Goal: Task Accomplishment & Management: Use online tool/utility

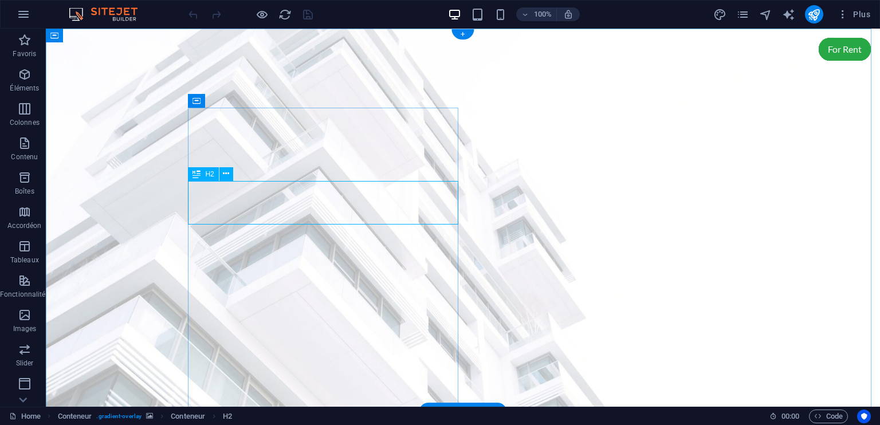
drag, startPoint x: 281, startPoint y: 200, endPoint x: 257, endPoint y: 214, distance: 27.7
click at [225, 175] on icon at bounding box center [226, 174] width 6 height 12
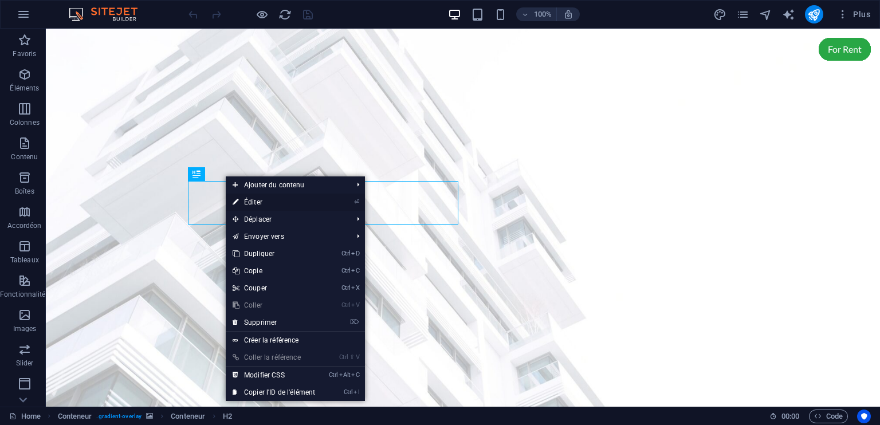
click at [261, 202] on link "⏎ Éditer" at bounding box center [274, 202] width 96 height 17
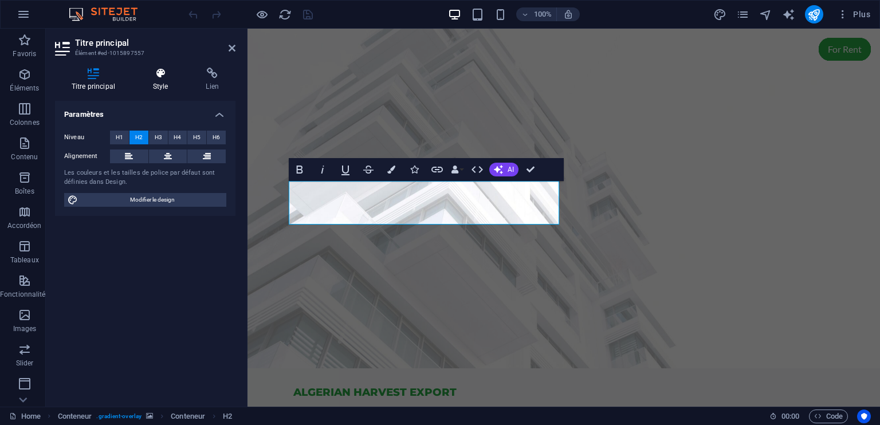
click at [162, 76] on icon at bounding box center [160, 73] width 49 height 11
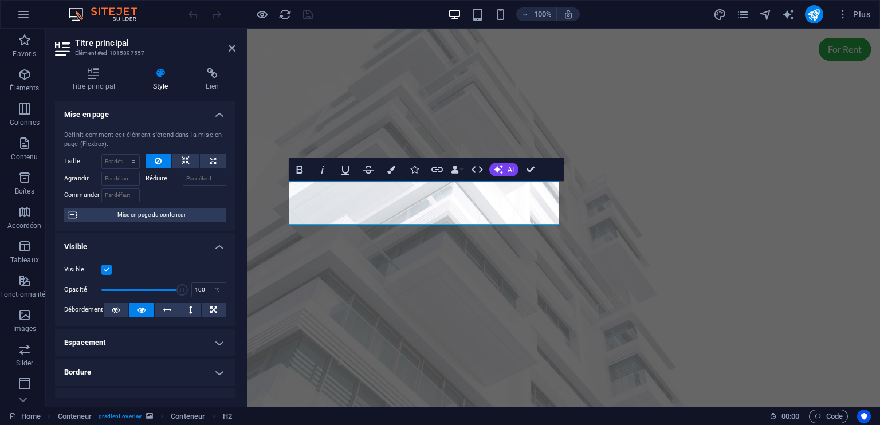
click at [698, 139] on figure at bounding box center [563, 221] width 632 height 384
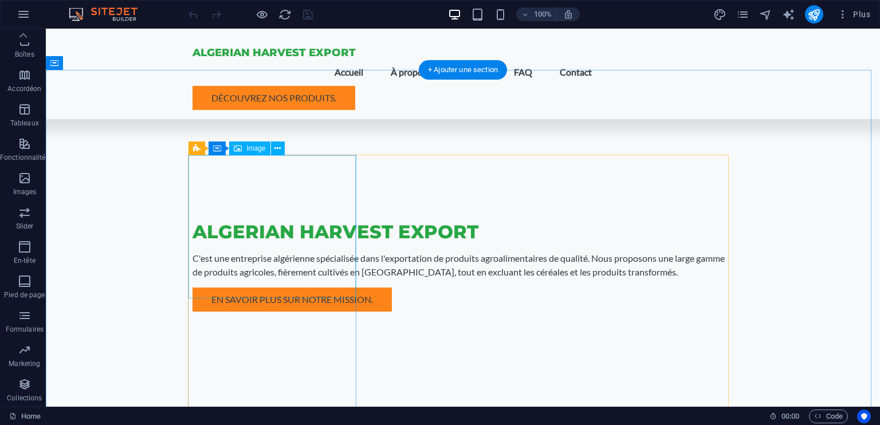
scroll to position [516, 0]
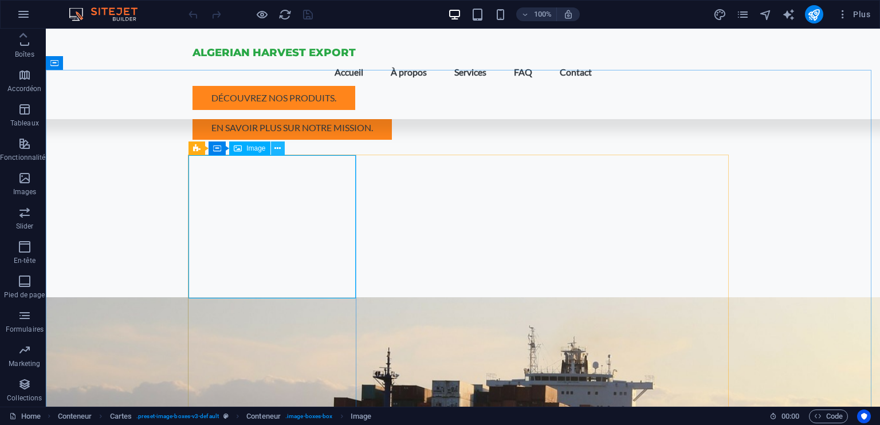
click at [277, 148] on icon at bounding box center [277, 149] width 6 height 12
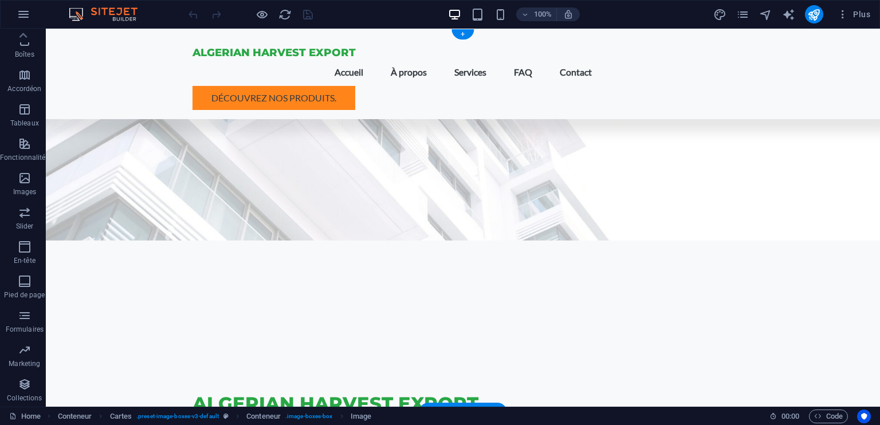
scroll to position [0, 0]
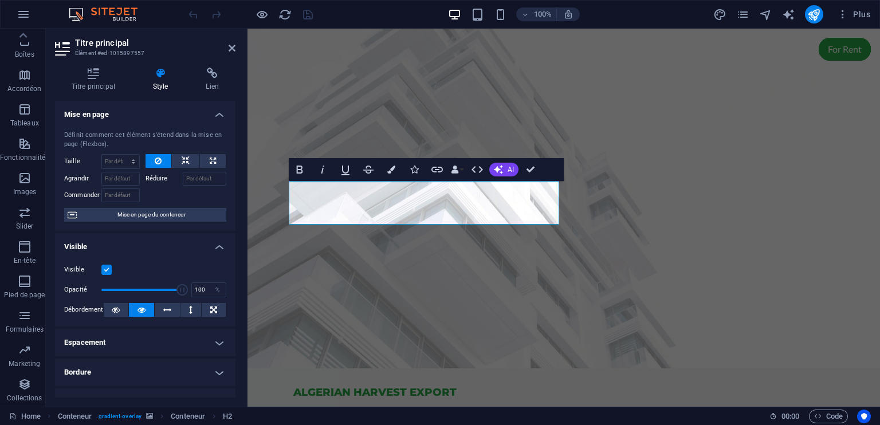
click at [740, 217] on figure at bounding box center [563, 199] width 632 height 340
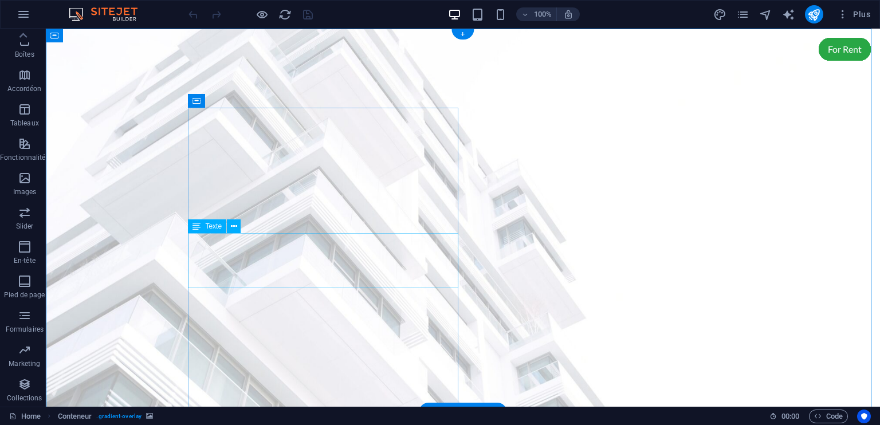
click at [238, 229] on button at bounding box center [234, 226] width 14 height 14
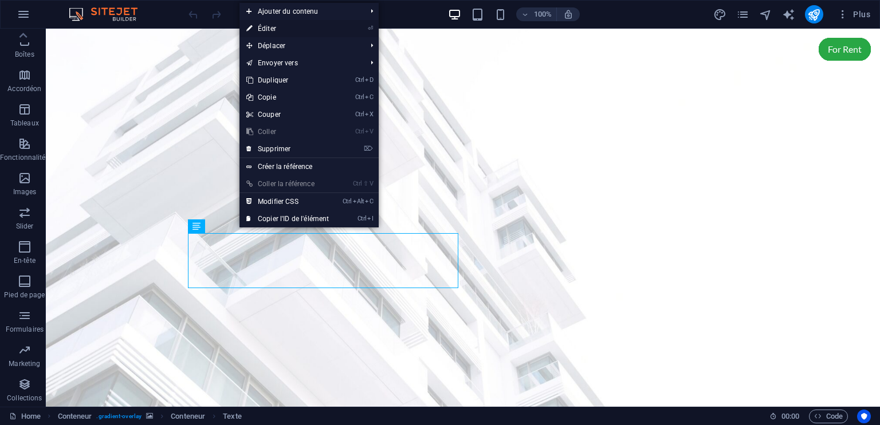
click at [266, 29] on link "⏎ Éditer" at bounding box center [287, 28] width 96 height 17
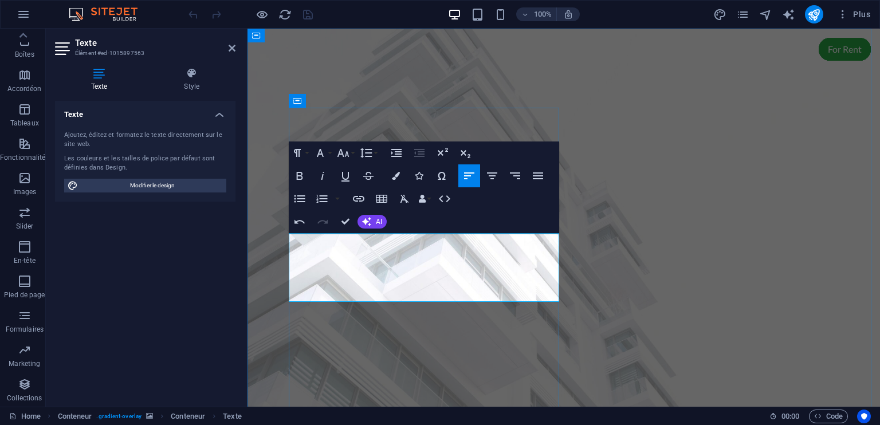
drag, startPoint x: 403, startPoint y: 283, endPoint x: 513, endPoint y: 281, distance: 109.4
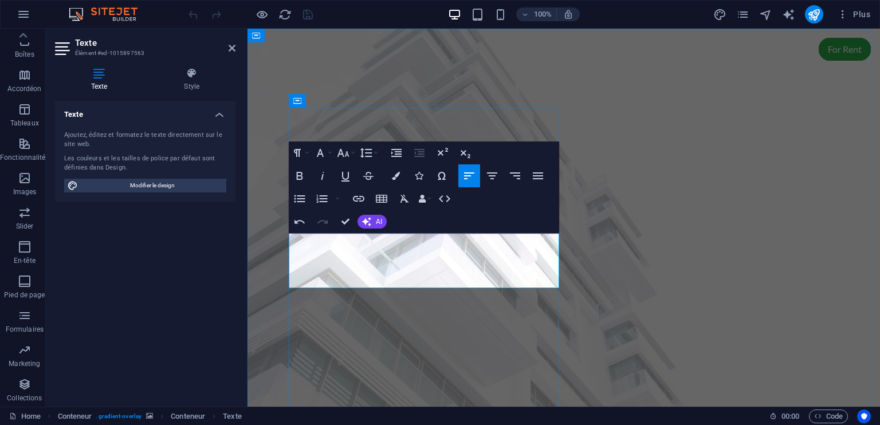
drag, startPoint x: 410, startPoint y: 282, endPoint x: 400, endPoint y: 285, distance: 10.2
drag, startPoint x: 449, startPoint y: 282, endPoint x: 405, endPoint y: 286, distance: 43.7
click at [343, 155] on icon "button" at bounding box center [343, 153] width 12 height 8
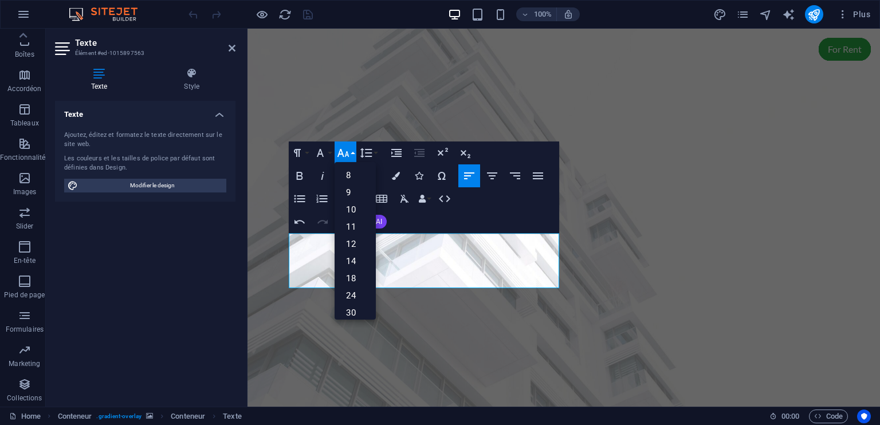
click at [343, 155] on icon "button" at bounding box center [343, 153] width 12 height 8
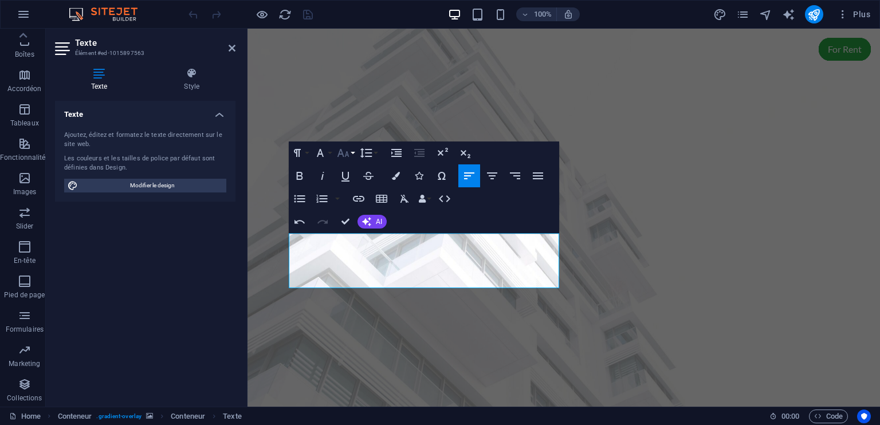
click at [345, 155] on icon "button" at bounding box center [343, 153] width 14 height 14
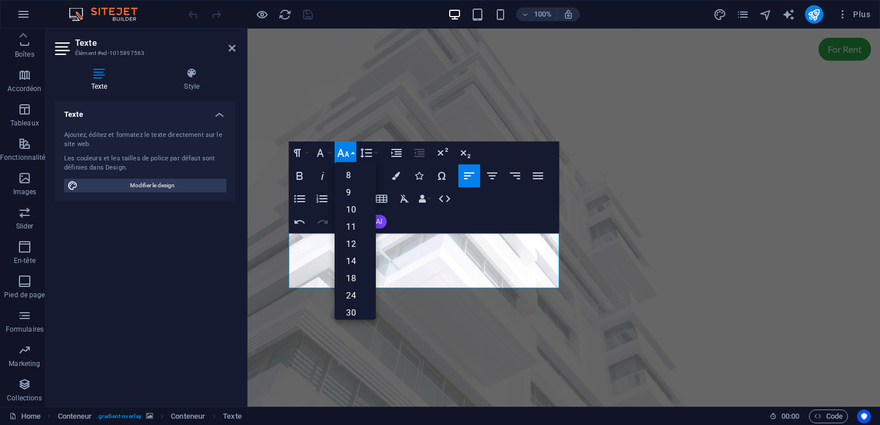
click at [345, 155] on icon "button" at bounding box center [343, 153] width 14 height 14
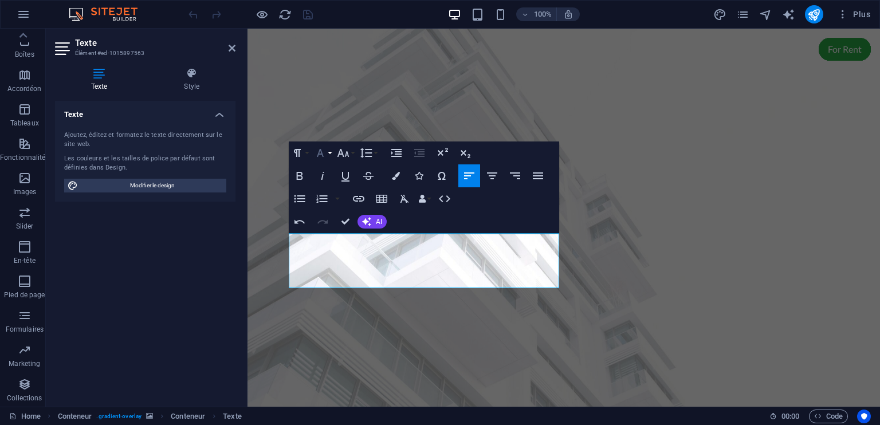
click at [329, 154] on button "Font Family" at bounding box center [323, 152] width 22 height 23
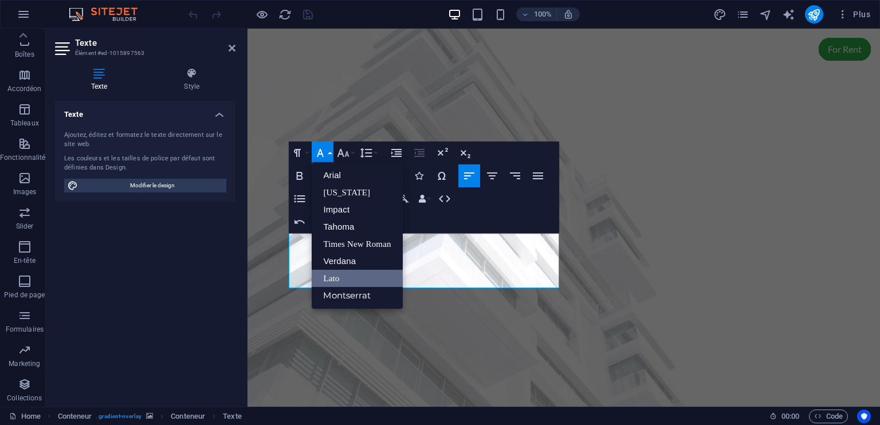
click at [329, 154] on button "Font Family" at bounding box center [323, 152] width 22 height 23
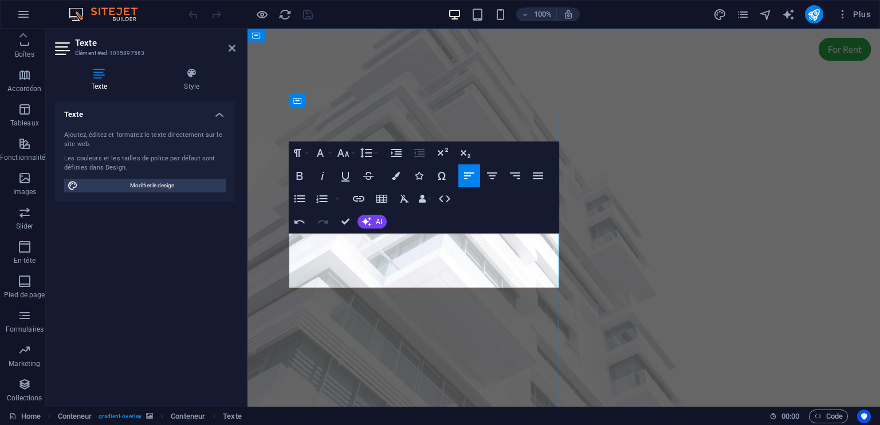
drag, startPoint x: 415, startPoint y: 239, endPoint x: 293, endPoint y: 234, distance: 122.1
click at [303, 174] on icon "button" at bounding box center [300, 176] width 14 height 14
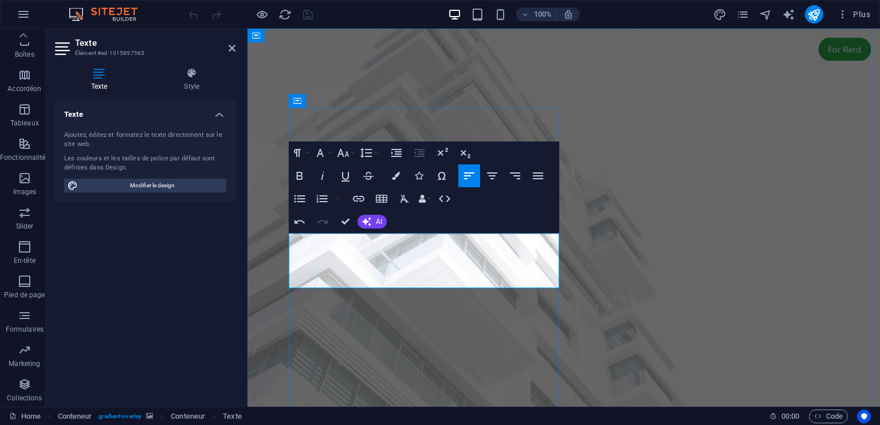
drag, startPoint x: 448, startPoint y: 283, endPoint x: 403, endPoint y: 284, distance: 44.7
drag, startPoint x: 454, startPoint y: 257, endPoint x: 517, endPoint y: 254, distance: 63.7
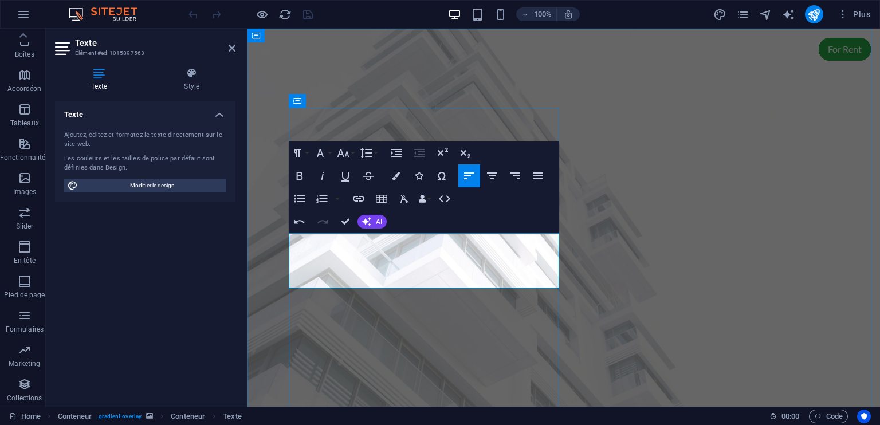
copy p "agroalimentaires"
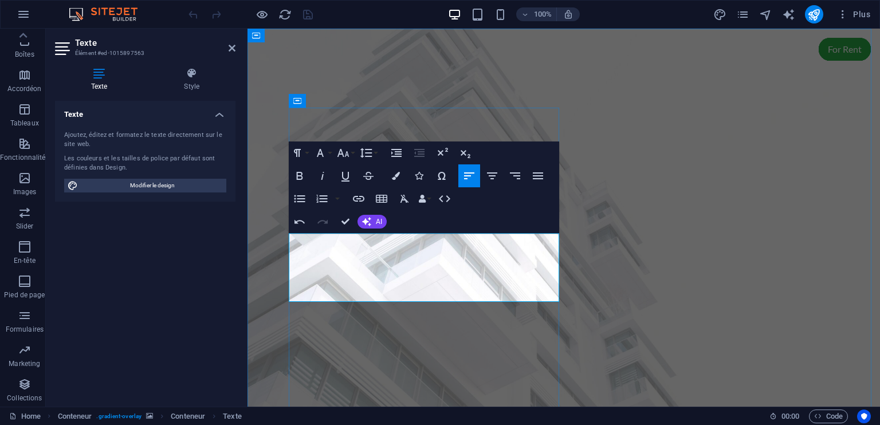
click at [618, 239] on figure at bounding box center [563, 228] width 632 height 398
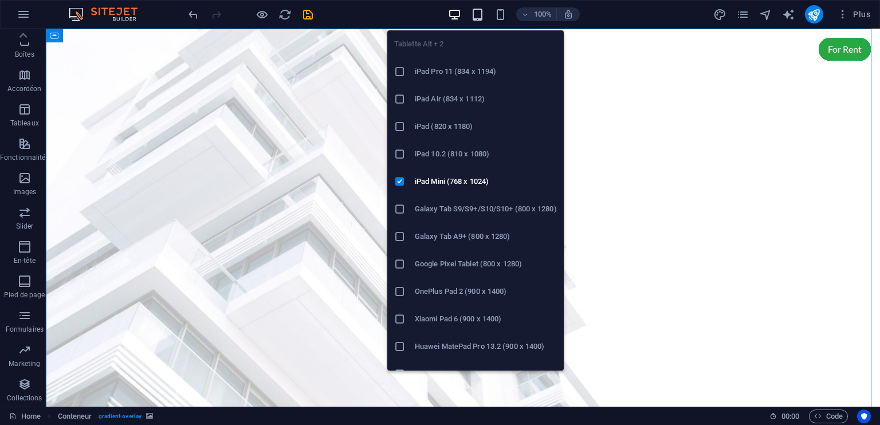
click at [477, 16] on icon "button" at bounding box center [477, 14] width 13 height 13
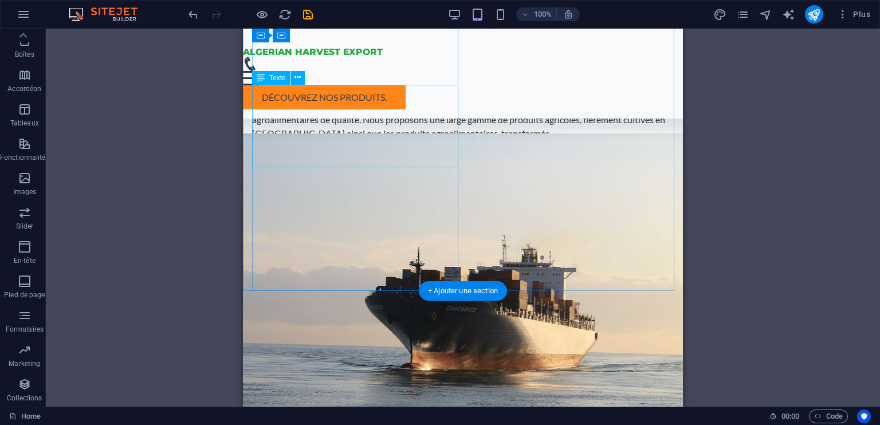
scroll to position [115, 0]
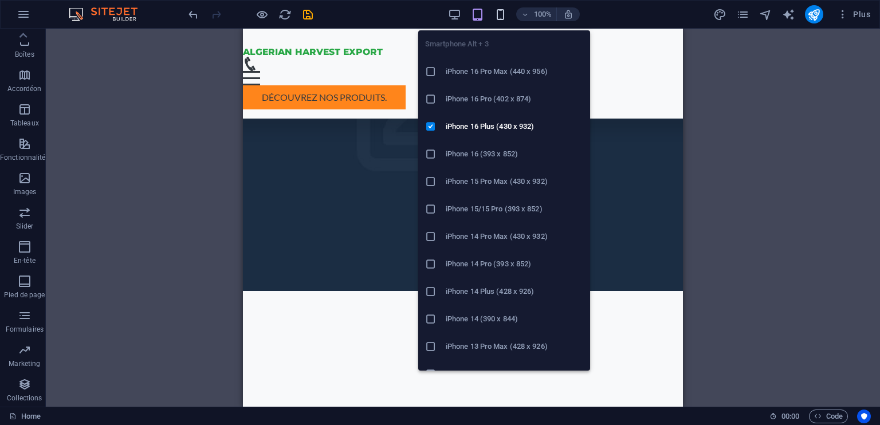
click at [504, 15] on icon "button" at bounding box center [500, 14] width 13 height 13
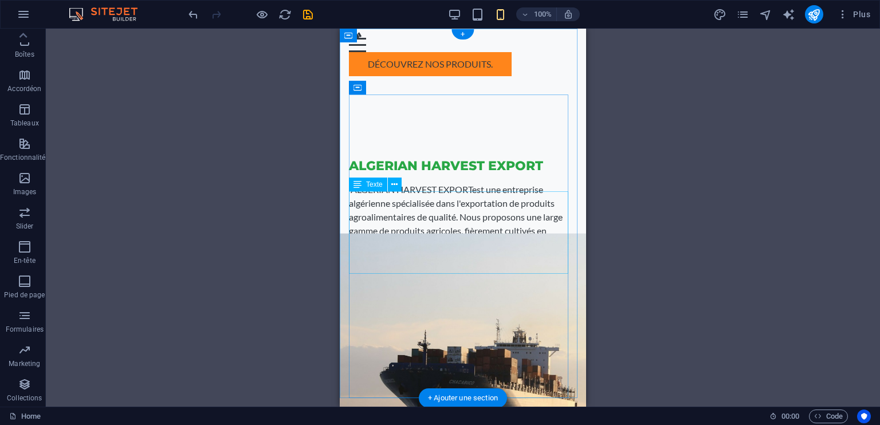
scroll to position [0, 0]
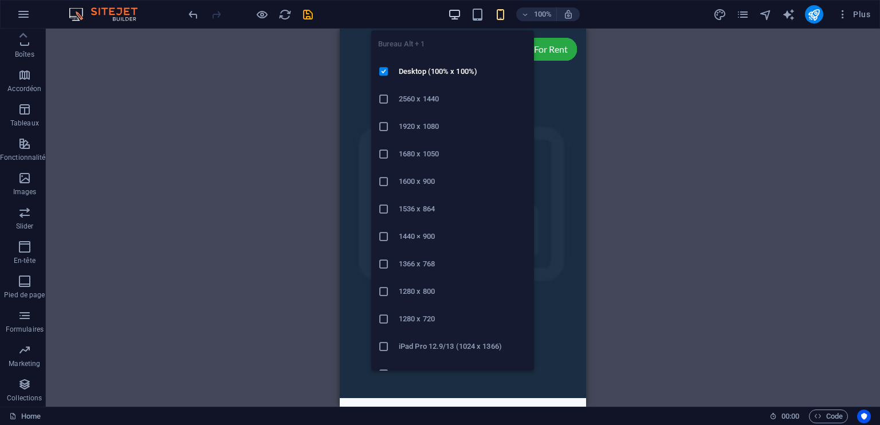
click at [448, 10] on icon "button" at bounding box center [454, 14] width 13 height 13
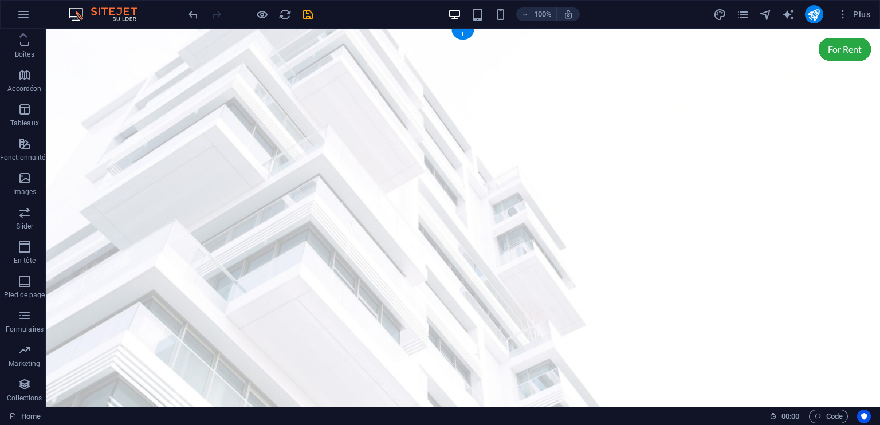
click at [151, 130] on figure at bounding box center [463, 228] width 834 height 398
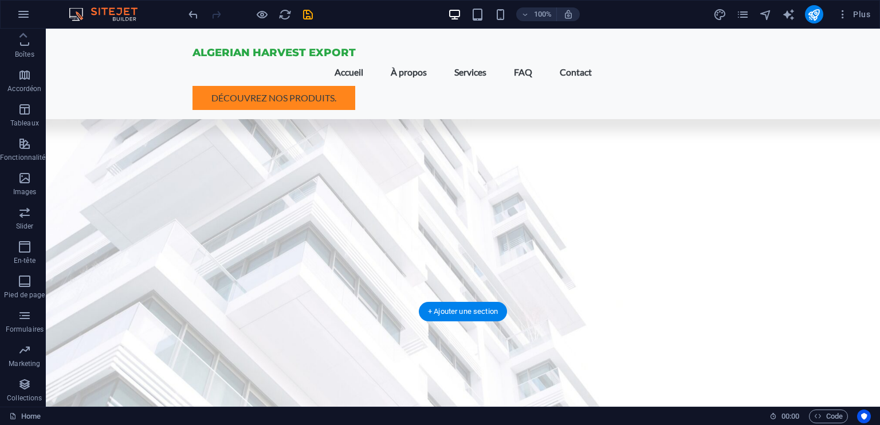
scroll to position [344, 0]
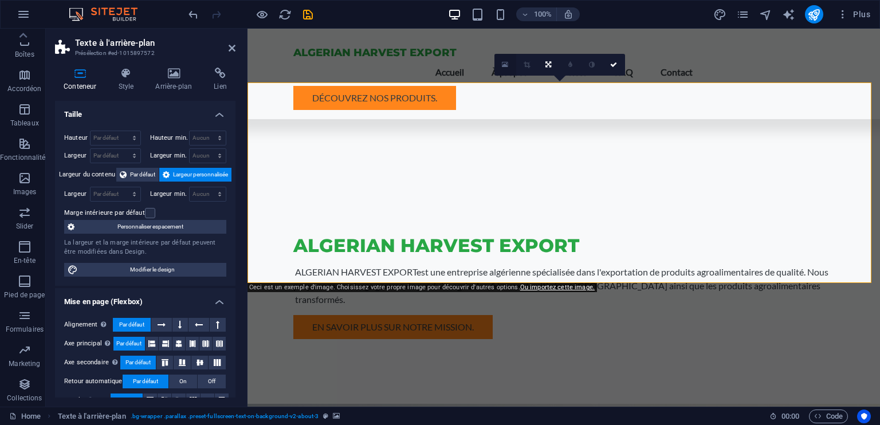
click at [502, 68] on icon at bounding box center [505, 65] width 6 height 8
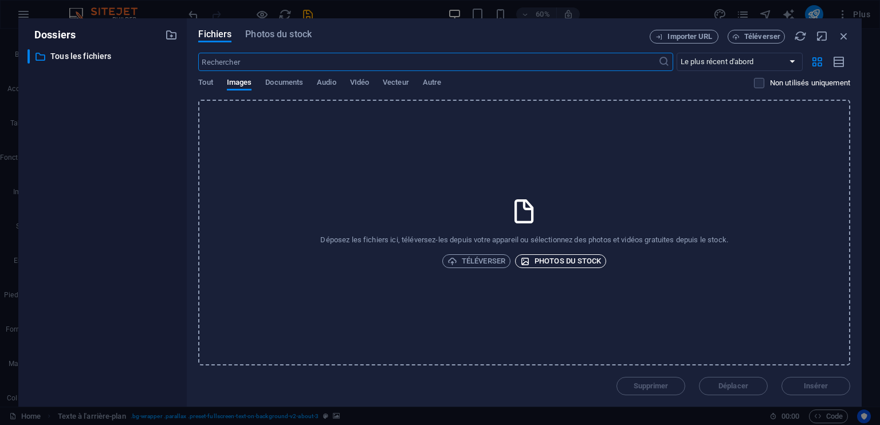
click at [578, 258] on span "Photos du stock" at bounding box center [560, 261] width 81 height 14
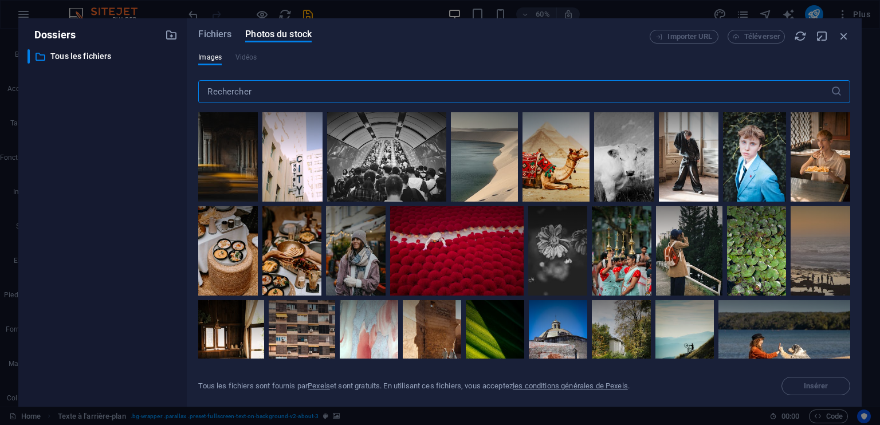
click at [335, 92] on input "text" at bounding box center [514, 91] width 632 height 23
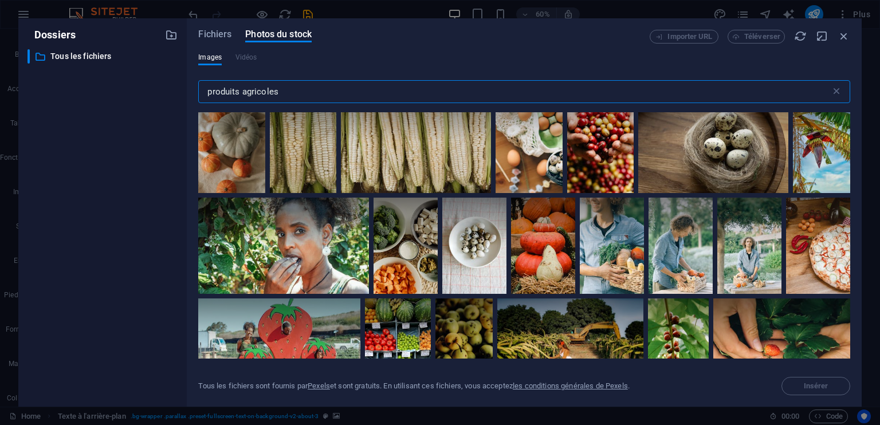
scroll to position [2120, 0]
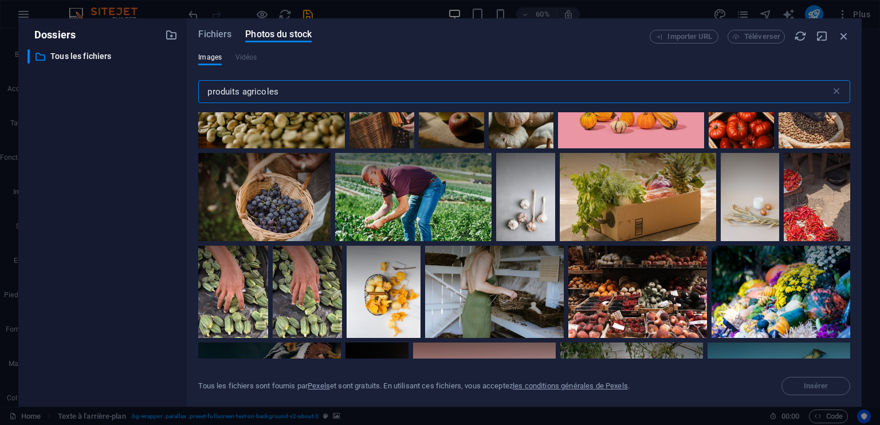
drag, startPoint x: 292, startPoint y: 87, endPoint x: 187, endPoint y: 89, distance: 104.3
click at [187, 89] on div "Fichiers Photos du stock Importer URL Téléverser Images Vidéos produits agricol…" at bounding box center [524, 212] width 675 height 388
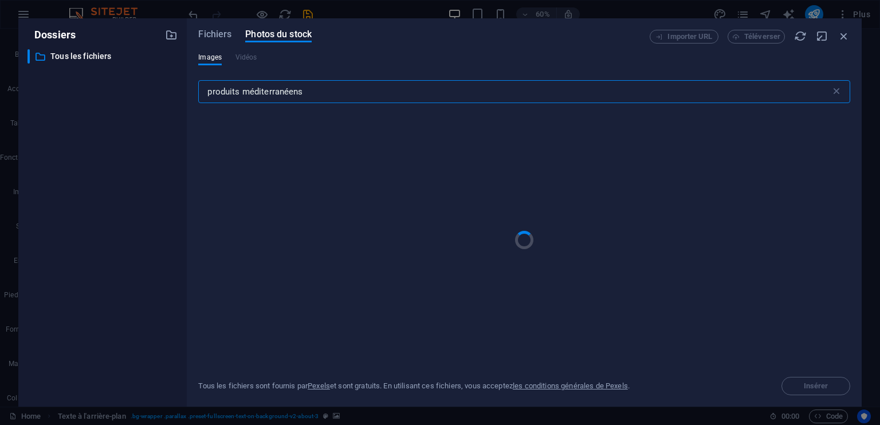
click at [347, 95] on input "produits méditerranéens" at bounding box center [514, 91] width 632 height 23
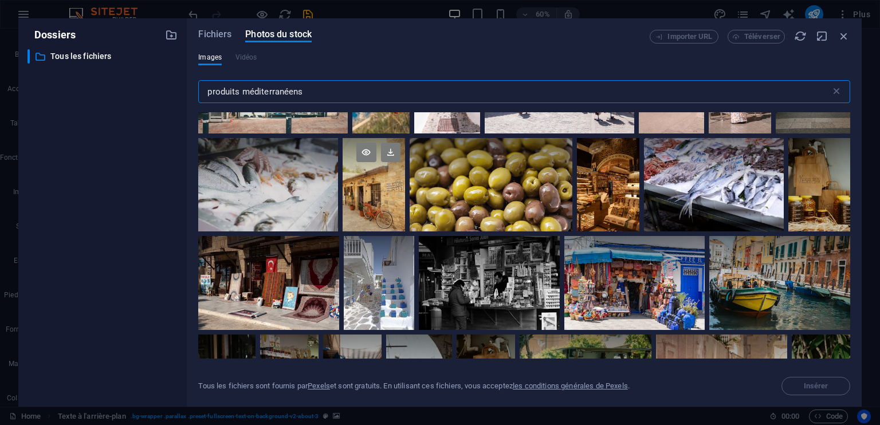
scroll to position [0, 0]
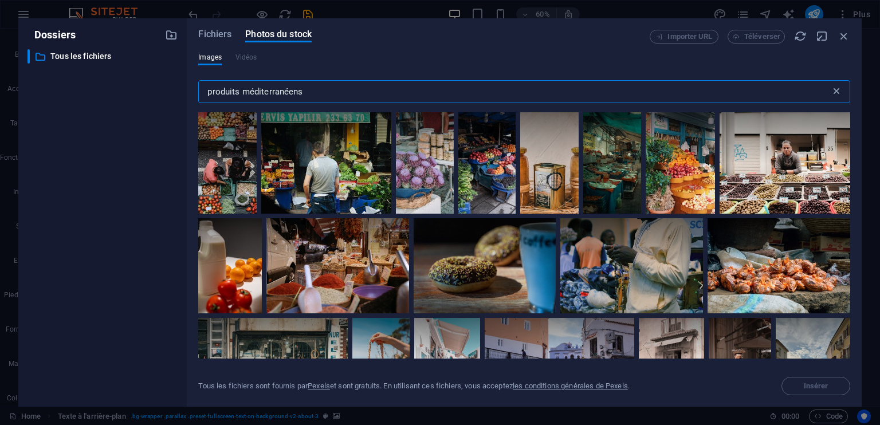
type input "produits méditerranéens"
click at [831, 92] on icon at bounding box center [836, 91] width 11 height 11
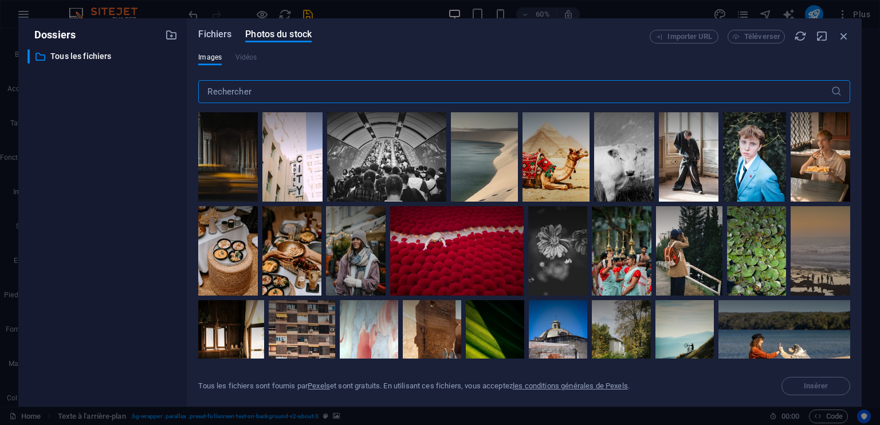
click at [221, 33] on span "Fichiers" at bounding box center [214, 34] width 33 height 14
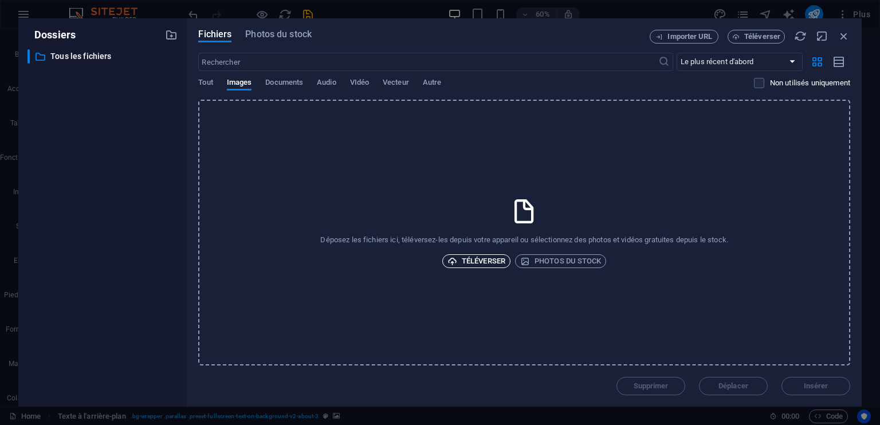
click at [488, 262] on span "Téléverser" at bounding box center [476, 261] width 58 height 14
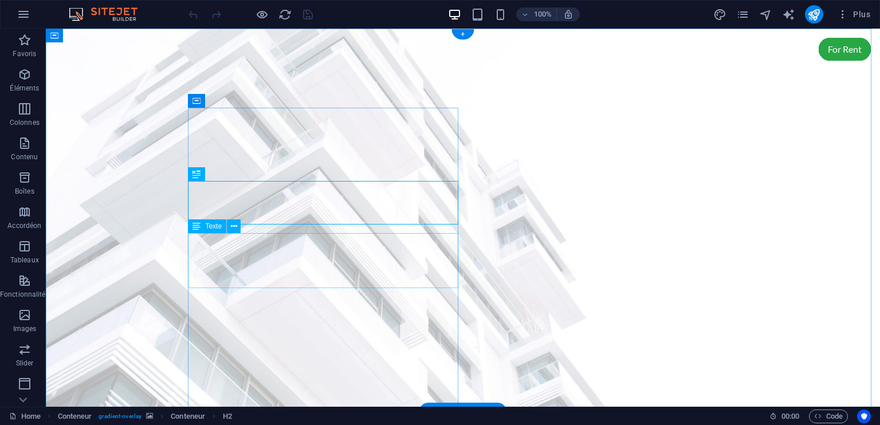
click at [227, 172] on icon at bounding box center [226, 174] width 6 height 12
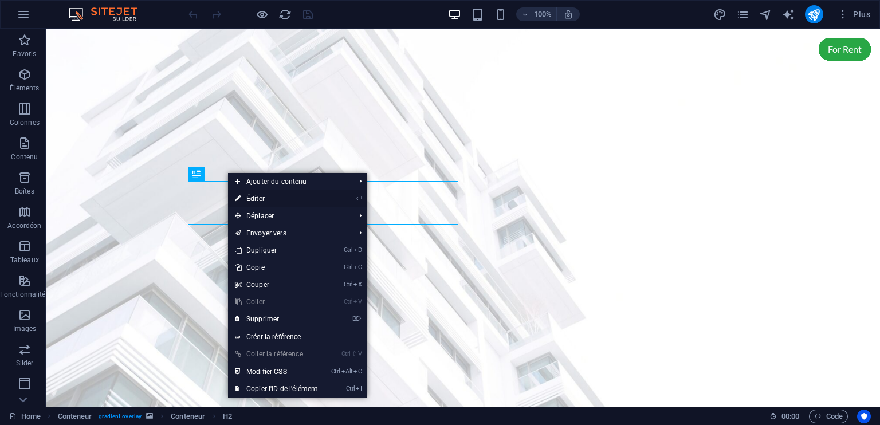
click at [266, 202] on link "⏎ Éditer" at bounding box center [276, 198] width 96 height 17
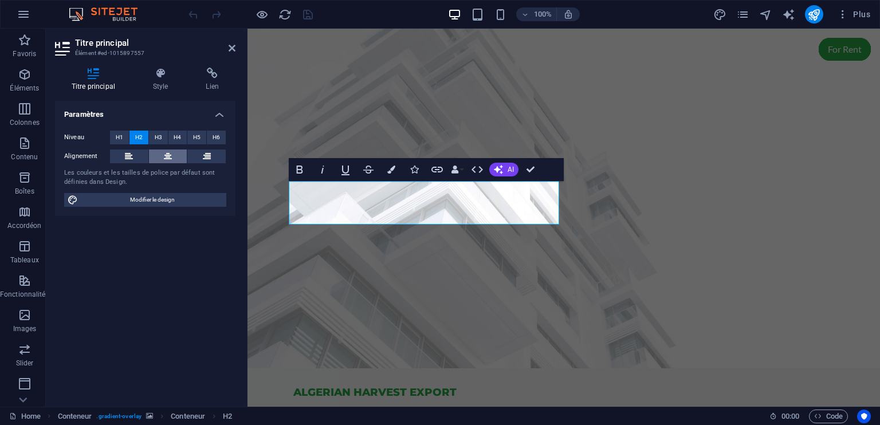
click at [175, 158] on button at bounding box center [168, 157] width 38 height 14
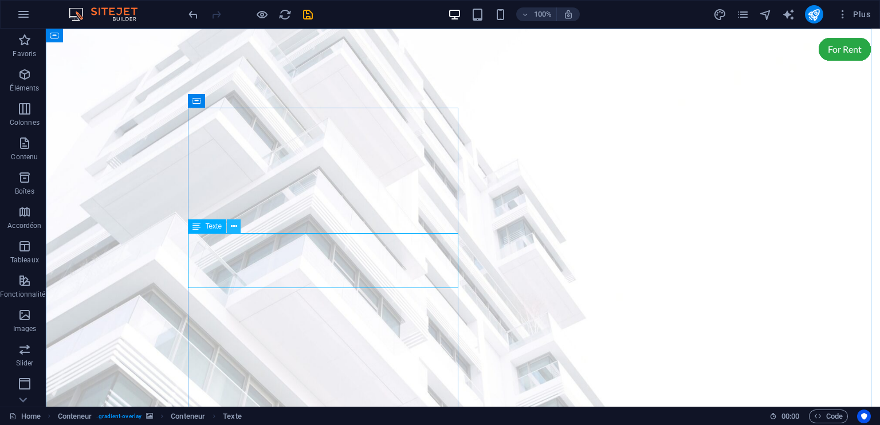
click at [234, 224] on icon at bounding box center [234, 227] width 6 height 12
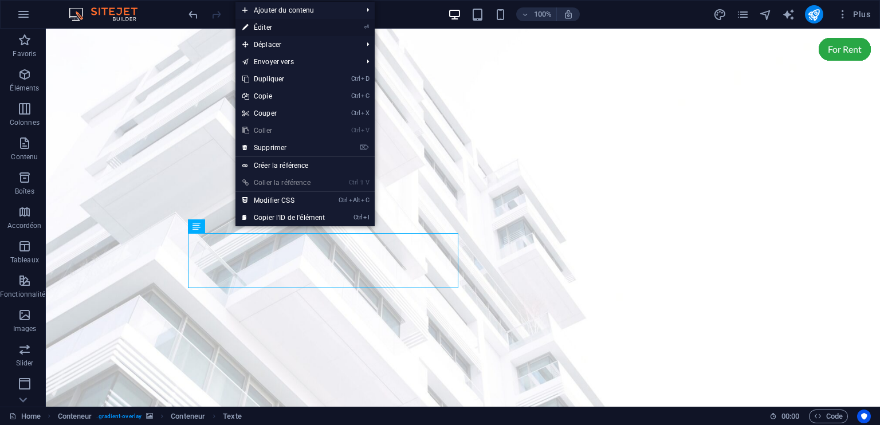
click at [289, 28] on link "⏎ Éditer" at bounding box center [283, 27] width 96 height 17
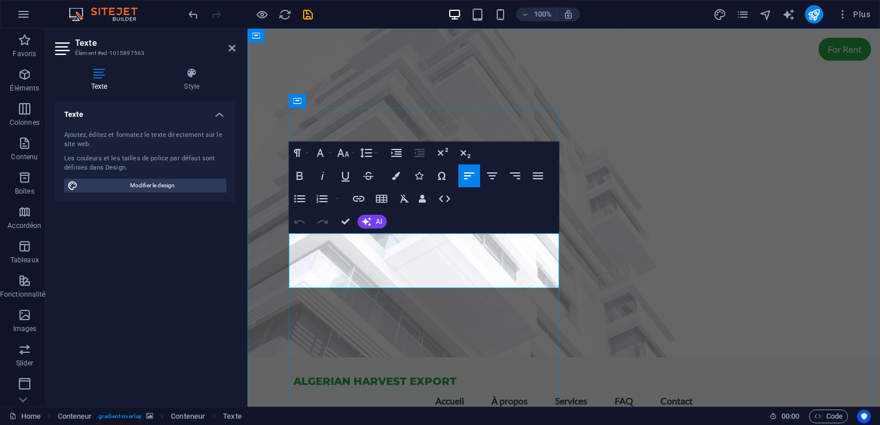
drag, startPoint x: 520, startPoint y: 269, endPoint x: 377, endPoint y: 278, distance: 143.5
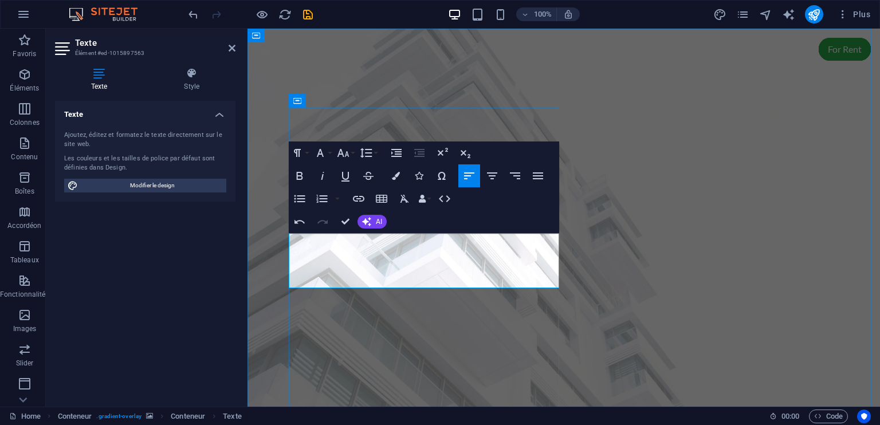
copy p "agroalimentaires"
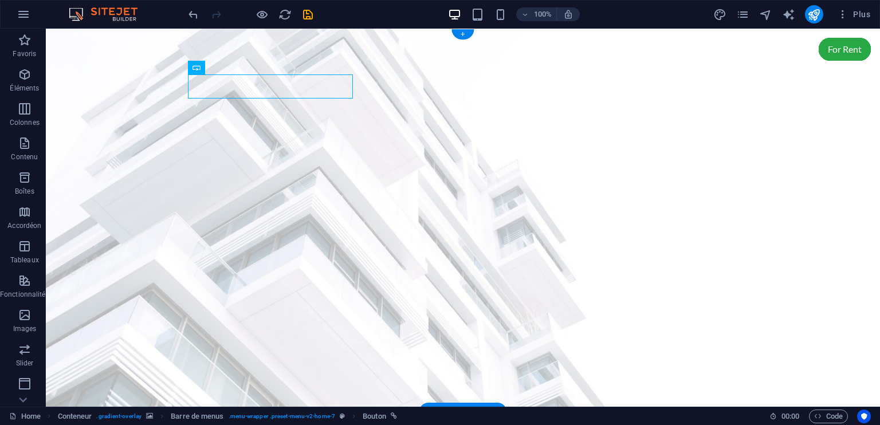
click at [835, 151] on figure at bounding box center [463, 221] width 834 height 384
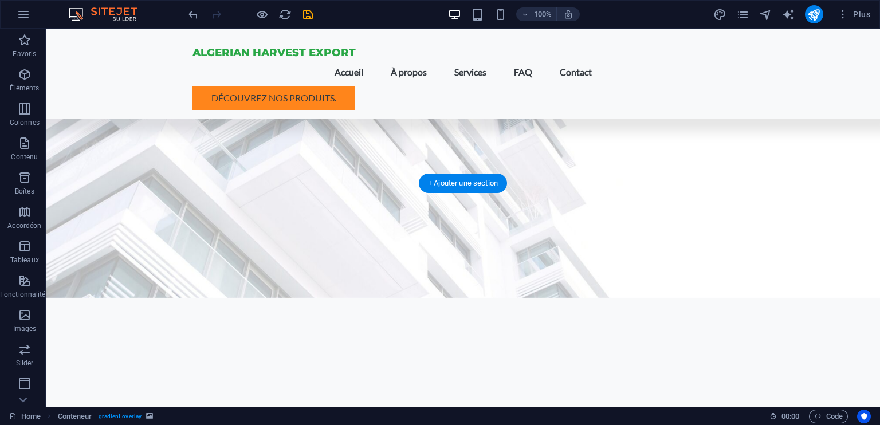
scroll to position [229, 0]
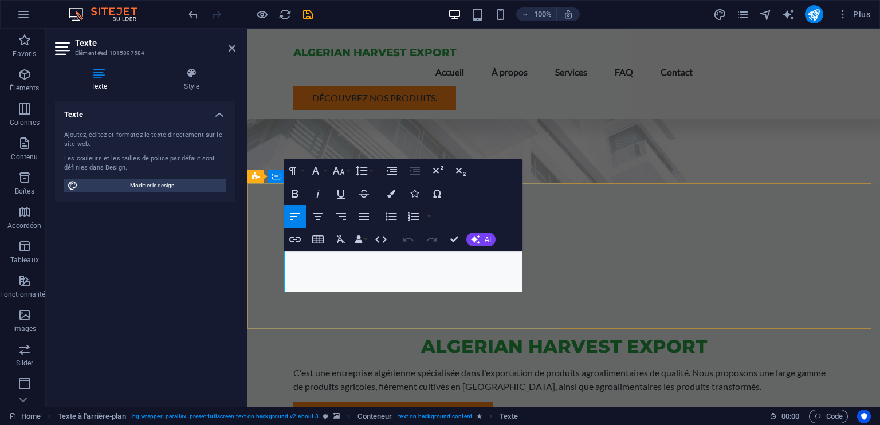
scroll to position [1109, 1]
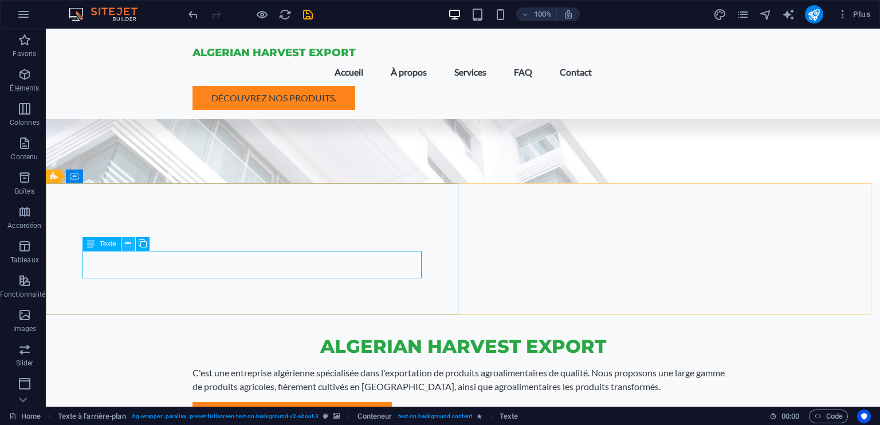
click at [128, 243] on icon at bounding box center [128, 244] width 6 height 12
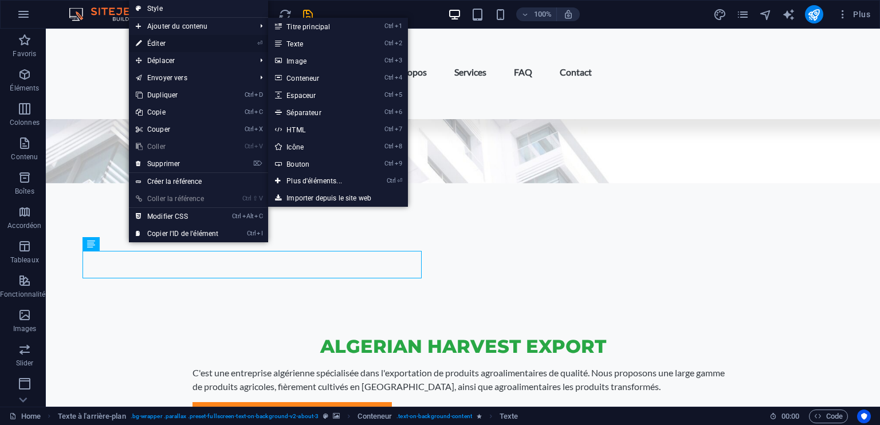
click at [163, 41] on link "⏎ Éditer" at bounding box center [177, 43] width 96 height 17
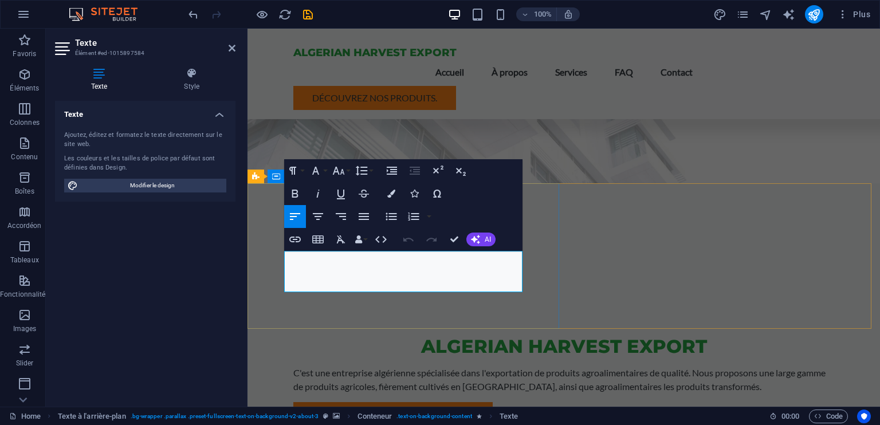
drag, startPoint x: 314, startPoint y: 259, endPoint x: 438, endPoint y: 257, distance: 123.8
click at [294, 192] on icon "button" at bounding box center [295, 194] width 14 height 14
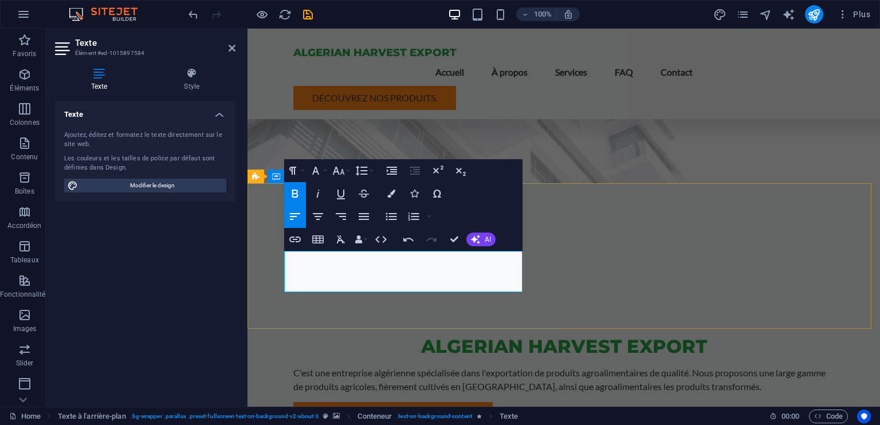
drag, startPoint x: 410, startPoint y: 288, endPoint x: 288, endPoint y: 254, distance: 126.2
click at [361, 214] on icon "button" at bounding box center [364, 216] width 10 height 7
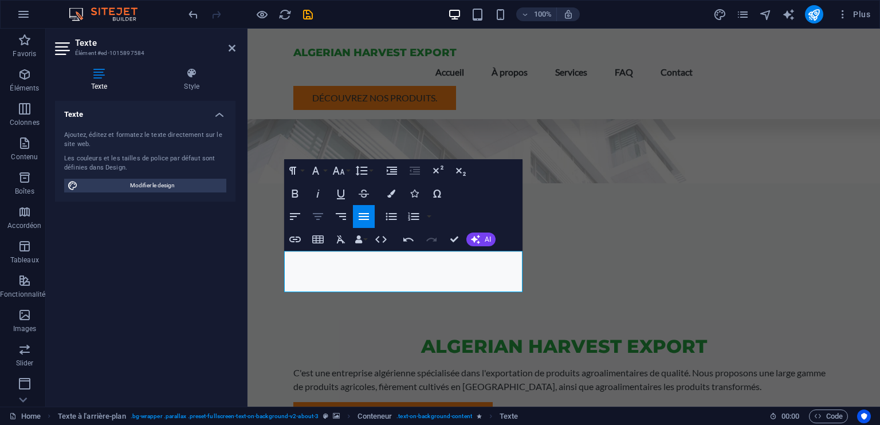
click at [323, 217] on icon "button" at bounding box center [318, 217] width 14 height 14
click at [299, 214] on icon "button" at bounding box center [295, 217] width 14 height 14
drag, startPoint x: 412, startPoint y: 286, endPoint x: 261, endPoint y: 245, distance: 156.6
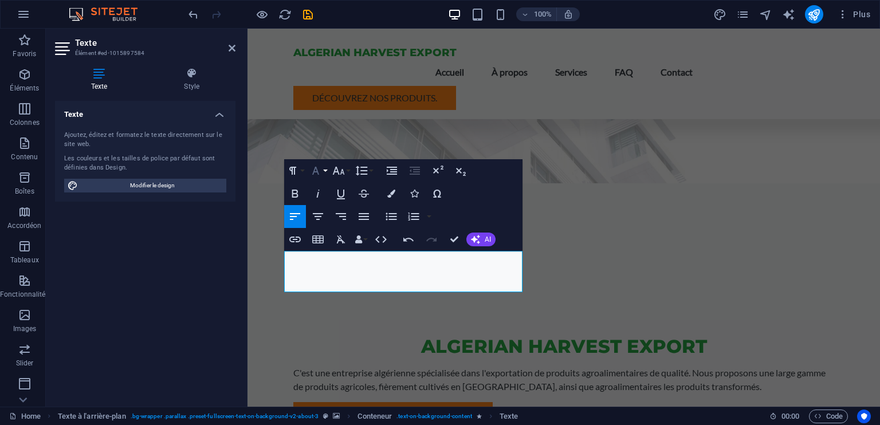
click at [316, 170] on icon "button" at bounding box center [316, 171] width 14 height 14
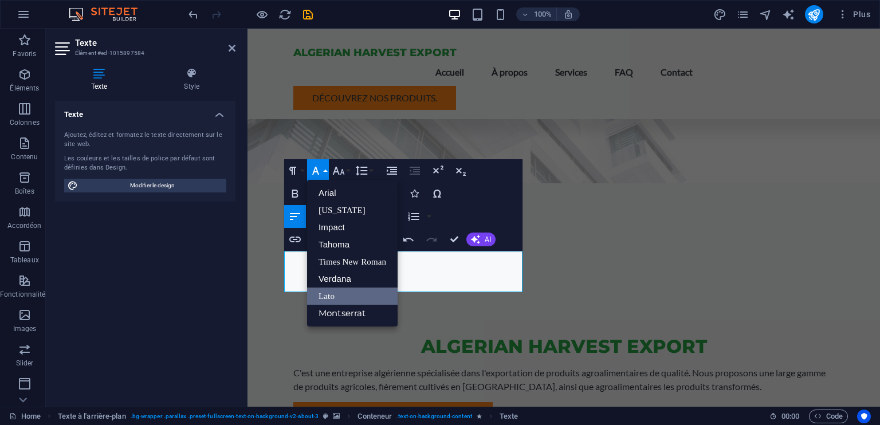
scroll to position [0, 0]
click at [353, 282] on link "Verdana" at bounding box center [352, 278] width 91 height 17
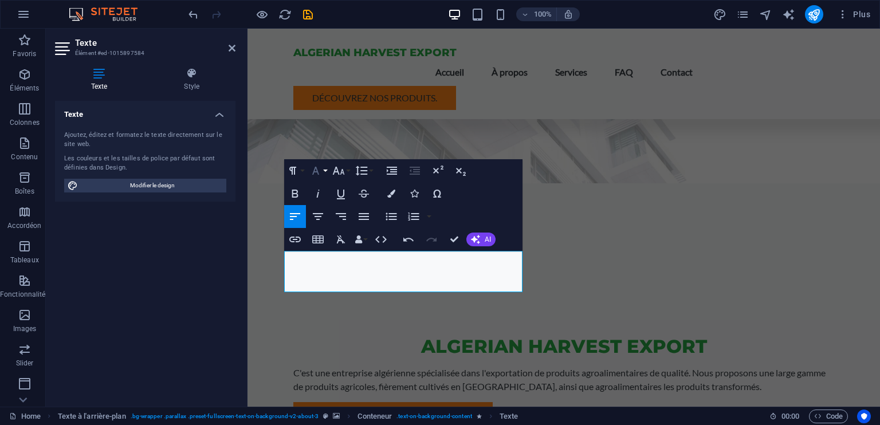
click at [322, 169] on icon "button" at bounding box center [316, 171] width 14 height 14
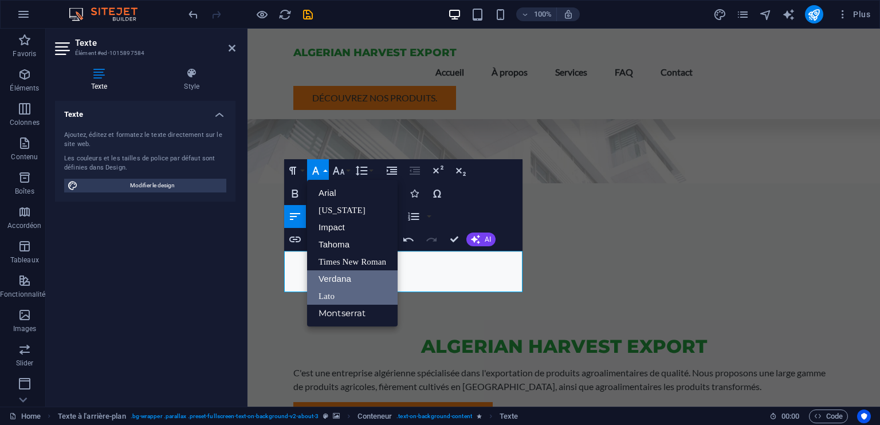
click at [344, 292] on link "Lato" at bounding box center [352, 296] width 91 height 17
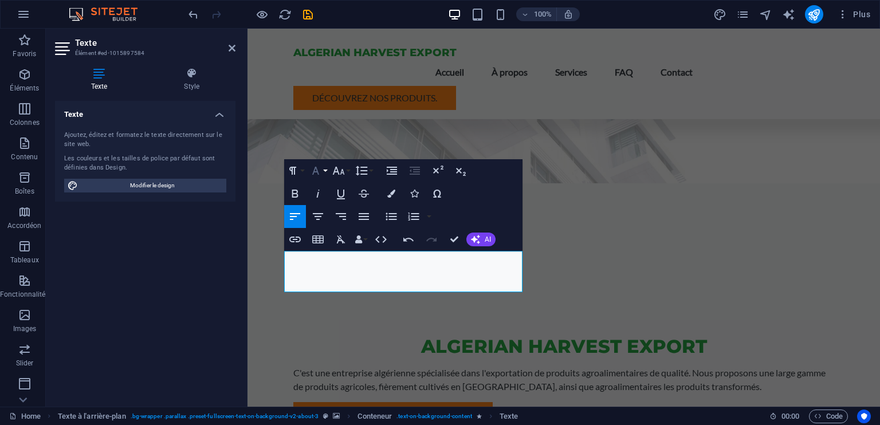
click at [317, 168] on icon "button" at bounding box center [316, 171] width 14 height 14
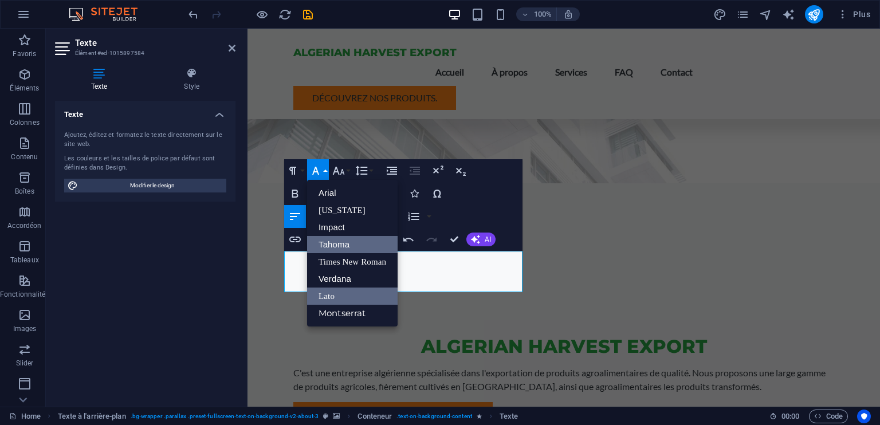
click at [351, 249] on link "Tahoma" at bounding box center [352, 244] width 91 height 17
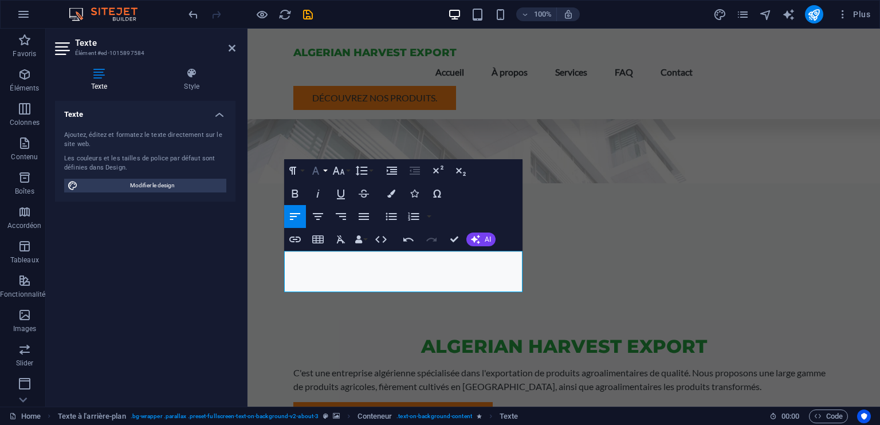
click at [314, 174] on icon "button" at bounding box center [316, 171] width 14 height 14
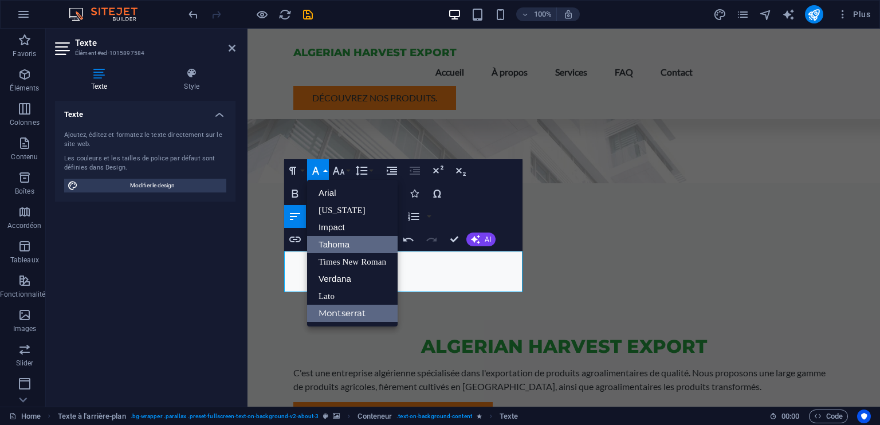
click at [351, 317] on link "Montserrat" at bounding box center [352, 313] width 91 height 17
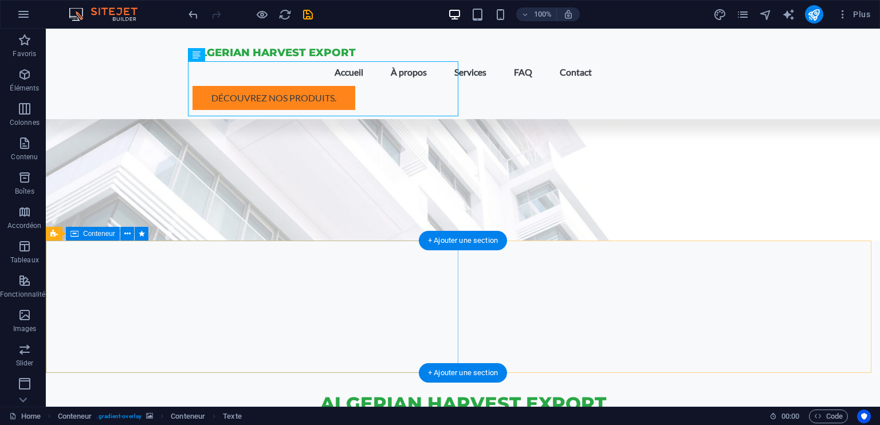
scroll to position [286, 0]
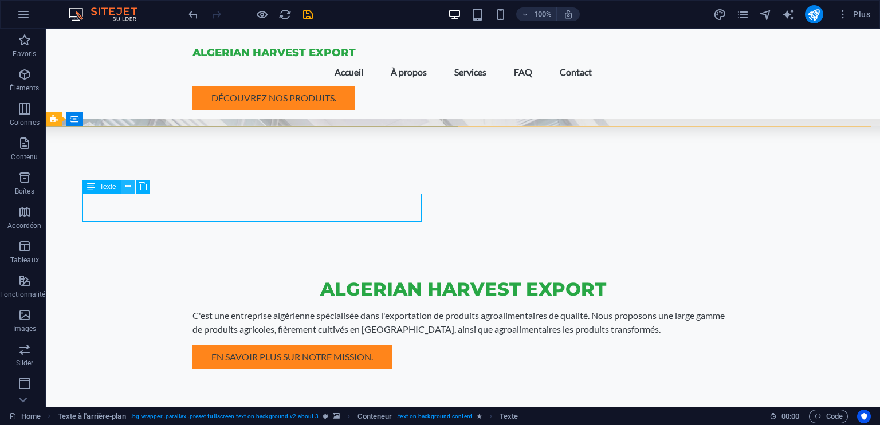
click at [121, 185] on button at bounding box center [128, 187] width 14 height 14
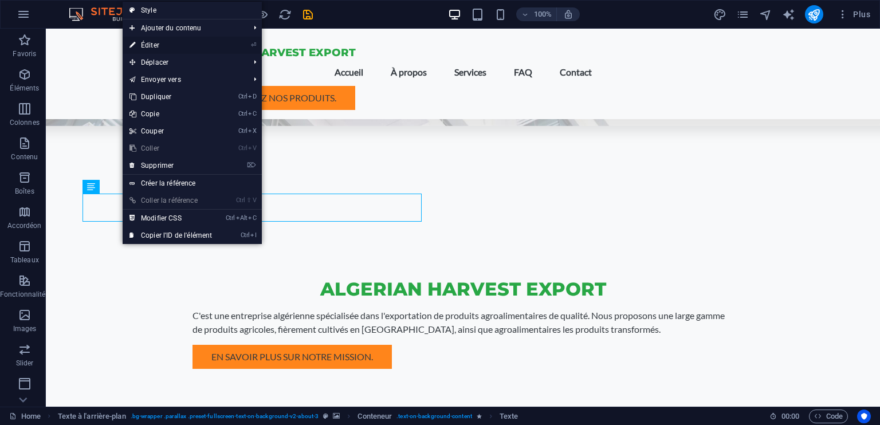
click at [168, 45] on link "⏎ Éditer" at bounding box center [171, 45] width 96 height 17
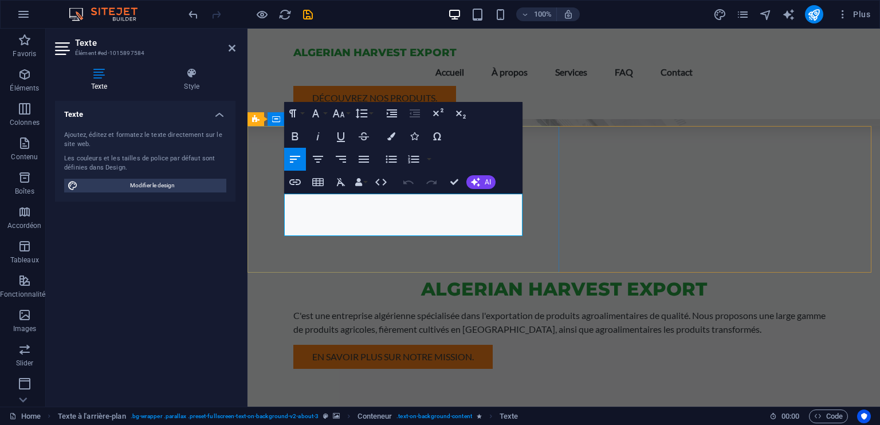
drag, startPoint x: 467, startPoint y: 233, endPoint x: 258, endPoint y: 202, distance: 211.3
click at [319, 112] on icon "button" at bounding box center [316, 114] width 14 height 14
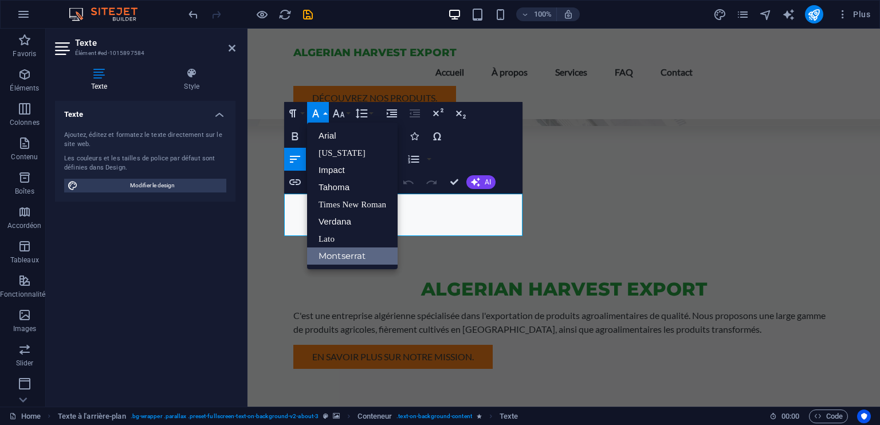
scroll to position [0, 0]
click at [353, 139] on link "Arial" at bounding box center [352, 135] width 91 height 17
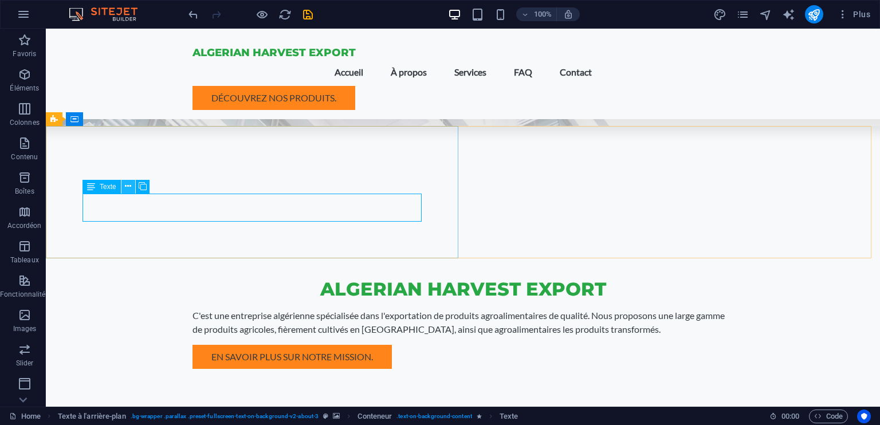
click at [129, 190] on icon at bounding box center [128, 186] width 6 height 12
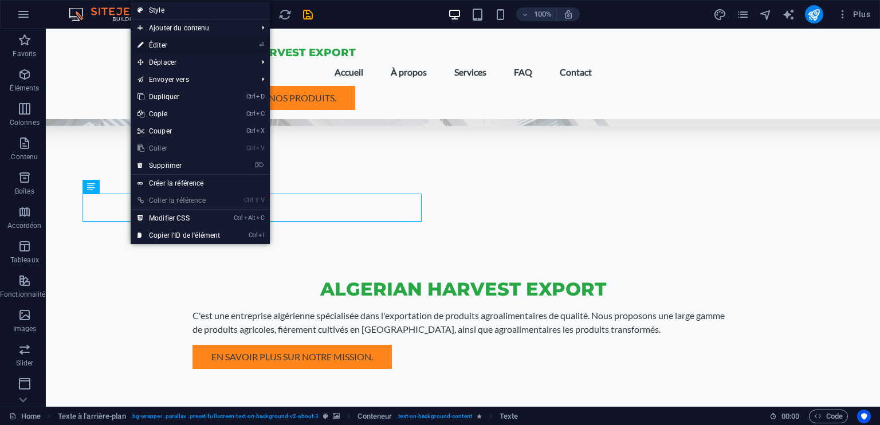
click at [168, 45] on link "⏎ Éditer" at bounding box center [179, 45] width 96 height 17
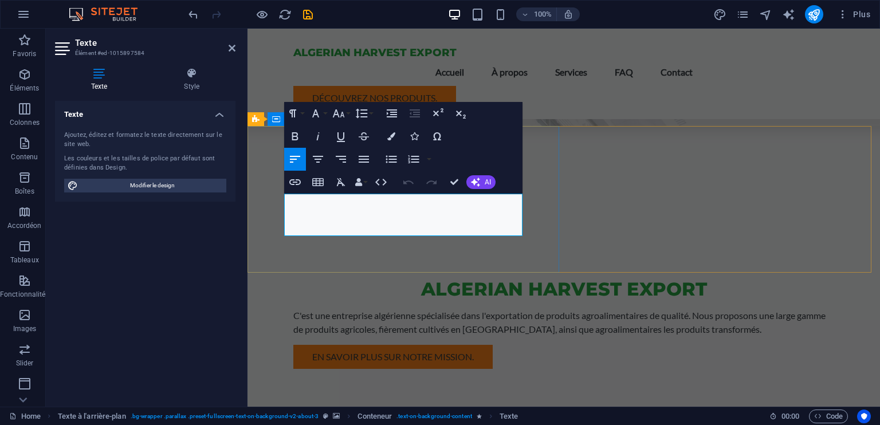
drag, startPoint x: 418, startPoint y: 227, endPoint x: 252, endPoint y: 191, distance: 169.4
click at [317, 112] on icon "button" at bounding box center [316, 114] width 14 height 14
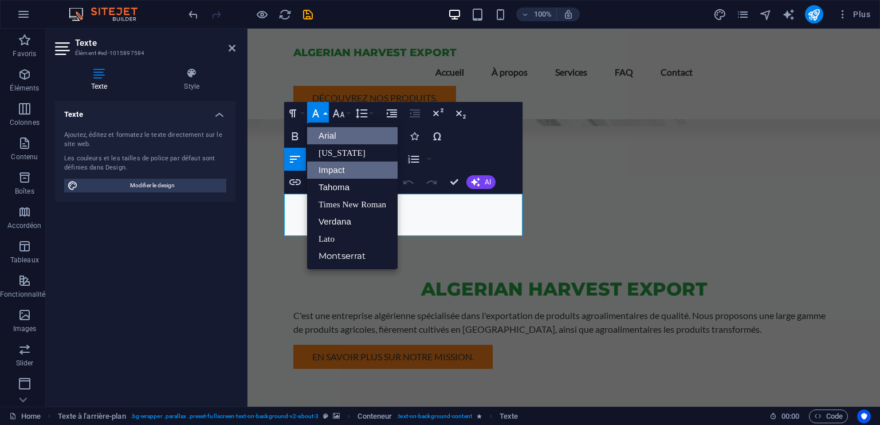
click at [336, 166] on link "Impact" at bounding box center [352, 170] width 91 height 17
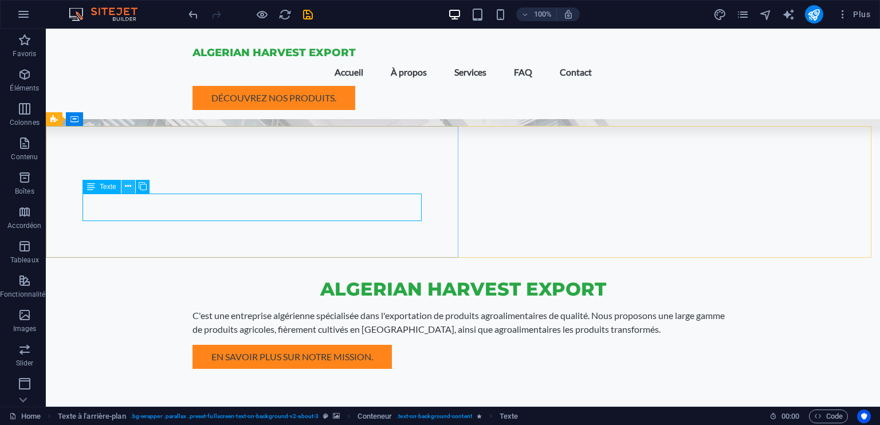
click at [129, 185] on icon at bounding box center [128, 186] width 6 height 12
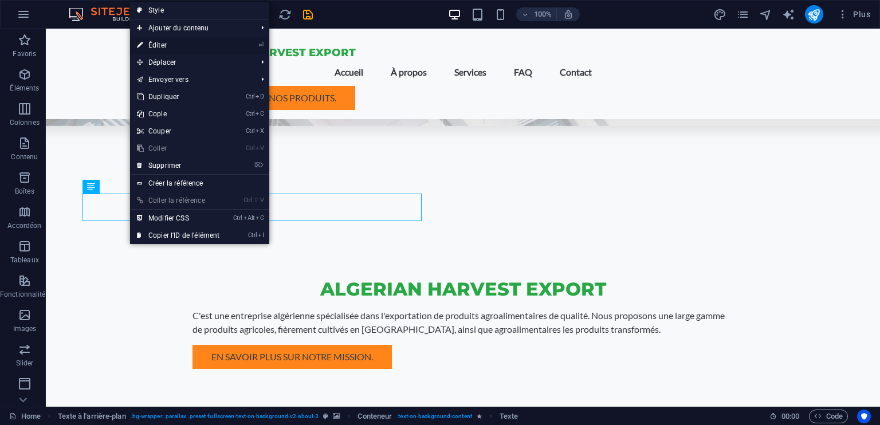
click at [207, 41] on link "⏎ Éditer" at bounding box center [178, 45] width 96 height 17
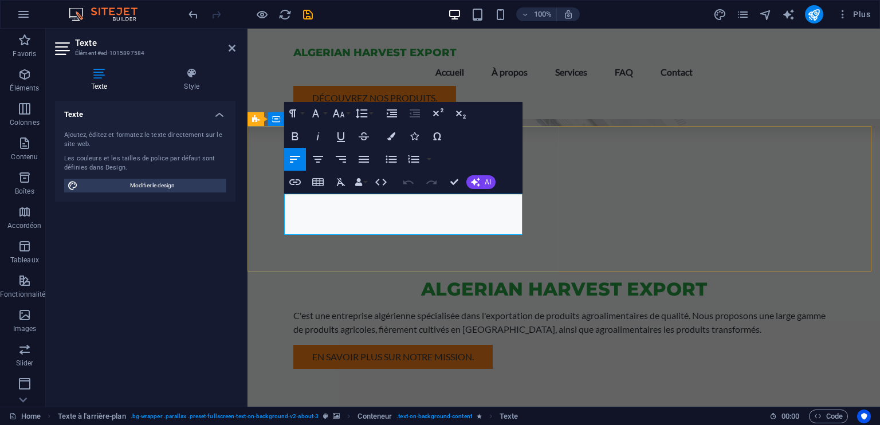
drag, startPoint x: 349, startPoint y: 225, endPoint x: 282, endPoint y: 196, distance: 73.4
click at [316, 110] on icon "button" at bounding box center [315, 113] width 7 height 8
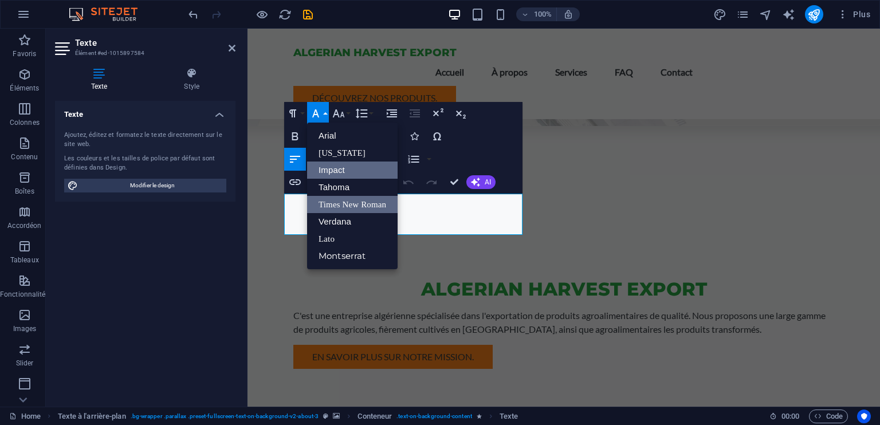
click at [352, 201] on link "Times New Roman" at bounding box center [352, 204] width 91 height 17
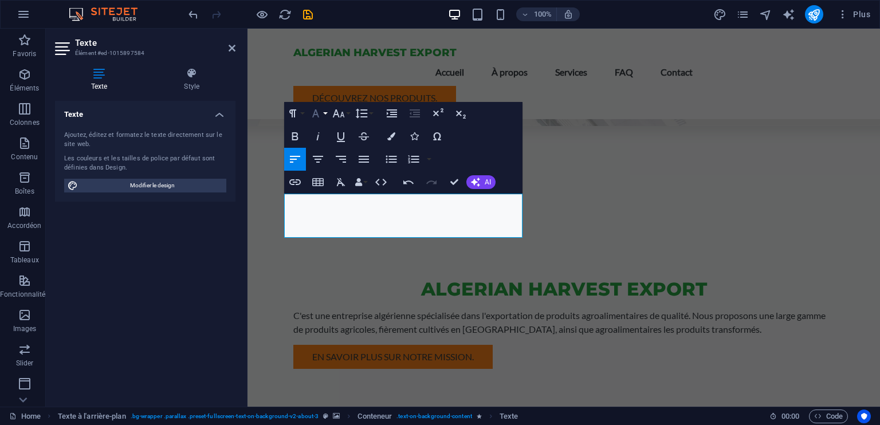
click at [319, 115] on icon "button" at bounding box center [316, 114] width 14 height 14
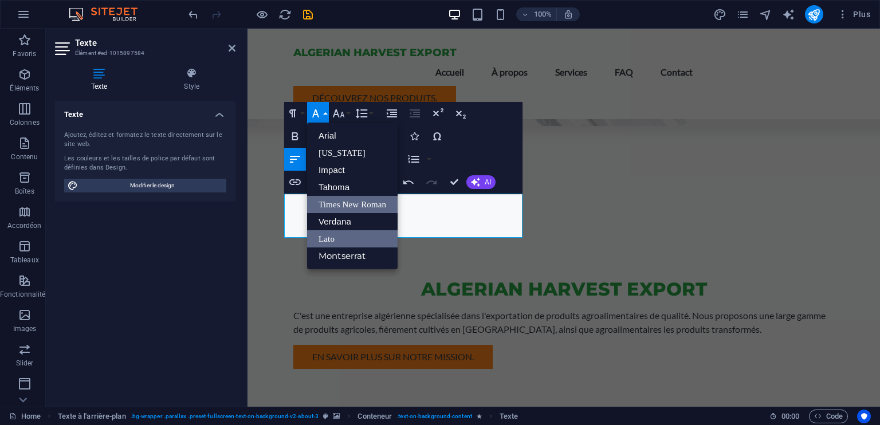
click at [340, 233] on link "Lato" at bounding box center [352, 238] width 91 height 17
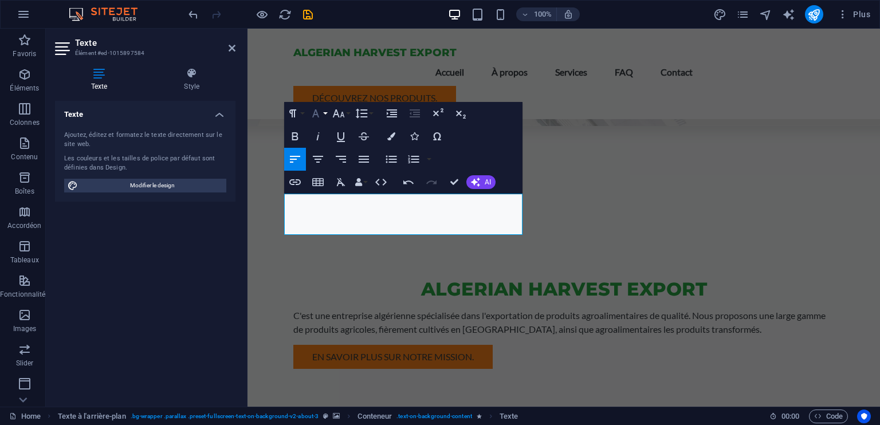
click at [316, 107] on icon "button" at bounding box center [316, 114] width 14 height 14
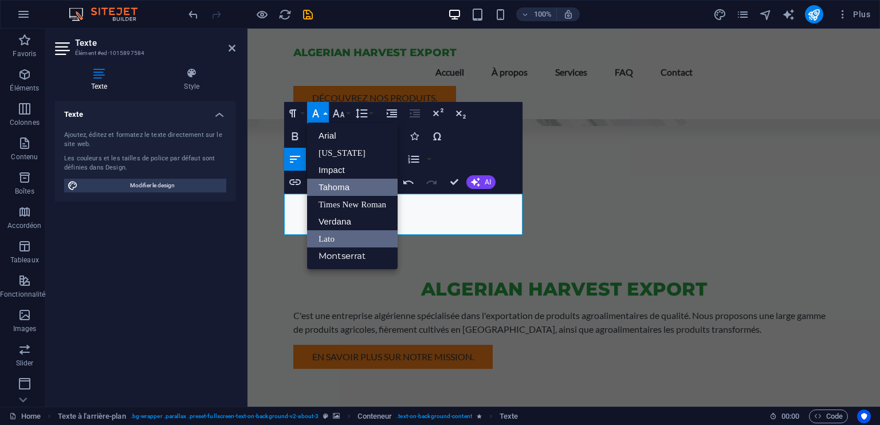
click at [364, 186] on link "Tahoma" at bounding box center [352, 187] width 91 height 17
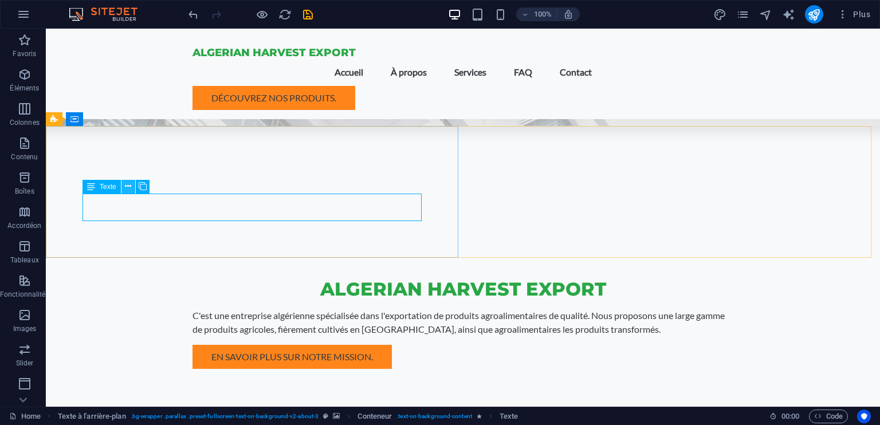
click at [127, 187] on icon at bounding box center [128, 186] width 6 height 12
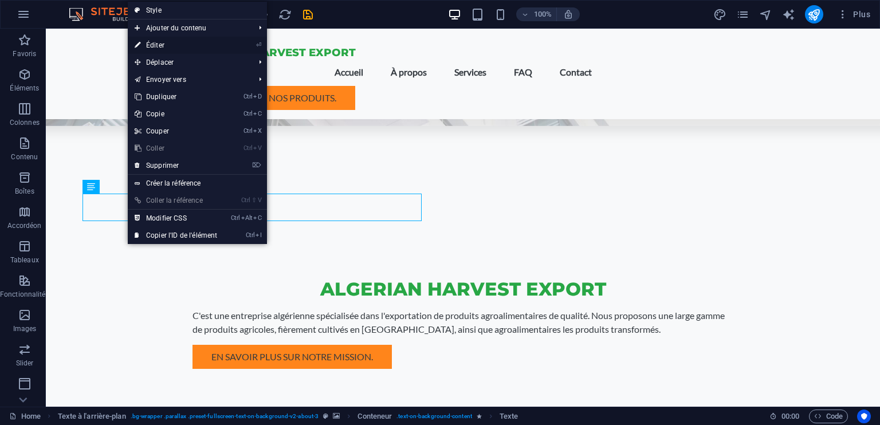
click at [171, 42] on link "⏎ Éditer" at bounding box center [176, 45] width 96 height 17
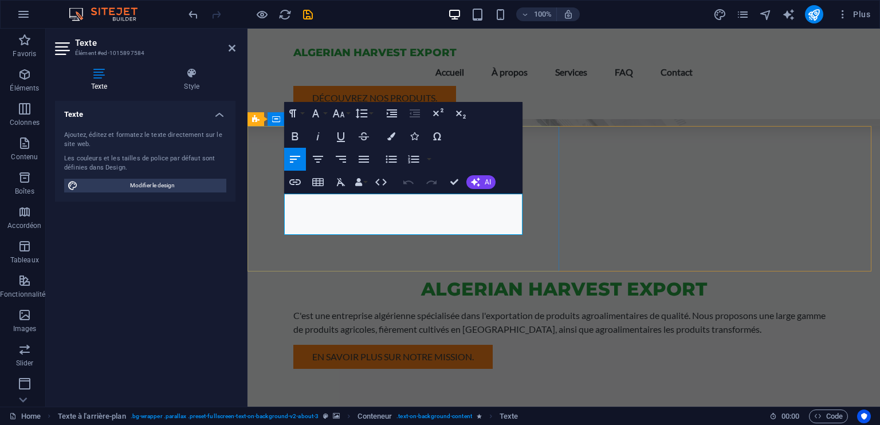
drag, startPoint x: 427, startPoint y: 233, endPoint x: 281, endPoint y: 183, distance: 154.9
click at [314, 112] on icon "button" at bounding box center [315, 113] width 7 height 8
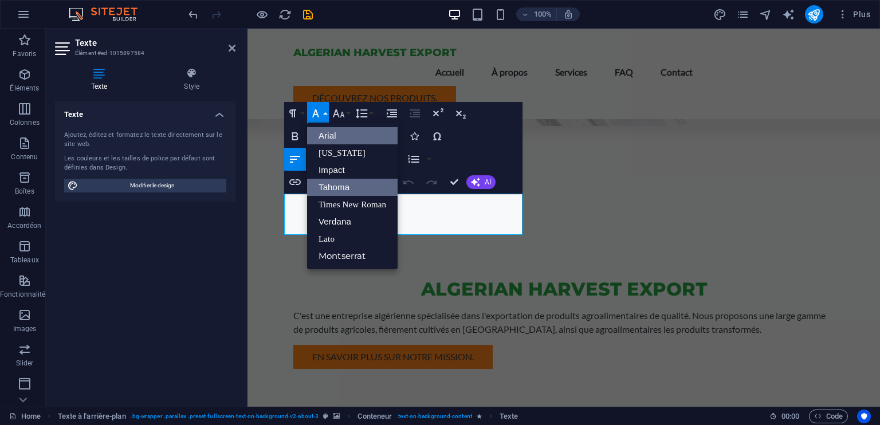
click at [328, 132] on link "Arial" at bounding box center [352, 135] width 91 height 17
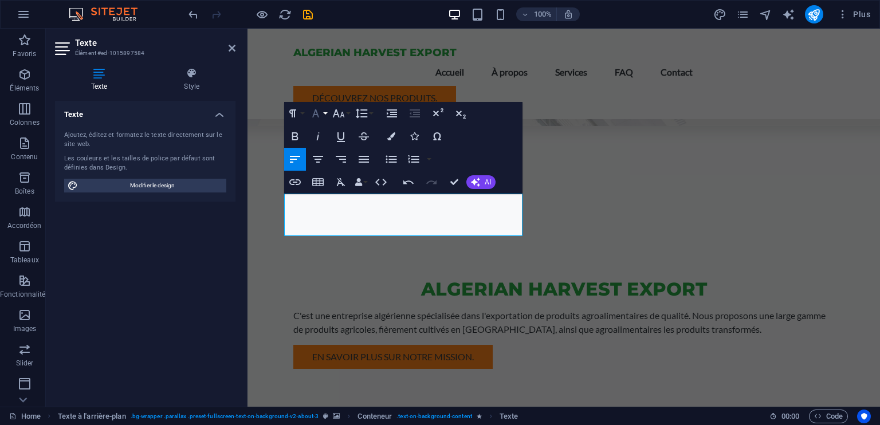
click at [319, 114] on icon "button" at bounding box center [316, 114] width 14 height 14
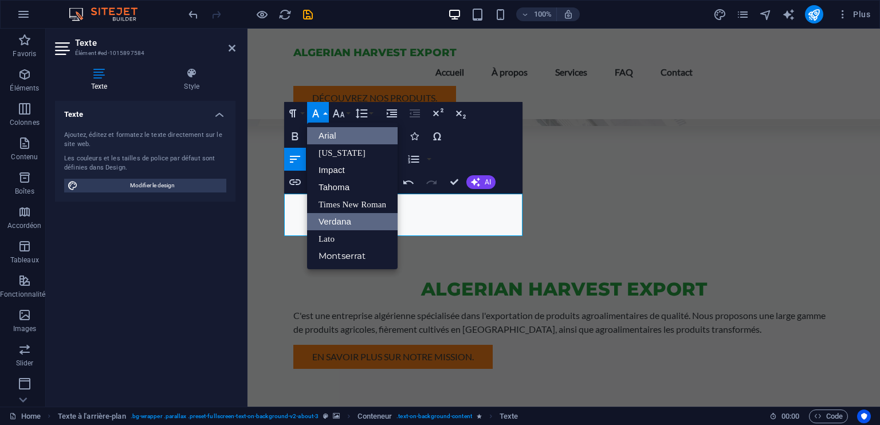
click at [364, 223] on link "Verdana" at bounding box center [352, 221] width 91 height 17
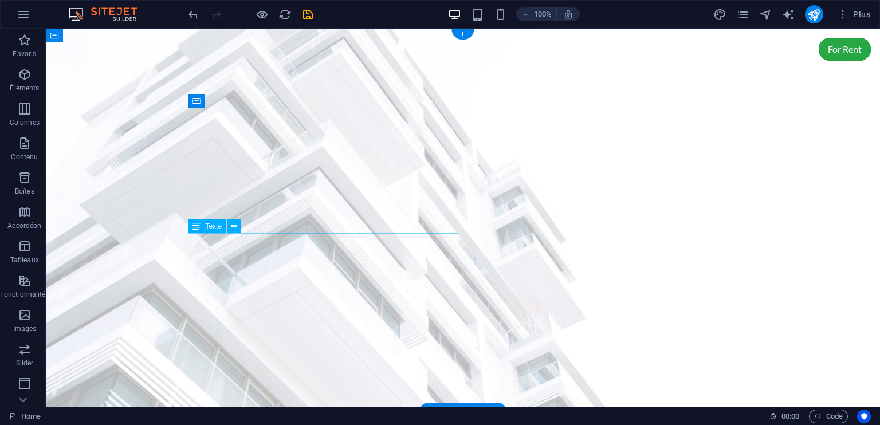
click at [232, 230] on icon at bounding box center [234, 227] width 6 height 12
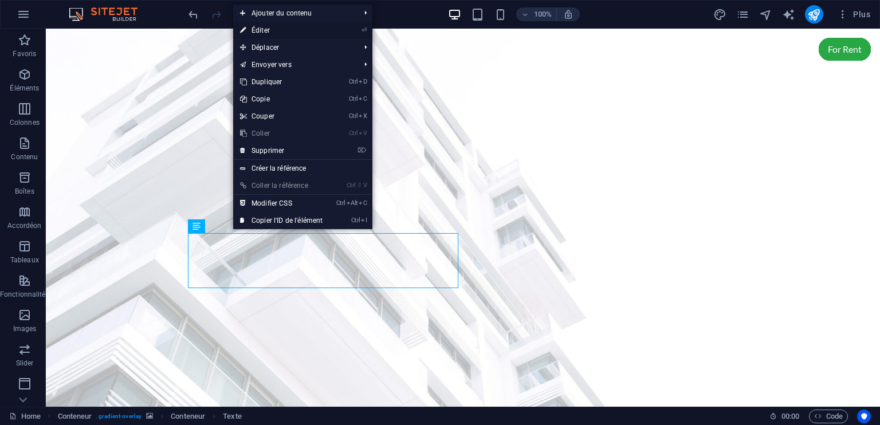
click at [284, 36] on link "⏎ Éditer" at bounding box center [281, 30] width 96 height 17
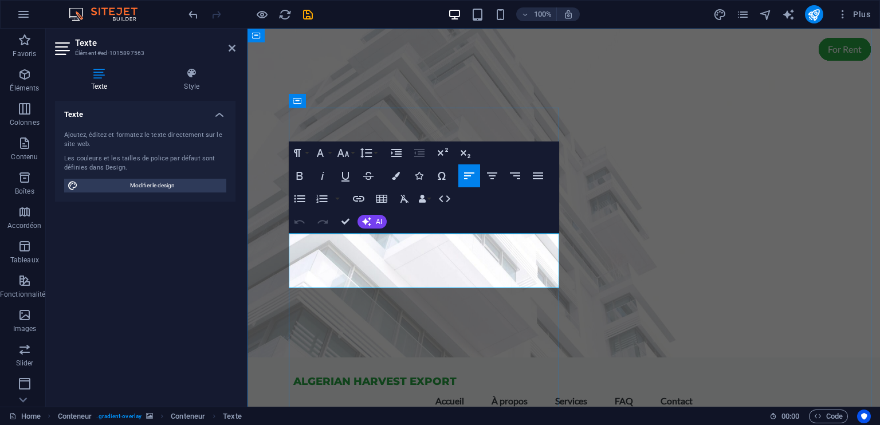
drag, startPoint x: 475, startPoint y: 284, endPoint x: 289, endPoint y: 229, distance: 194.0
click at [324, 149] on icon "button" at bounding box center [320, 153] width 14 height 14
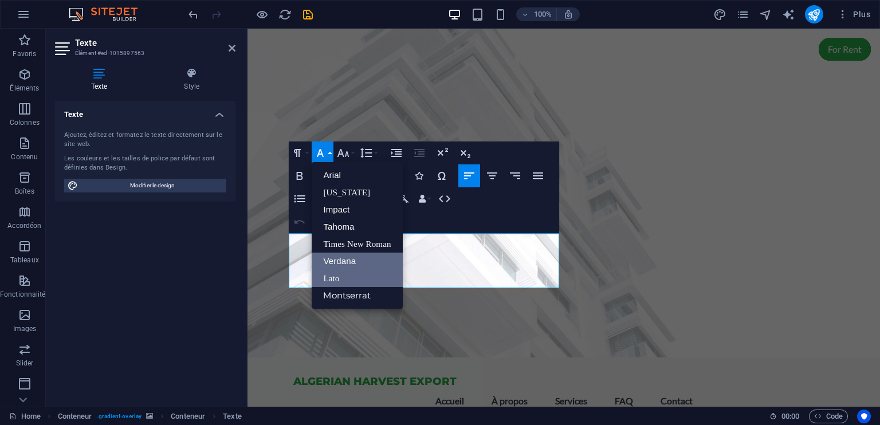
click at [349, 262] on link "Verdana" at bounding box center [357, 261] width 91 height 17
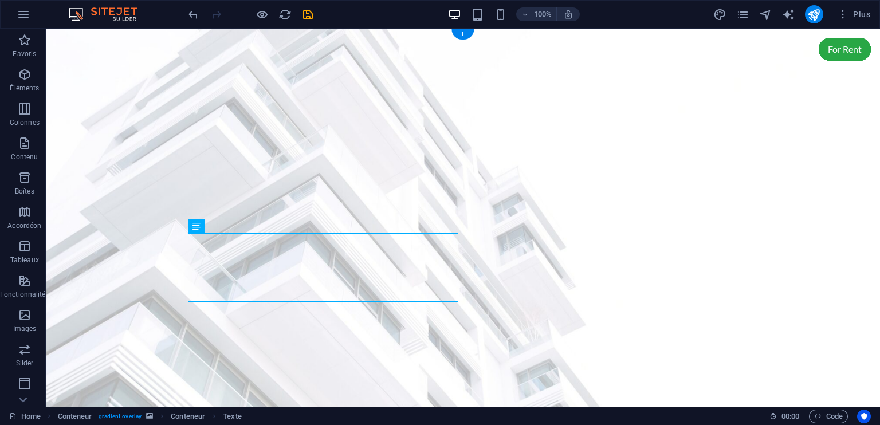
click at [607, 203] on figure at bounding box center [463, 228] width 834 height 398
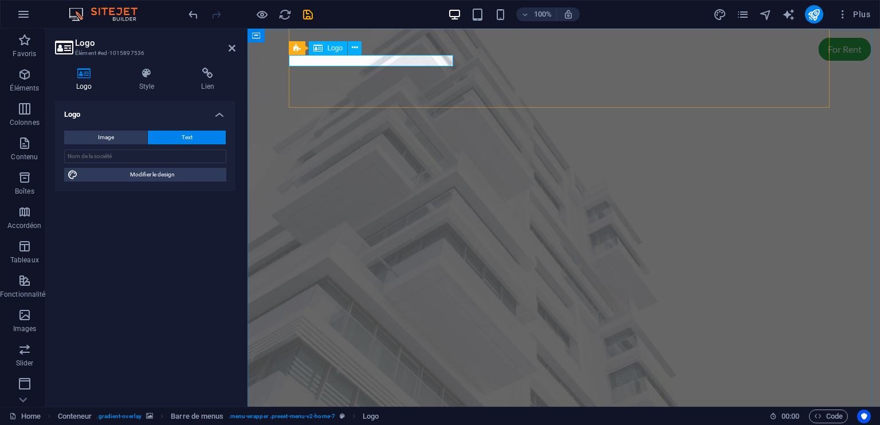
click at [355, 46] on icon at bounding box center [355, 48] width 6 height 12
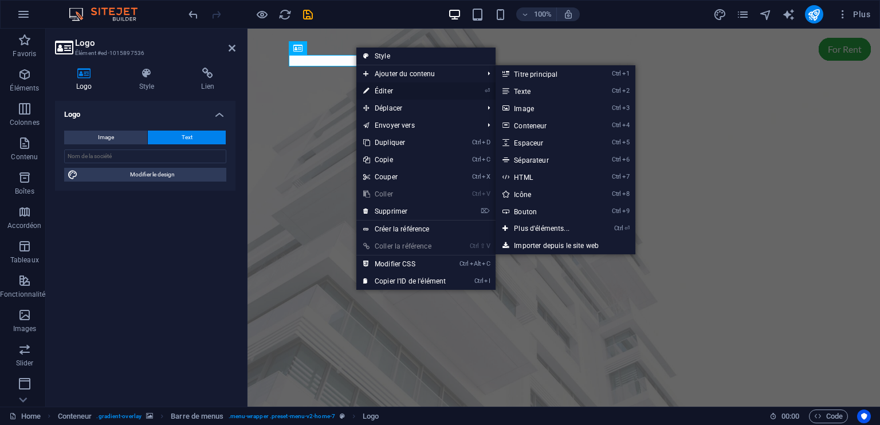
click at [392, 85] on link "⏎ Éditer" at bounding box center [404, 90] width 96 height 17
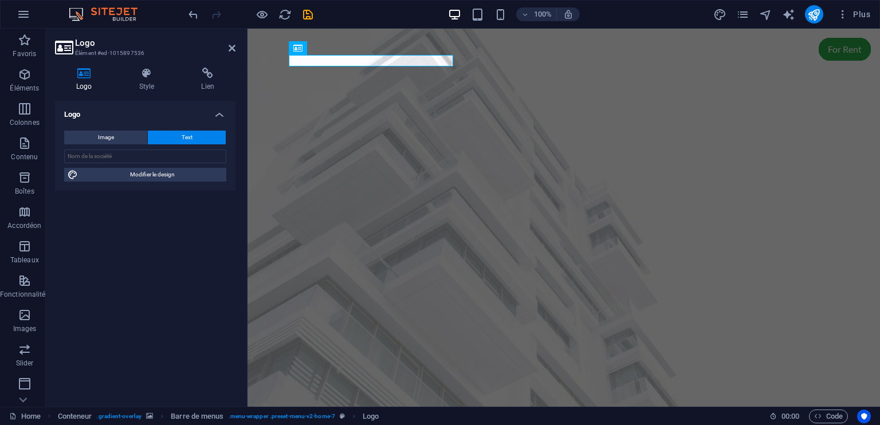
click at [184, 133] on span "Text" at bounding box center [187, 138] width 11 height 14
click at [119, 137] on button "Image" at bounding box center [105, 138] width 83 height 14
select select "DISABLED_OPTION_VALUE"
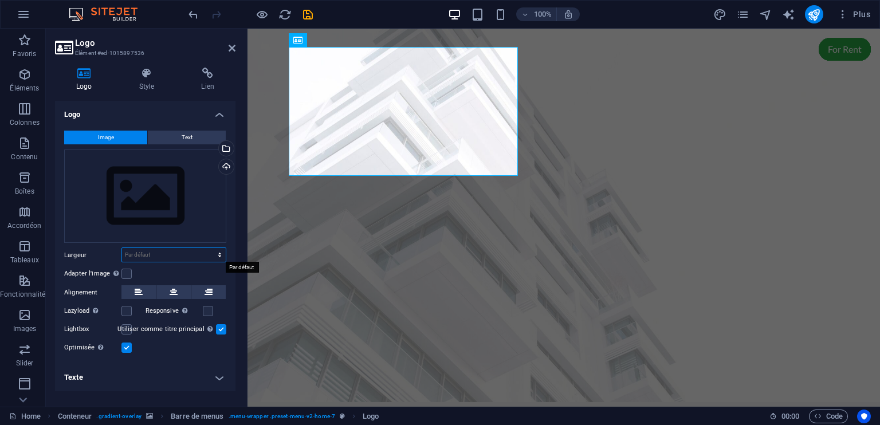
click at [179, 254] on select "Par défaut auto px rem % em vh vw" at bounding box center [174, 255] width 104 height 14
click at [130, 193] on div "Glissez les fichiers ici, cliquez pour choisir les fichiers ou sélectionnez les…" at bounding box center [145, 197] width 162 height 94
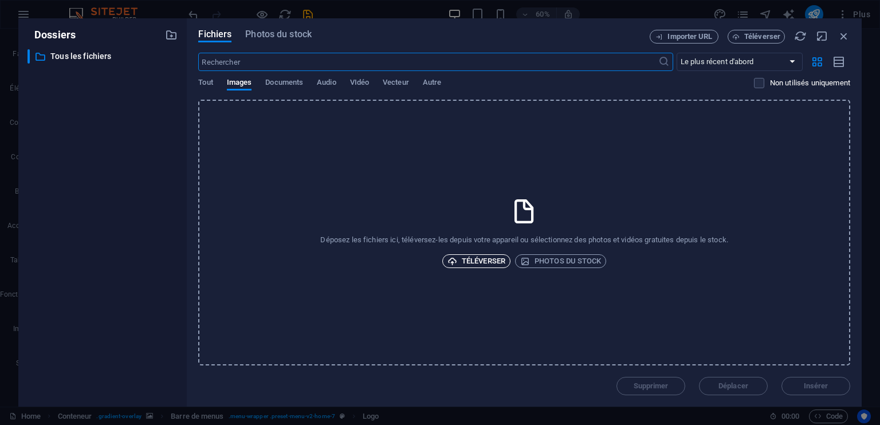
click at [477, 258] on span "Téléverser" at bounding box center [476, 261] width 58 height 14
click at [471, 259] on span "Téléverser" at bounding box center [476, 261] width 58 height 14
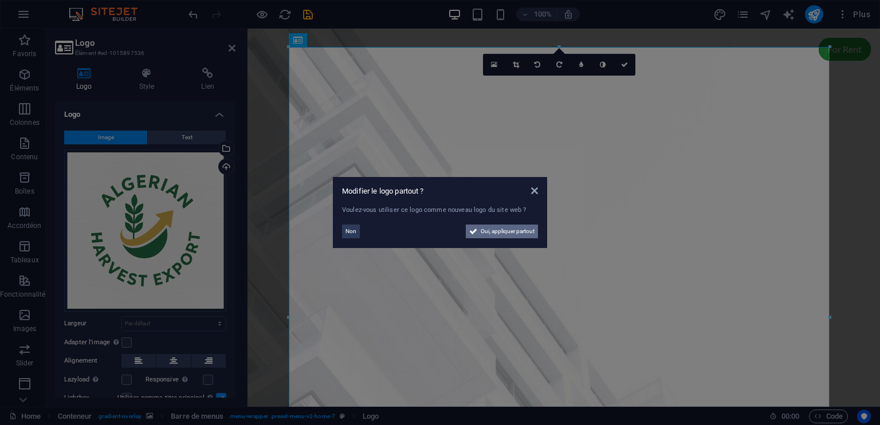
click at [507, 233] on span "Oui, appliquer partout" at bounding box center [508, 232] width 54 height 14
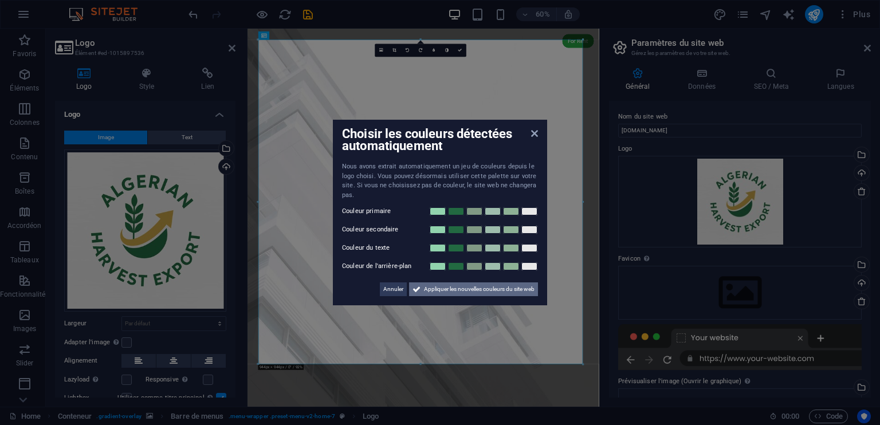
click at [482, 292] on span "Appliquer les nouvelles couleurs du site web" at bounding box center [479, 289] width 111 height 14
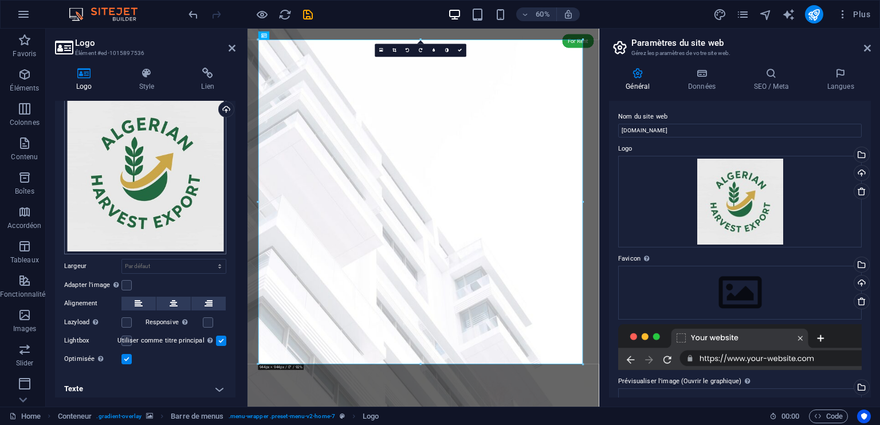
scroll to position [60, 0]
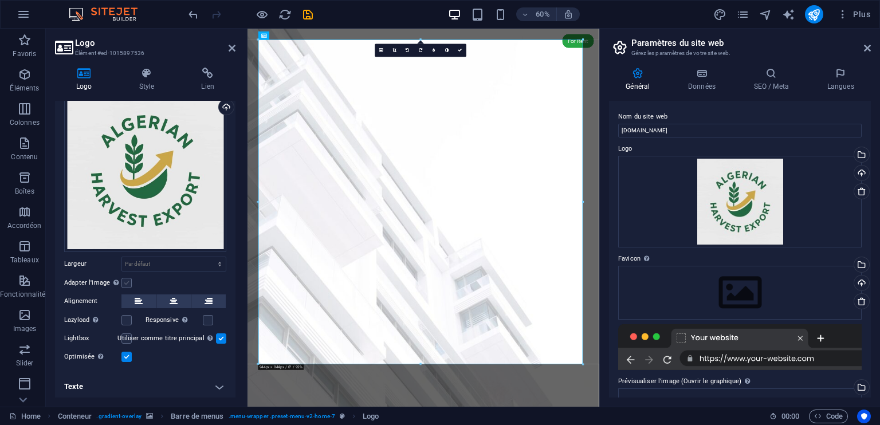
click at [128, 284] on label at bounding box center [126, 283] width 10 height 10
click at [0, 0] on input "Adapter l'image Adapter automatiquement l'image à une largeur et une hauteur fi…" at bounding box center [0, 0] width 0 height 0
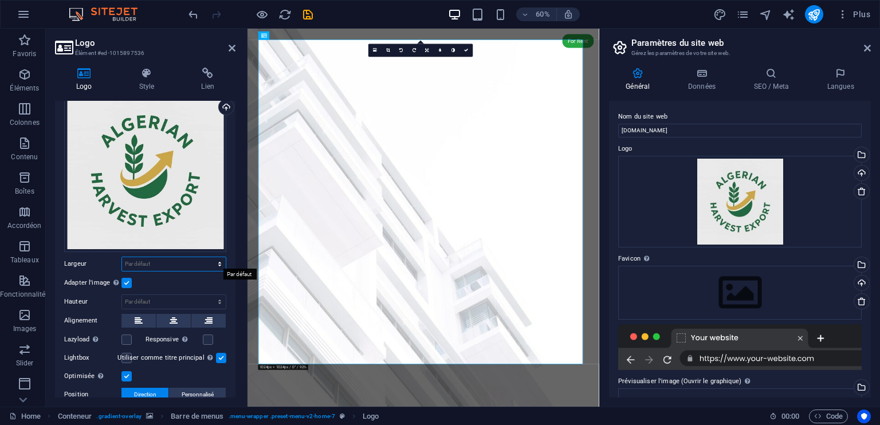
click at [175, 261] on select "Par défaut auto px rem % em vh vw" at bounding box center [174, 264] width 104 height 14
click at [152, 70] on icon at bounding box center [147, 73] width 58 height 11
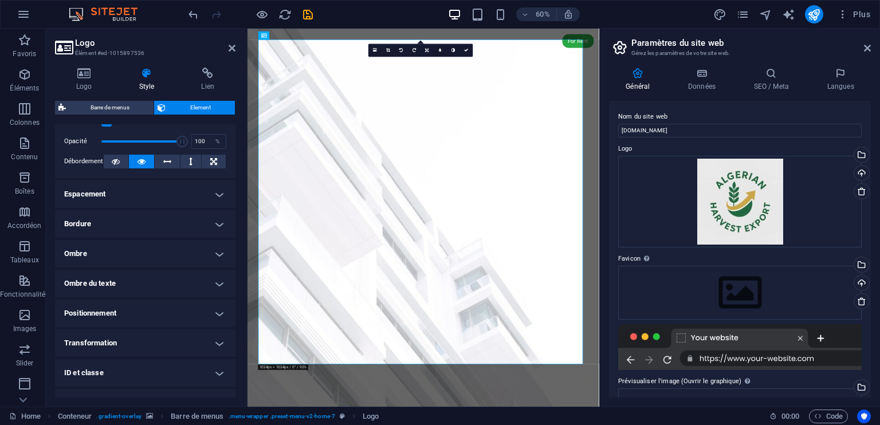
scroll to position [220, 0]
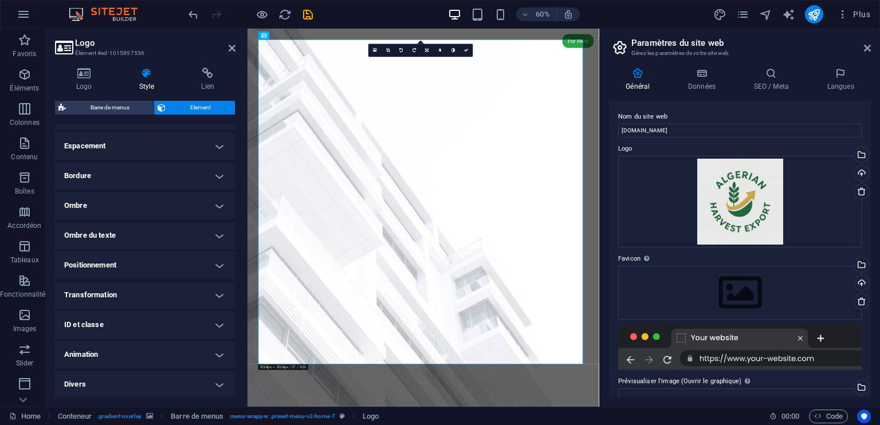
click at [131, 288] on h4 "Transformation" at bounding box center [145, 294] width 180 height 27
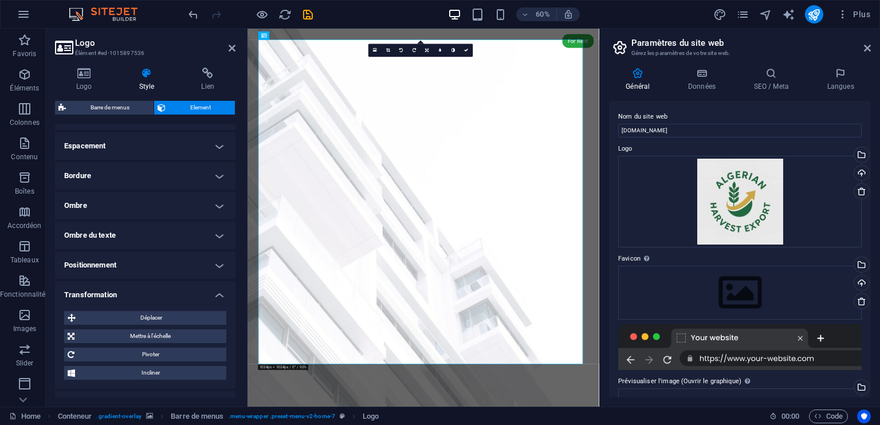
click at [131, 288] on h4 "Transformation" at bounding box center [145, 291] width 180 height 21
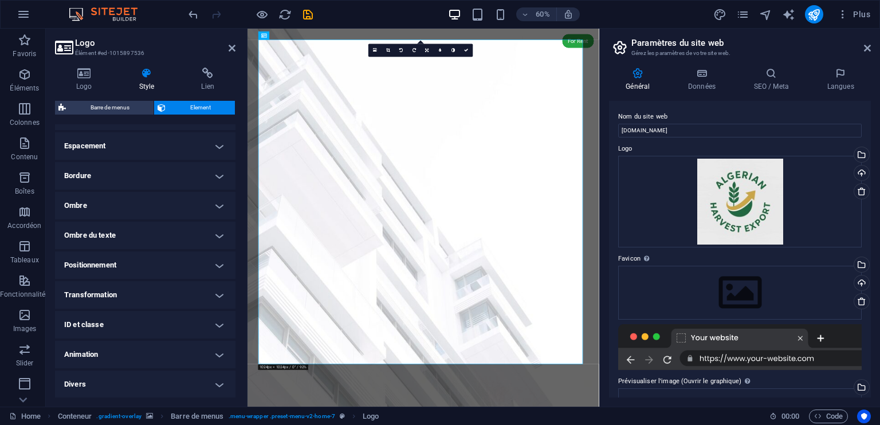
click at [136, 350] on h4 "Animation" at bounding box center [145, 354] width 180 height 27
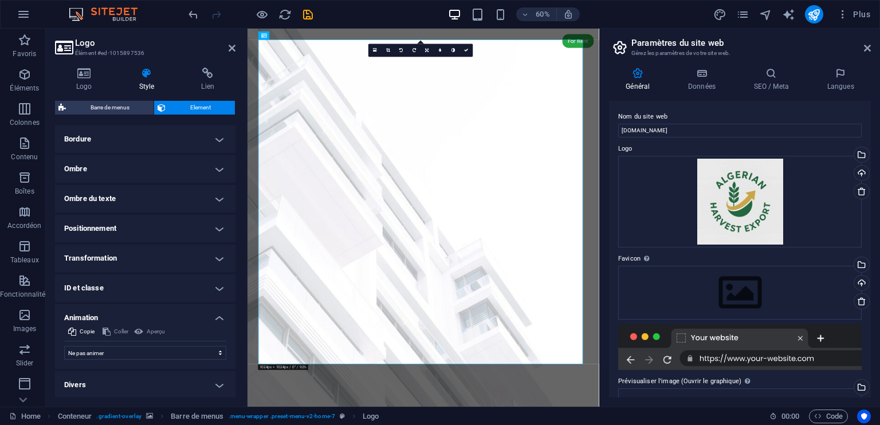
click at [162, 306] on h4 "Animation" at bounding box center [145, 314] width 180 height 21
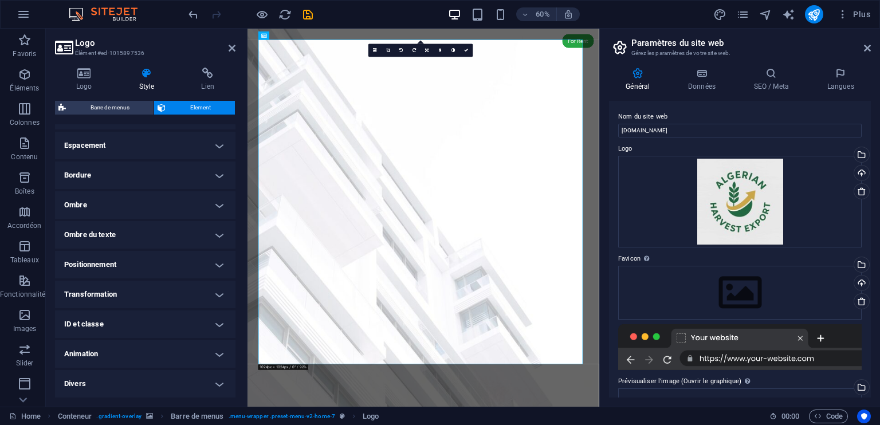
scroll to position [220, 0]
click at [173, 384] on h4 "Divers" at bounding box center [145, 384] width 180 height 27
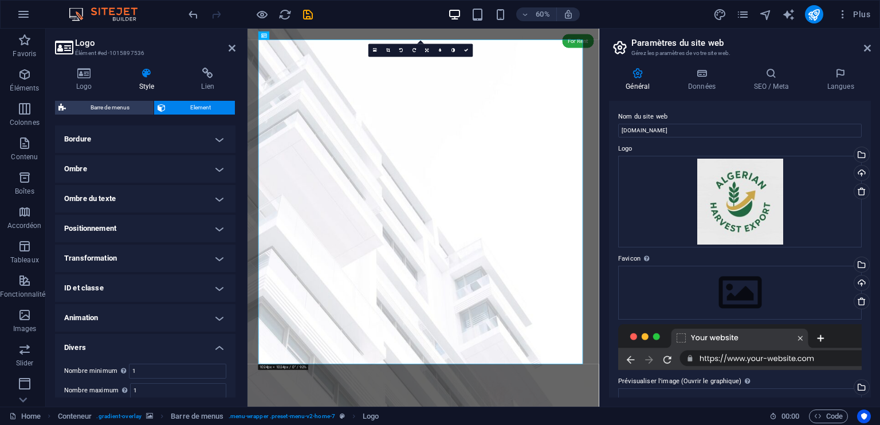
scroll to position [290, 0]
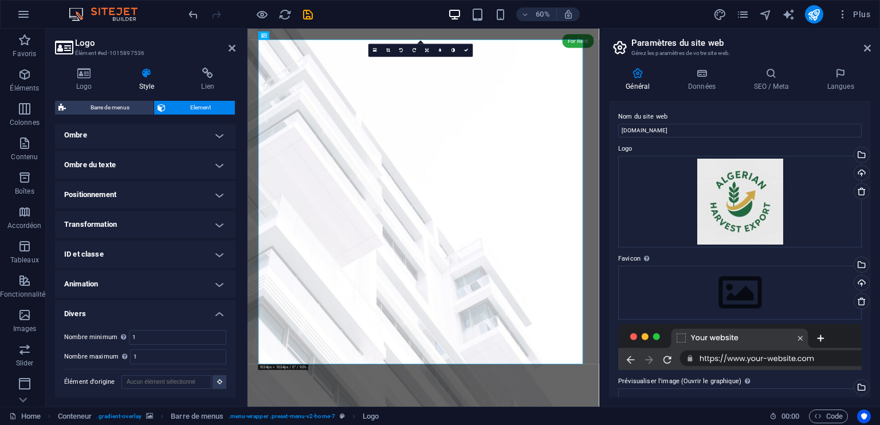
click at [210, 312] on h4 "Divers" at bounding box center [145, 310] width 180 height 21
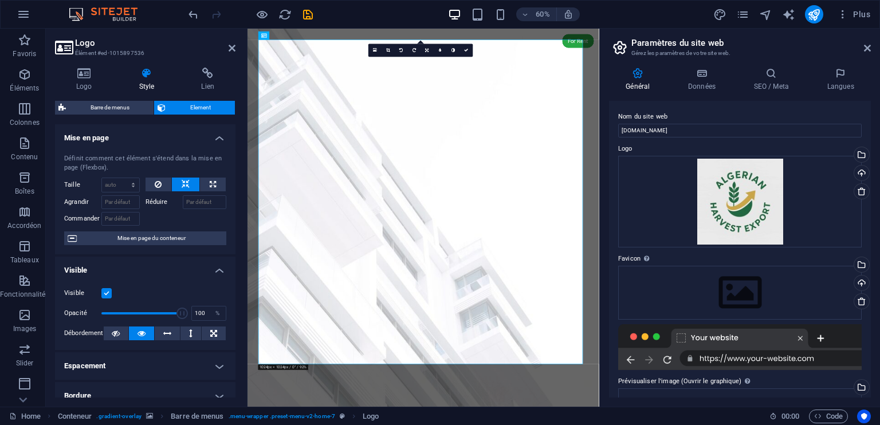
scroll to position [57, 0]
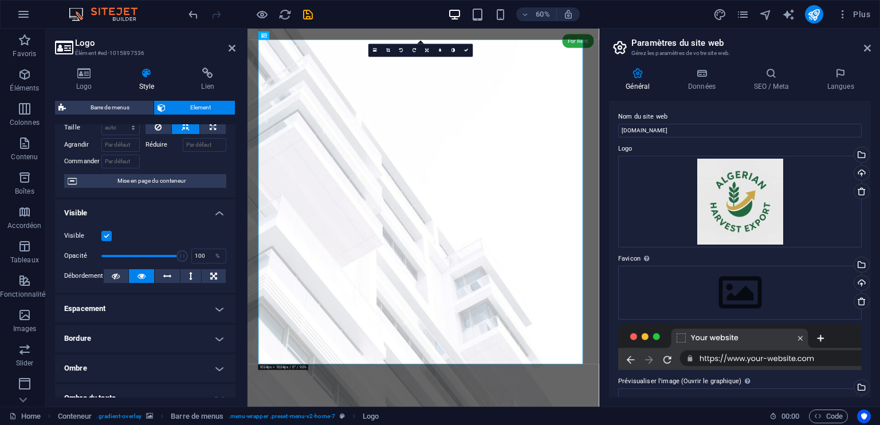
click at [184, 309] on h4 "Espacement" at bounding box center [145, 308] width 180 height 27
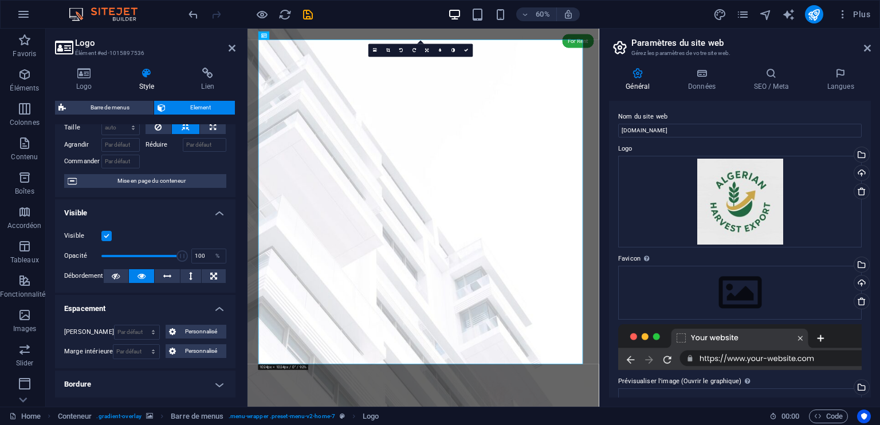
click at [197, 301] on h4 "Espacement" at bounding box center [145, 305] width 180 height 21
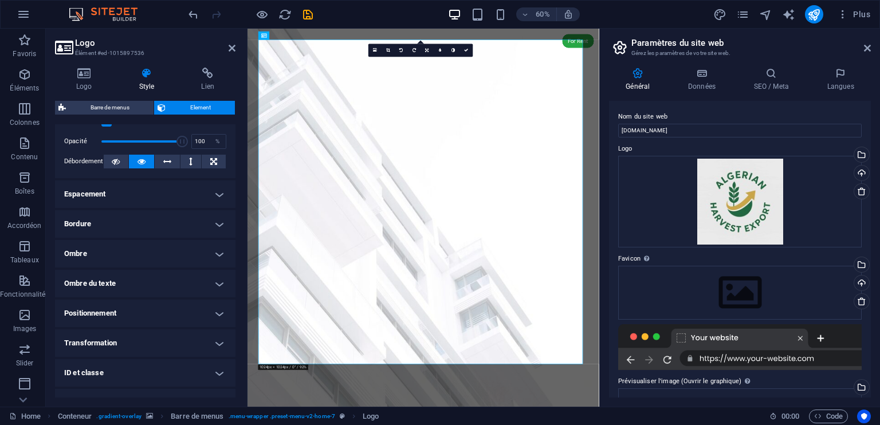
scroll to position [220, 0]
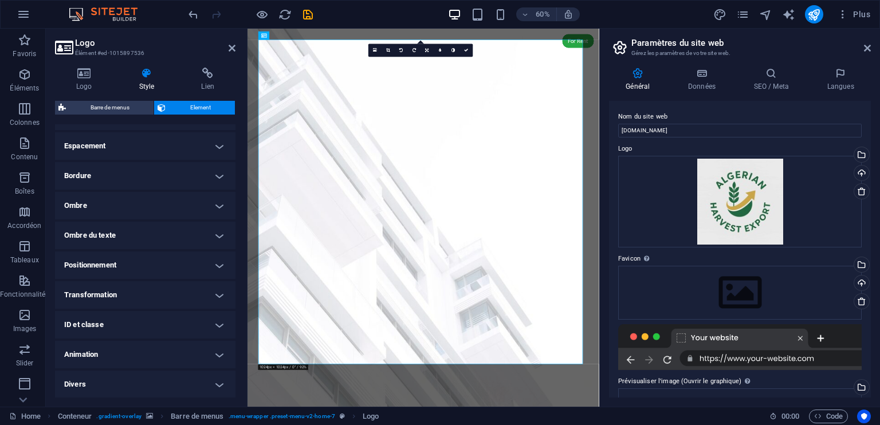
click at [126, 320] on h4 "ID et classe" at bounding box center [145, 324] width 180 height 27
click at [126, 320] on h4 "ID et classe" at bounding box center [145, 321] width 180 height 21
click at [137, 295] on h4 "Transformation" at bounding box center [145, 294] width 180 height 27
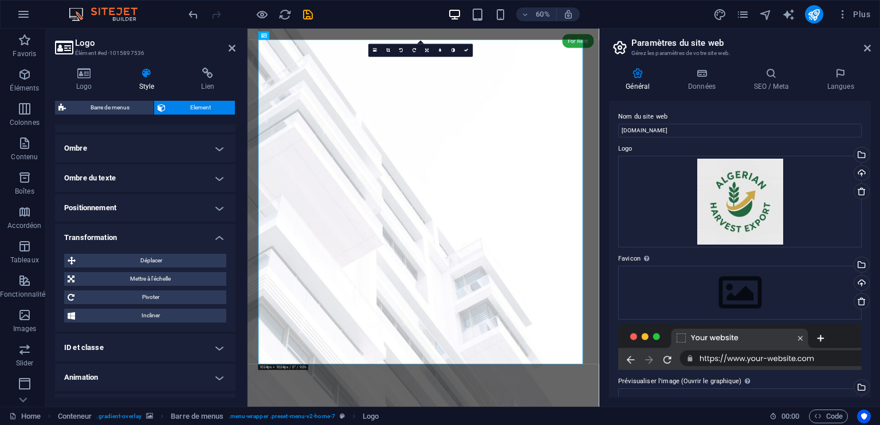
scroll to position [300, 0]
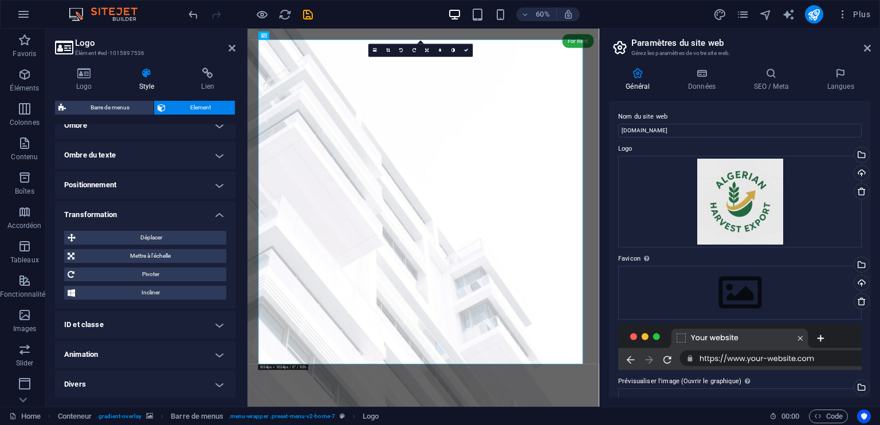
click at [218, 213] on h4 "Transformation" at bounding box center [145, 211] width 180 height 21
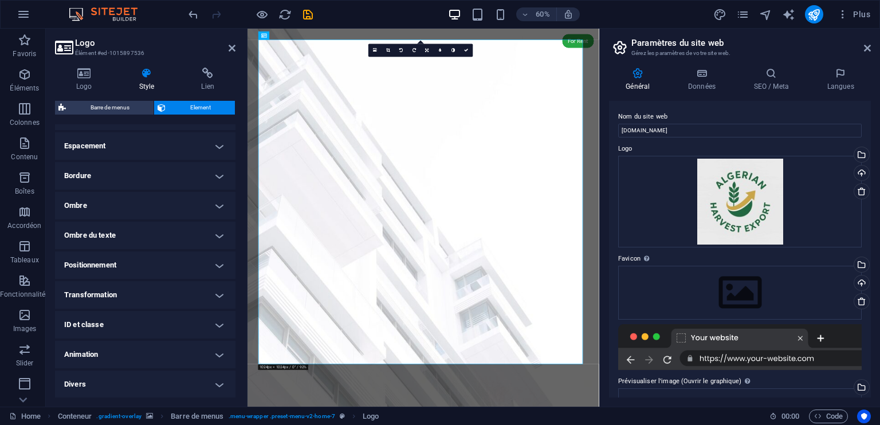
scroll to position [0, 0]
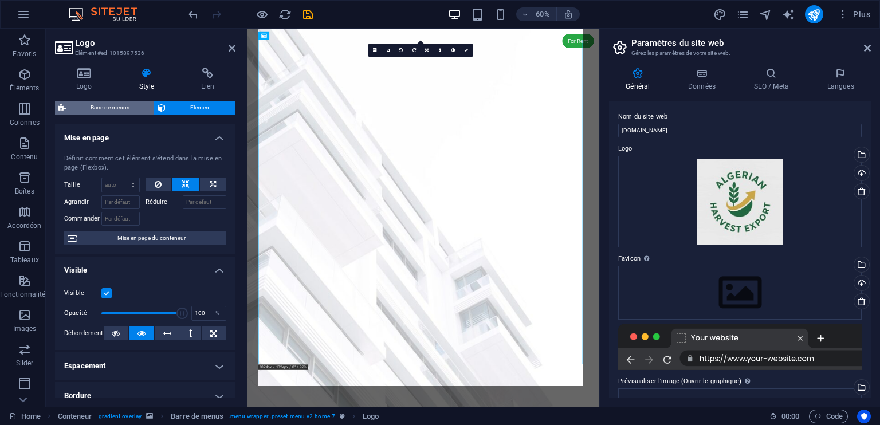
click at [119, 110] on span "Barre de menus" at bounding box center [109, 108] width 81 height 14
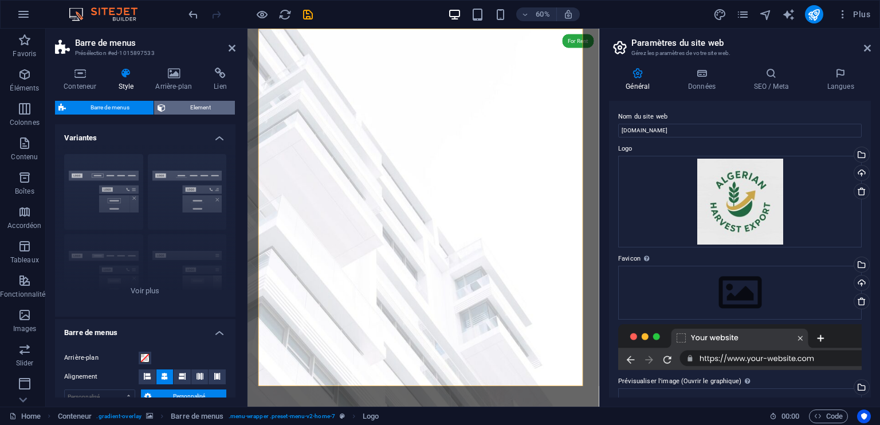
click at [182, 105] on span "Element" at bounding box center [200, 108] width 62 height 14
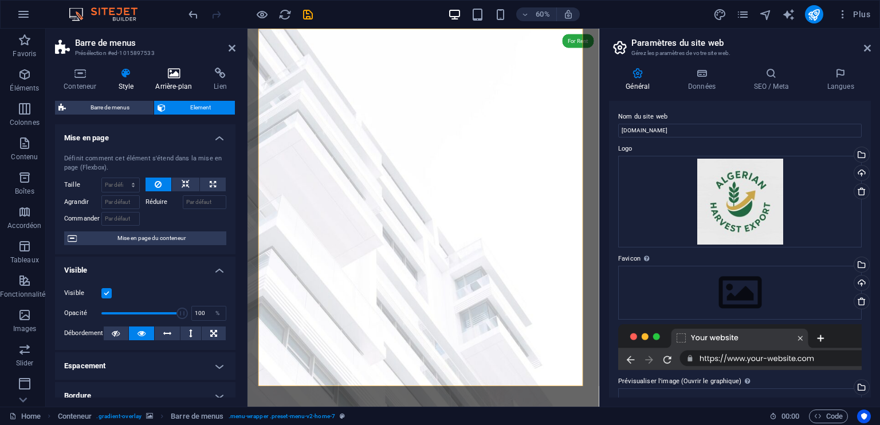
click at [178, 76] on icon at bounding box center [174, 73] width 54 height 11
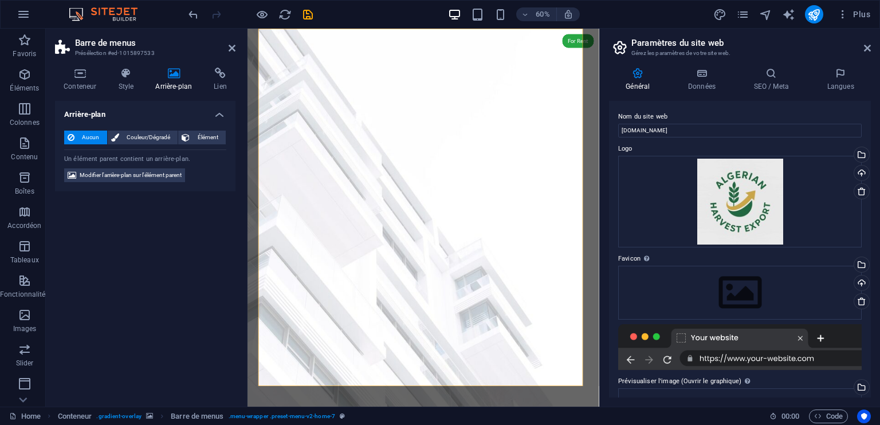
click at [89, 136] on span "Aucun" at bounding box center [91, 138] width 26 height 14
click at [91, 140] on span "Aucun" at bounding box center [91, 138] width 26 height 14
click at [233, 46] on icon at bounding box center [232, 48] width 7 height 9
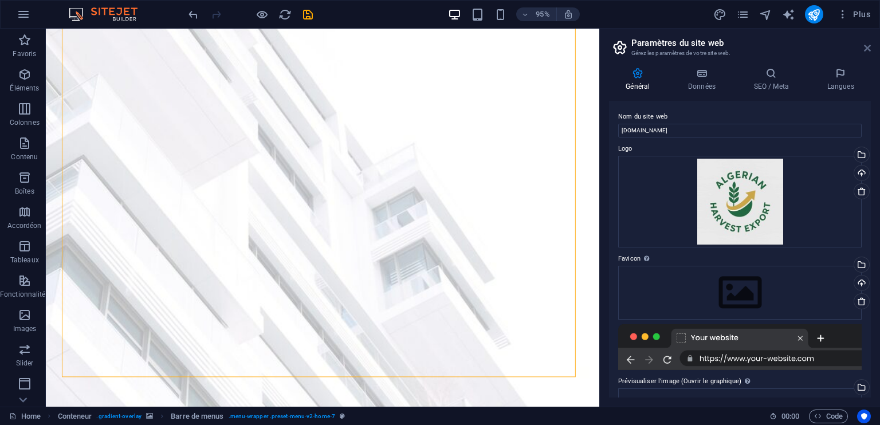
click at [866, 46] on icon at bounding box center [867, 48] width 7 height 9
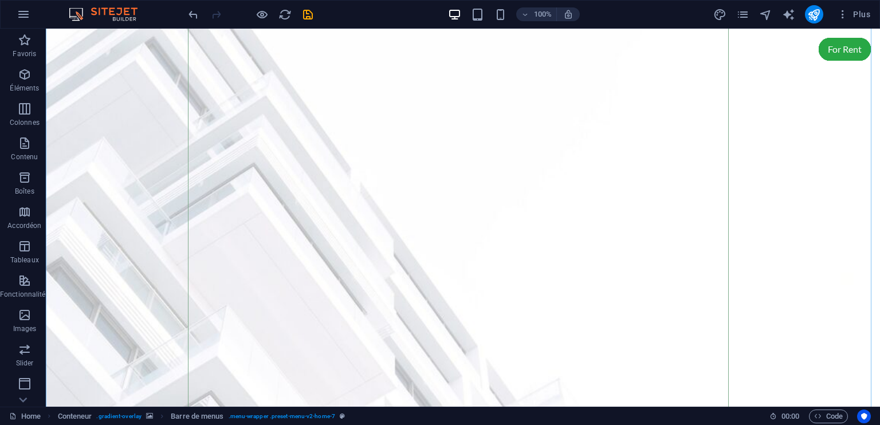
scroll to position [286, 0]
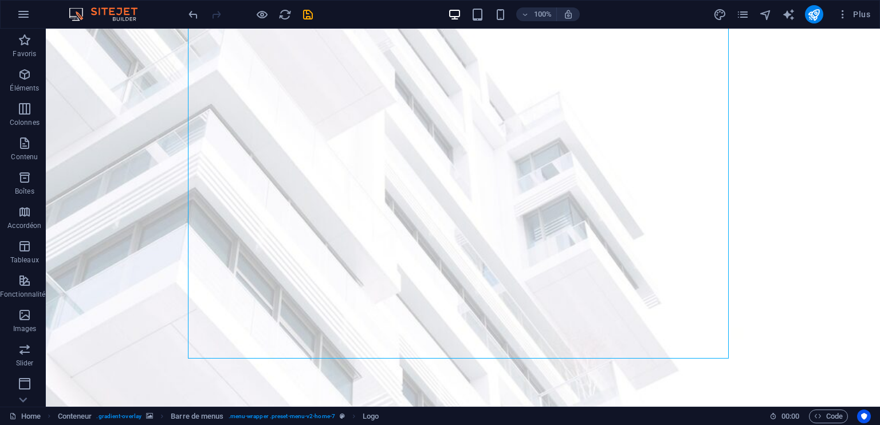
scroll to position [0, 0]
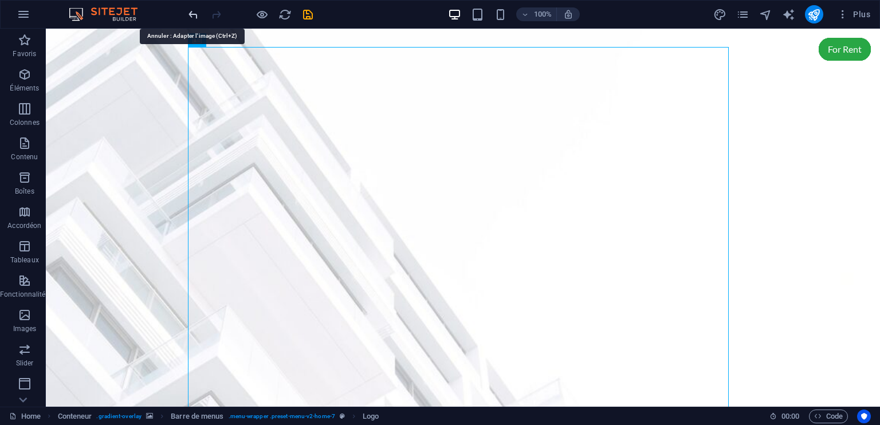
click at [189, 18] on icon "undo" at bounding box center [193, 14] width 13 height 13
click at [195, 13] on icon "undo" at bounding box center [193, 14] width 13 height 13
click at [191, 12] on icon "undo" at bounding box center [193, 14] width 13 height 13
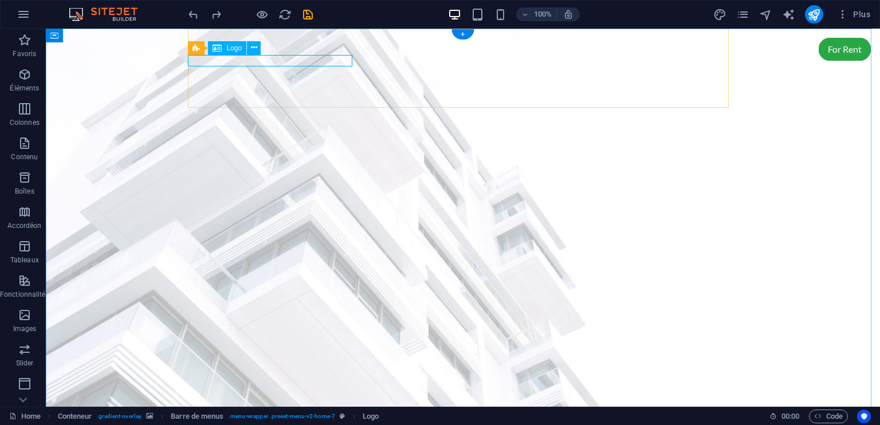
click at [669, 231] on figure at bounding box center [463, 228] width 834 height 398
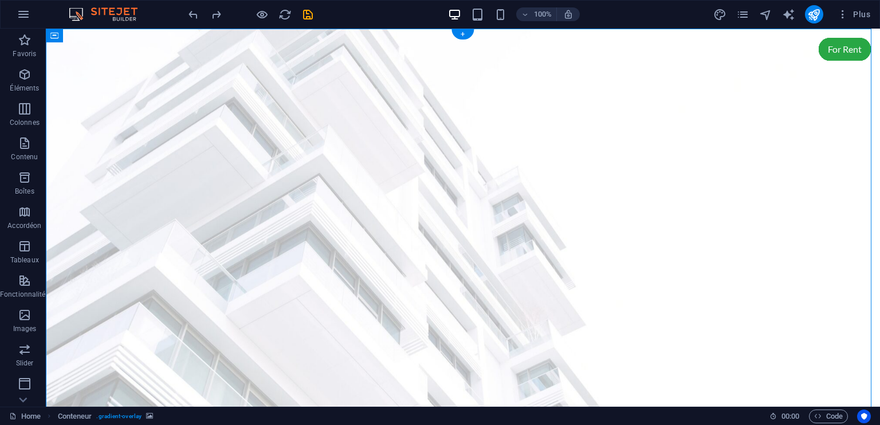
click at [653, 151] on figure at bounding box center [463, 228] width 834 height 398
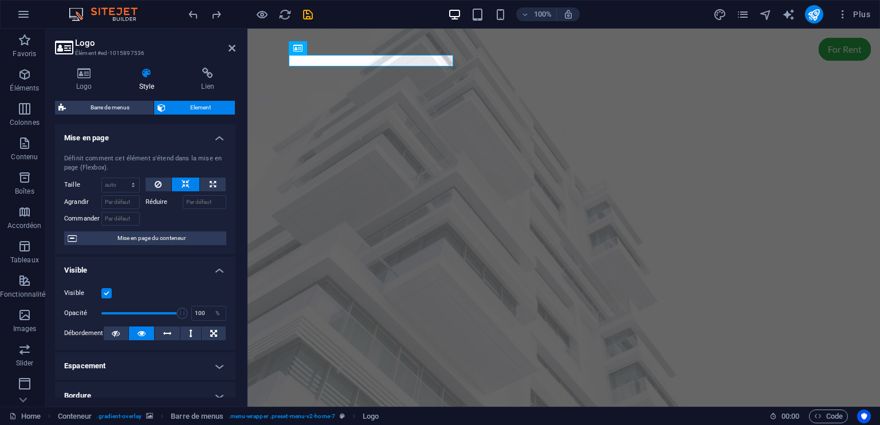
click at [210, 107] on span "Element" at bounding box center [200, 108] width 62 height 14
click at [232, 46] on icon at bounding box center [232, 48] width 7 height 9
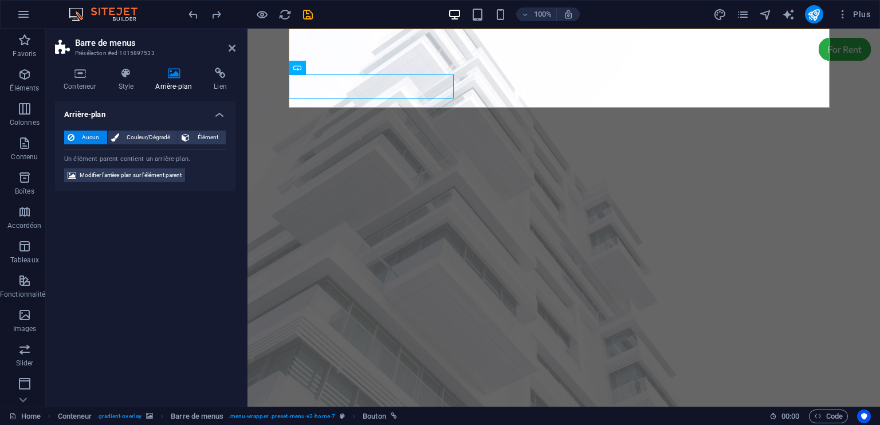
click at [265, 71] on figure at bounding box center [563, 228] width 632 height 398
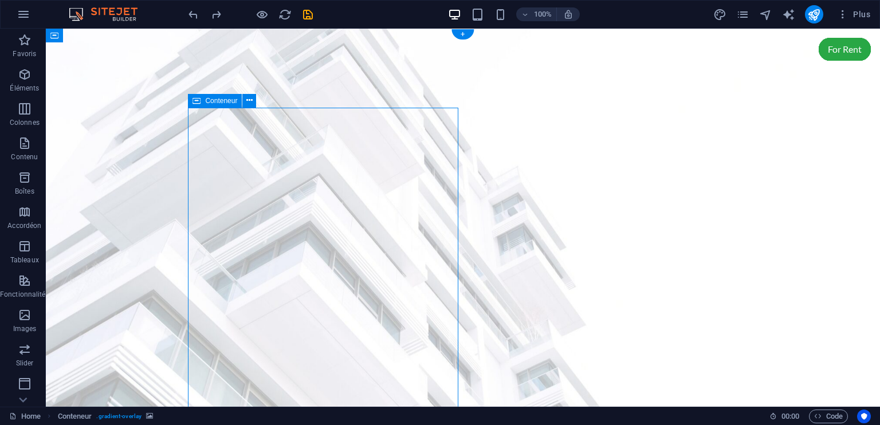
click at [555, 128] on figure at bounding box center [463, 228] width 834 height 398
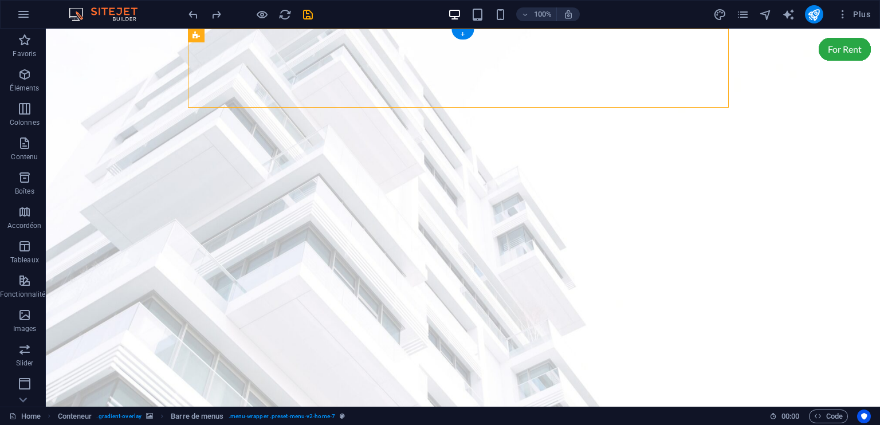
click at [98, 38] on figure at bounding box center [463, 228] width 834 height 398
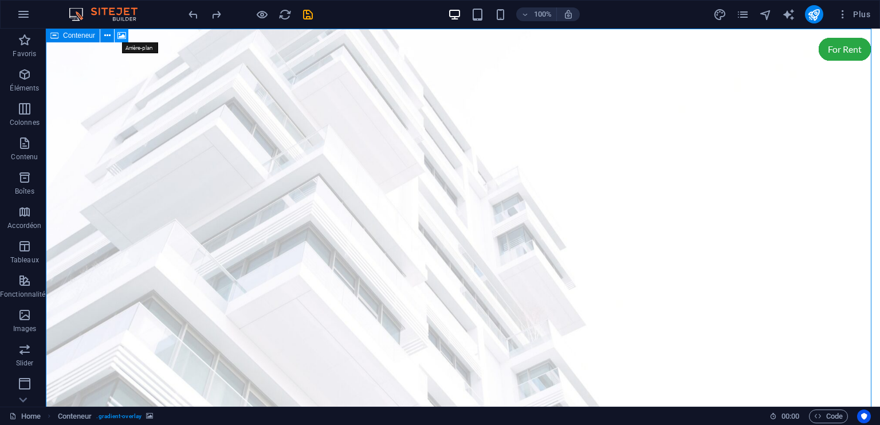
click at [119, 36] on icon at bounding box center [121, 36] width 9 height 12
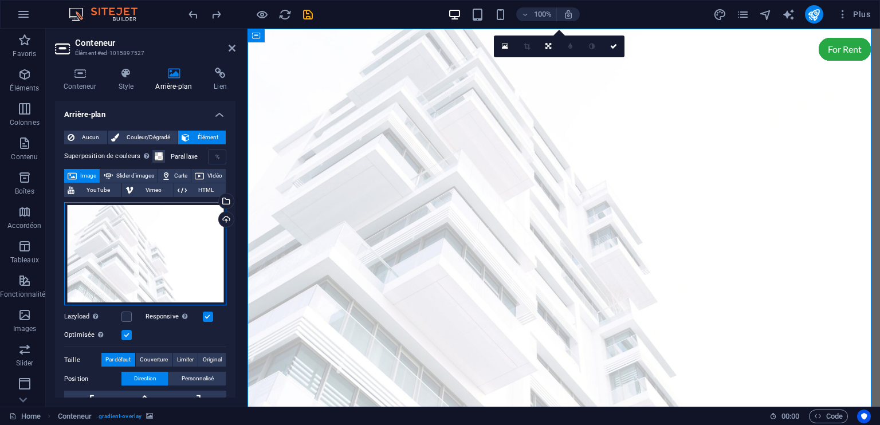
click at [139, 240] on div "Glissez les fichiers ici, cliquez pour choisir les fichiers ou sélectionnez les…" at bounding box center [145, 254] width 162 height 104
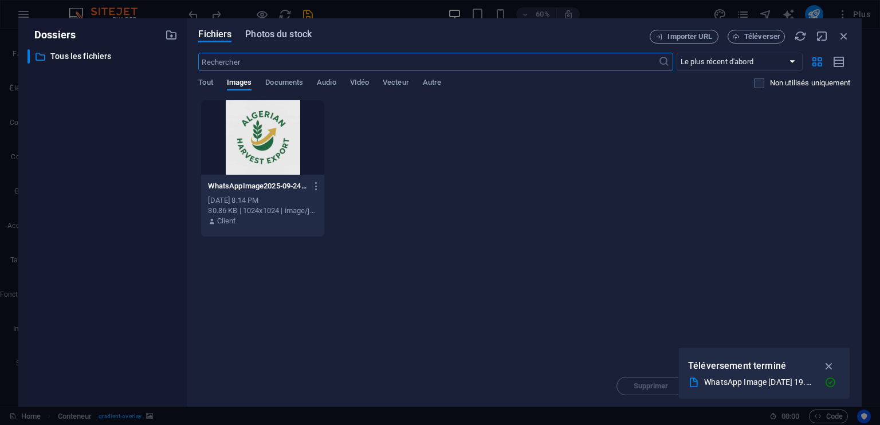
click at [280, 34] on span "Photos du stock" at bounding box center [278, 34] width 66 height 14
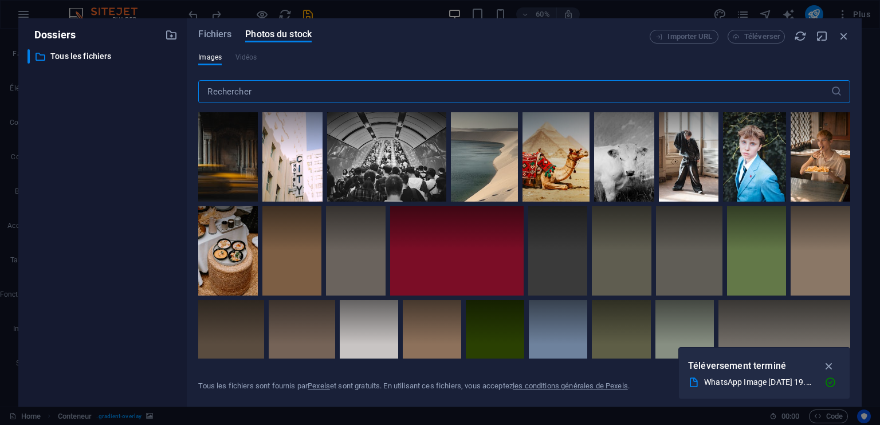
click at [253, 95] on input "text" at bounding box center [514, 91] width 632 height 23
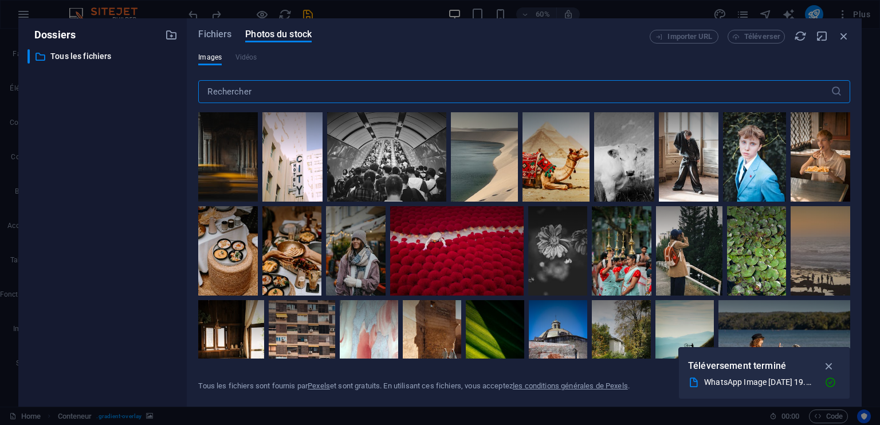
click at [253, 95] on input "text" at bounding box center [514, 91] width 632 height 23
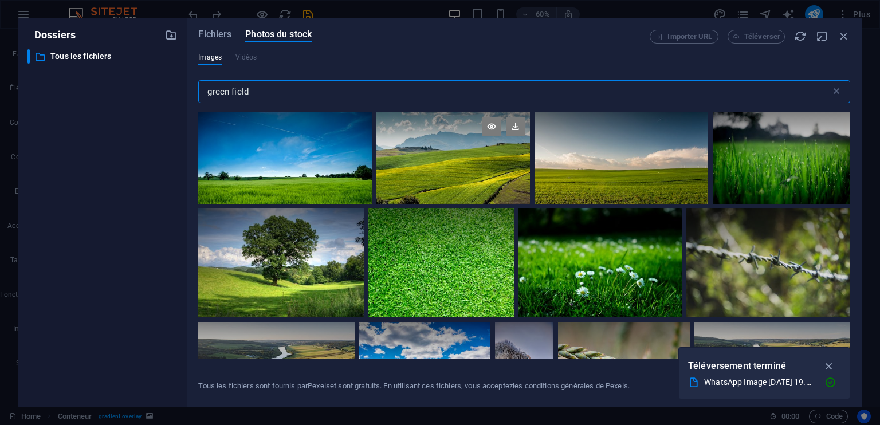
type input "green field"
click at [486, 160] on div at bounding box center [453, 158] width 154 height 92
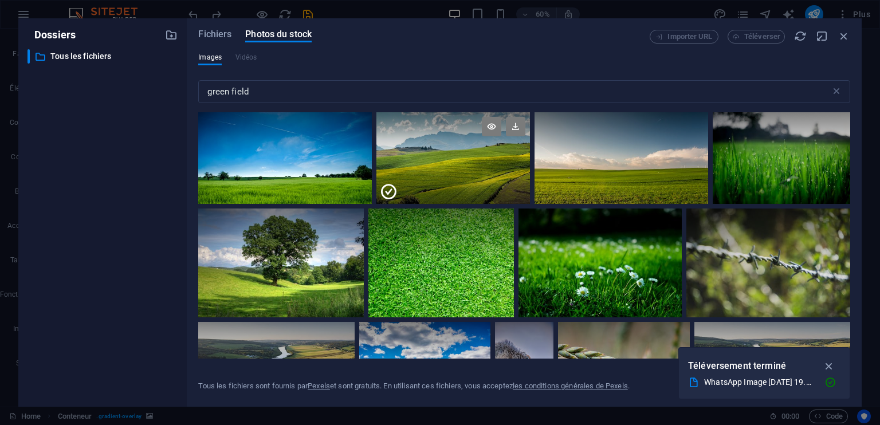
click at [390, 194] on icon at bounding box center [388, 192] width 18 height 18
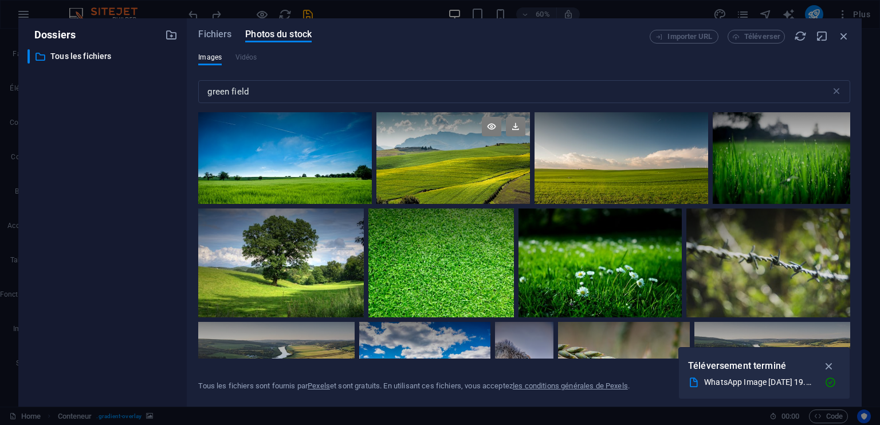
click at [390, 194] on div at bounding box center [453, 158] width 154 height 92
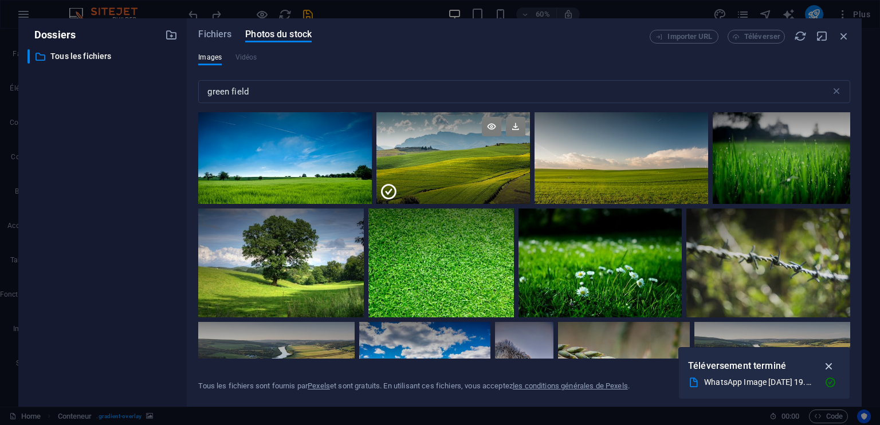
click at [831, 368] on icon "button" at bounding box center [829, 366] width 13 height 13
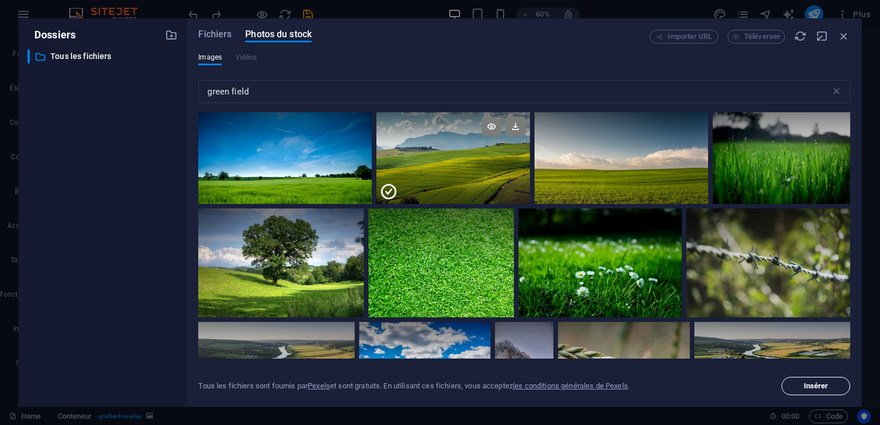
click at [826, 383] on span "Insérer" at bounding box center [816, 386] width 25 height 7
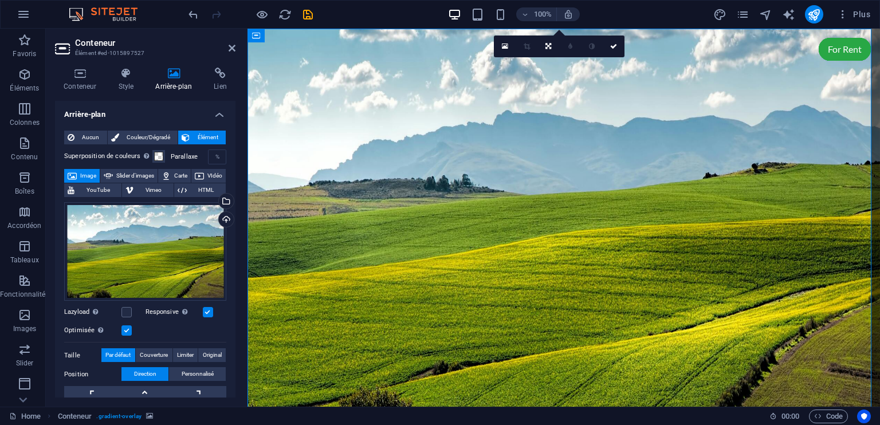
click at [738, 207] on figure at bounding box center [563, 228] width 632 height 398
click at [158, 257] on div "Glissez les fichiers ici, cliquez pour choisir les fichiers ou sélectionnez les…" at bounding box center [145, 251] width 162 height 99
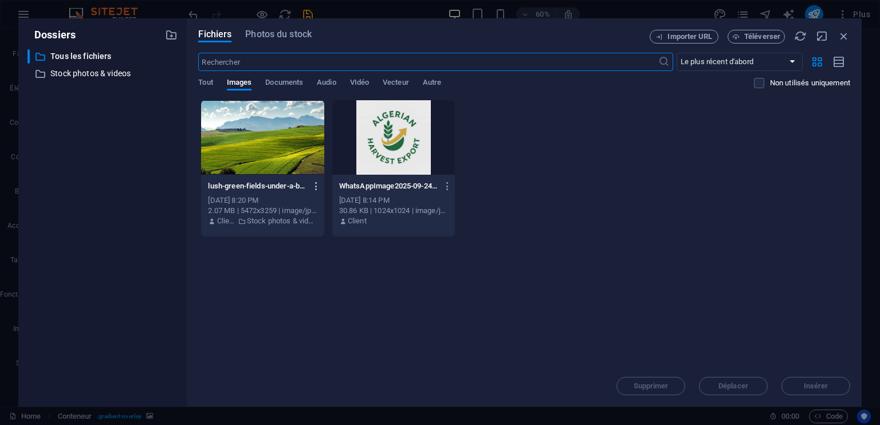
click at [315, 187] on icon "button" at bounding box center [316, 186] width 11 height 10
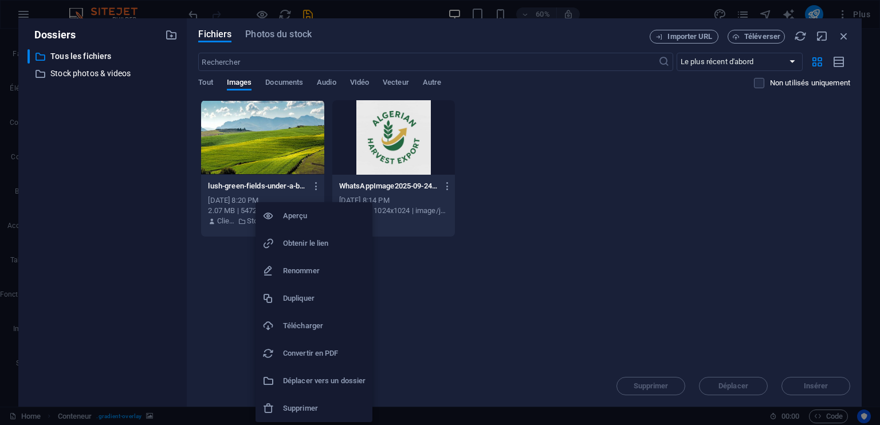
click at [660, 262] on div at bounding box center [440, 212] width 880 height 425
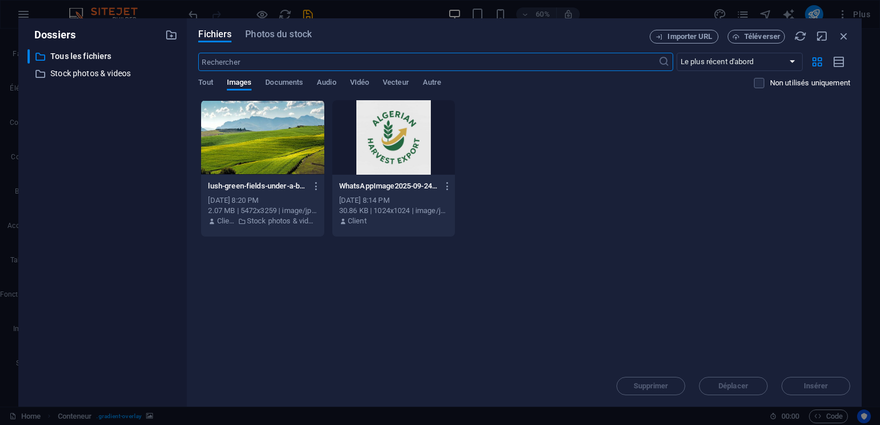
click at [231, 63] on input "text" at bounding box center [427, 62] width 459 height 18
click at [245, 58] on input "text" at bounding box center [427, 62] width 459 height 18
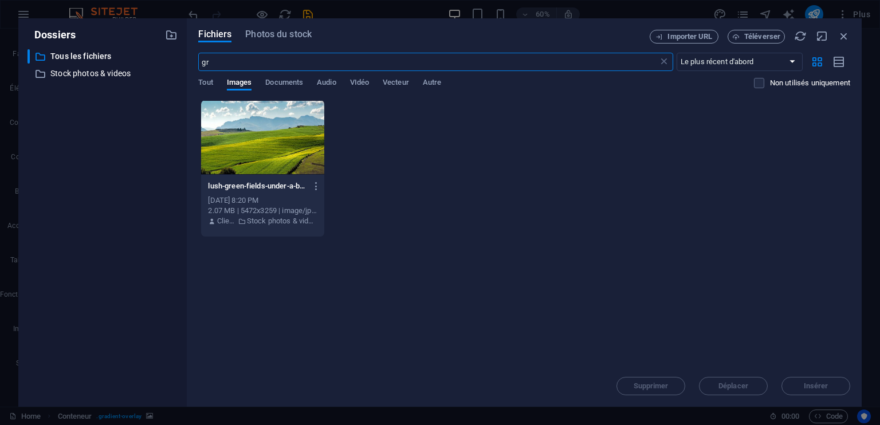
type input "g"
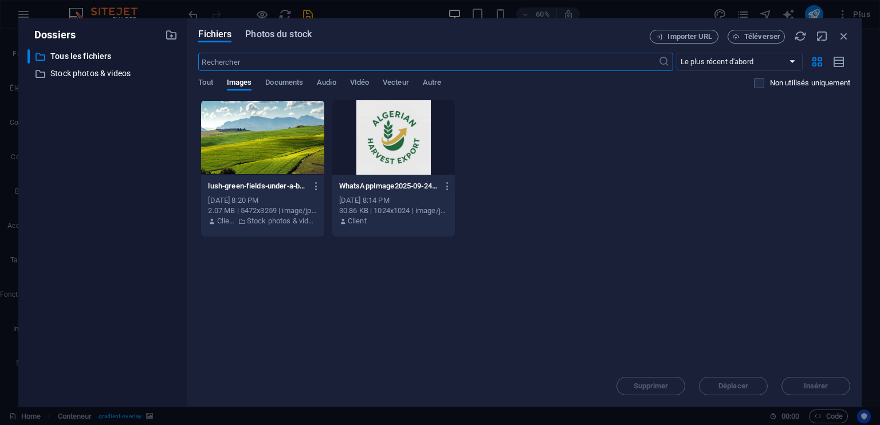
click at [284, 30] on span "Photos du stock" at bounding box center [278, 34] width 66 height 14
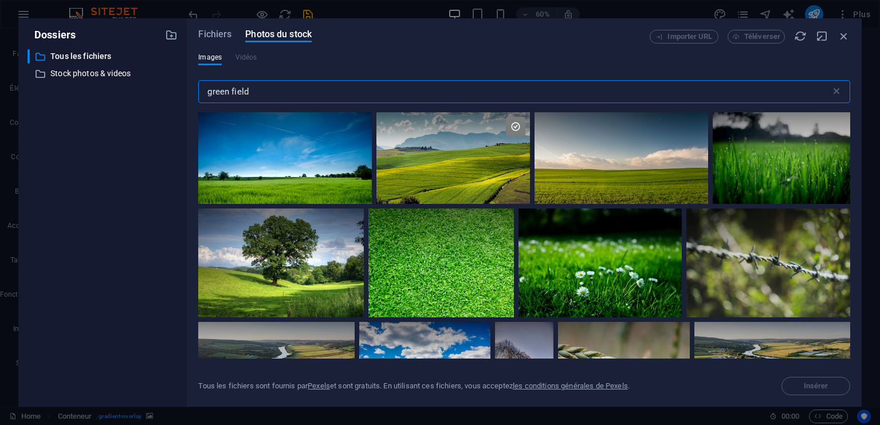
click at [278, 91] on input "green field" at bounding box center [514, 91] width 632 height 23
drag, startPoint x: 266, startPoint y: 93, endPoint x: 199, endPoint y: 93, distance: 67.6
click at [199, 93] on input "green field" at bounding box center [514, 91] width 632 height 23
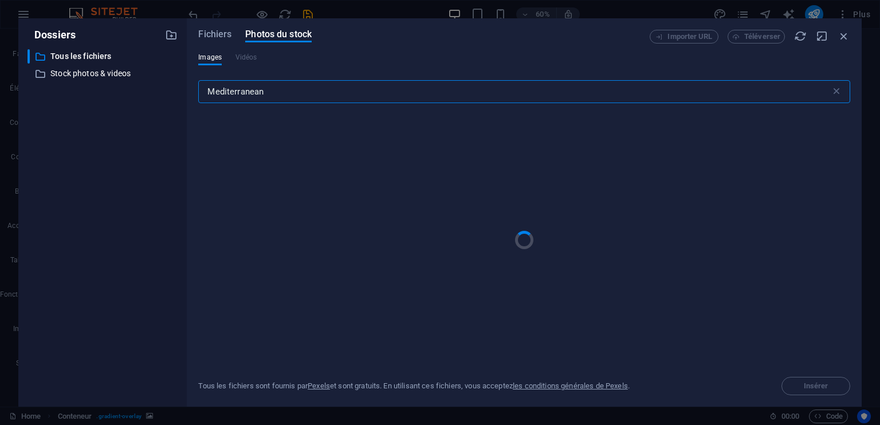
click at [297, 96] on input "Mediterranean" at bounding box center [514, 91] width 632 height 23
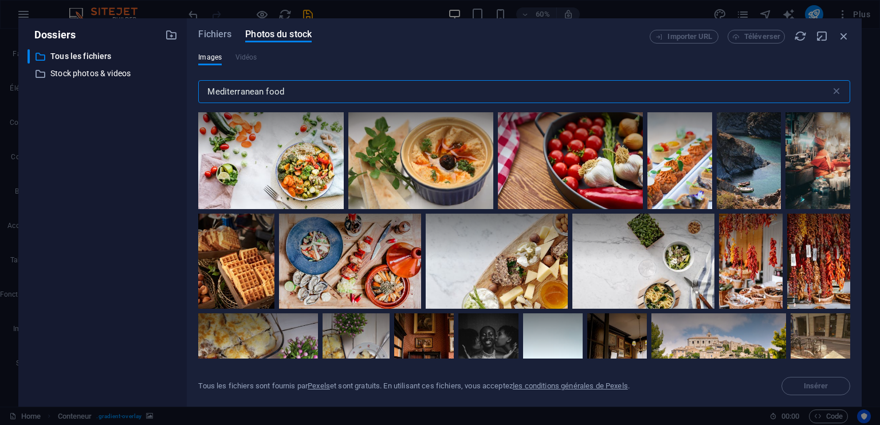
click at [276, 91] on input "Mediterranean food" at bounding box center [514, 91] width 632 height 23
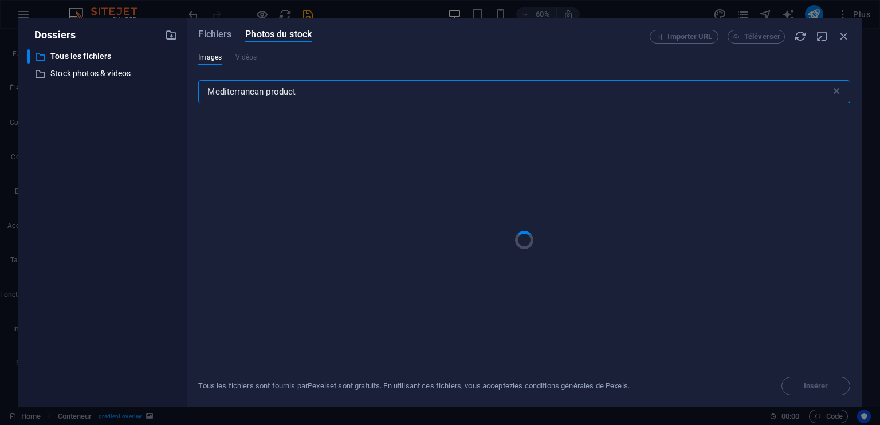
type input "Mediterranean products"
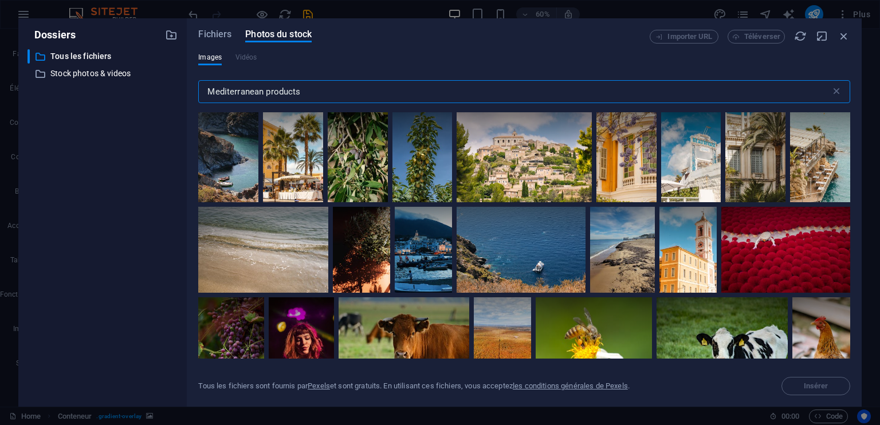
drag, startPoint x: 318, startPoint y: 92, endPoint x: 175, endPoint y: 95, distance: 143.2
click at [178, 95] on div "Dossiers ​ Tous les fichiers Tous les fichiers ​ Stock photos & videos Stock ph…" at bounding box center [439, 212] width 843 height 388
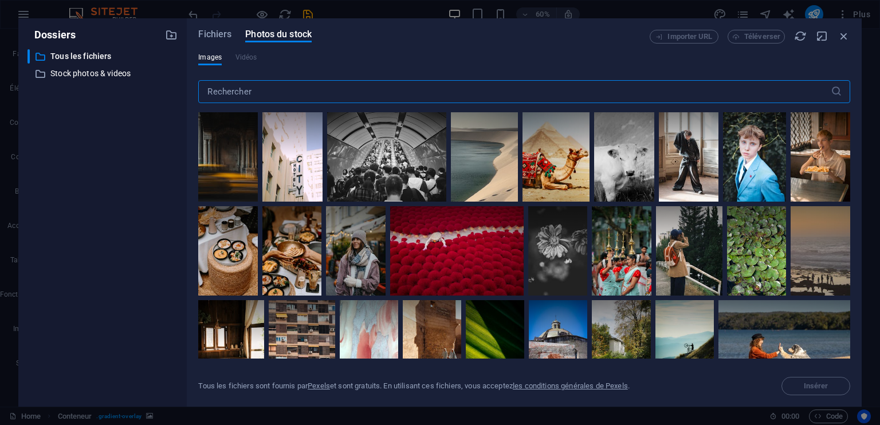
click at [254, 86] on input "text" at bounding box center [514, 91] width 632 height 23
click at [238, 96] on input "text" at bounding box center [514, 91] width 632 height 23
click at [241, 96] on input "text" at bounding box center [514, 91] width 632 height 23
click at [136, 120] on div "​ Tous les fichiers Tous les fichiers ​ Stock photos & videos Stock photos & vi…" at bounding box center [102, 223] width 150 height 348
click at [276, 92] on input "text" at bounding box center [514, 91] width 632 height 23
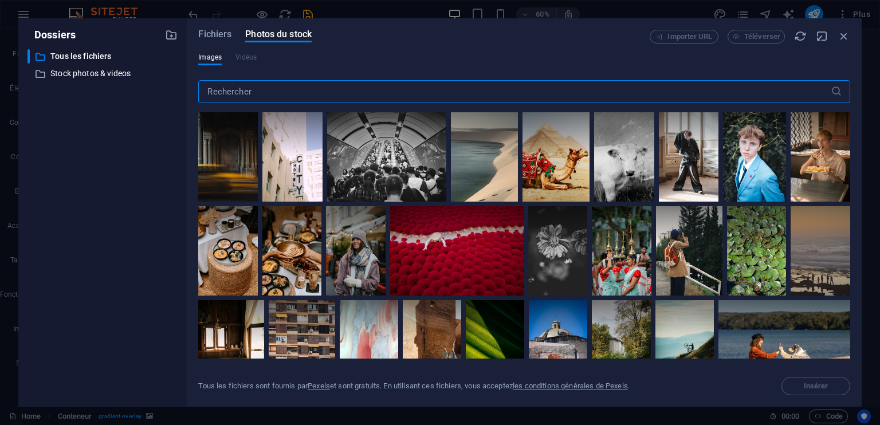
click at [261, 91] on input "text" at bounding box center [514, 91] width 632 height 23
click at [258, 92] on input "text" at bounding box center [514, 91] width 632 height 23
click at [258, 91] on input "text" at bounding box center [514, 91] width 632 height 23
click at [255, 93] on input "text" at bounding box center [514, 91] width 632 height 23
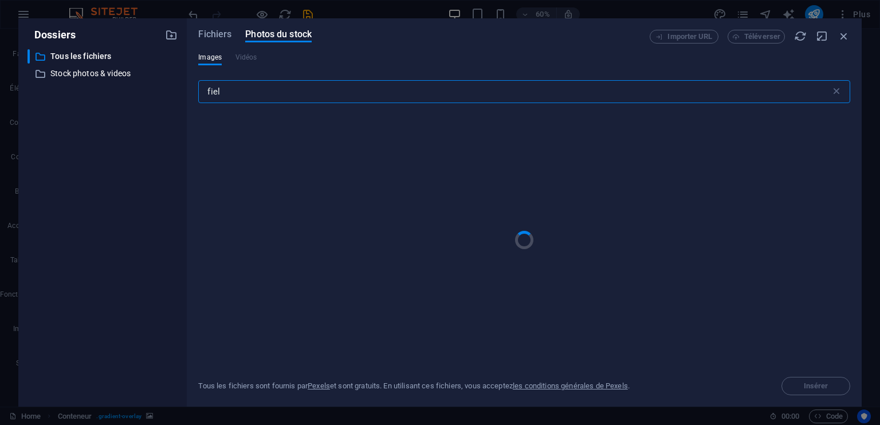
type input "field"
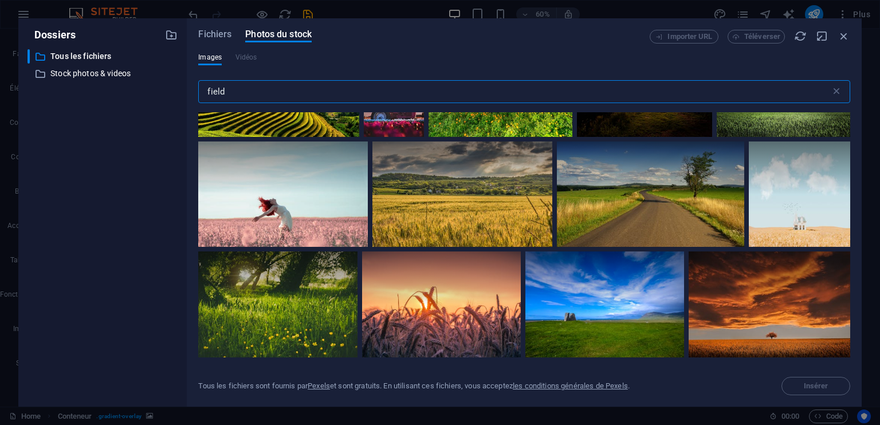
scroll to position [1146, 0]
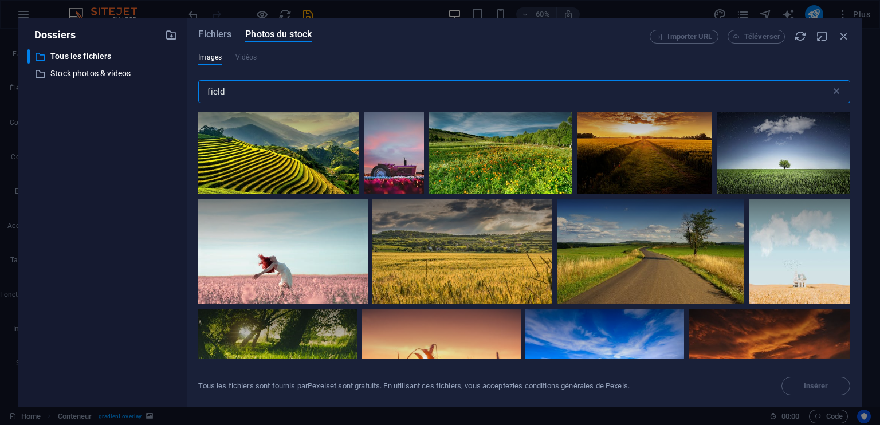
drag, startPoint x: 236, startPoint y: 89, endPoint x: 193, endPoint y: 95, distance: 43.3
click at [195, 95] on div "Fichiers Photos du stock Importer URL Téléverser Images Vidéos field ​ Tous les…" at bounding box center [524, 212] width 675 height 388
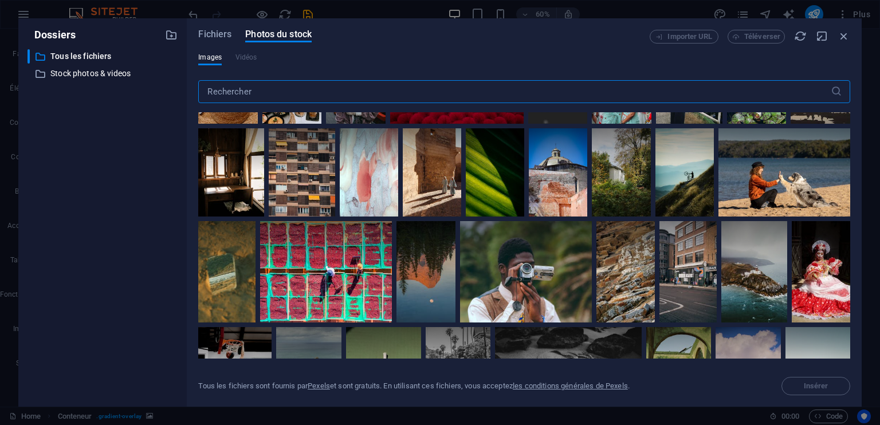
scroll to position [0, 0]
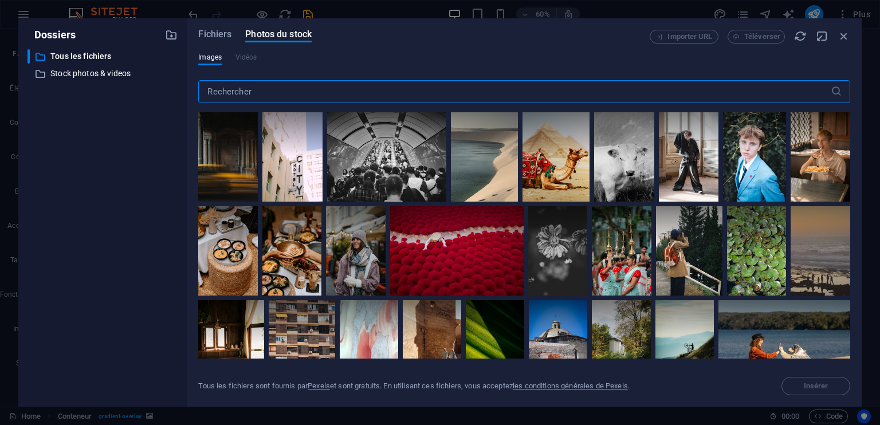
click at [230, 93] on input "text" at bounding box center [514, 91] width 632 height 23
type input "d"
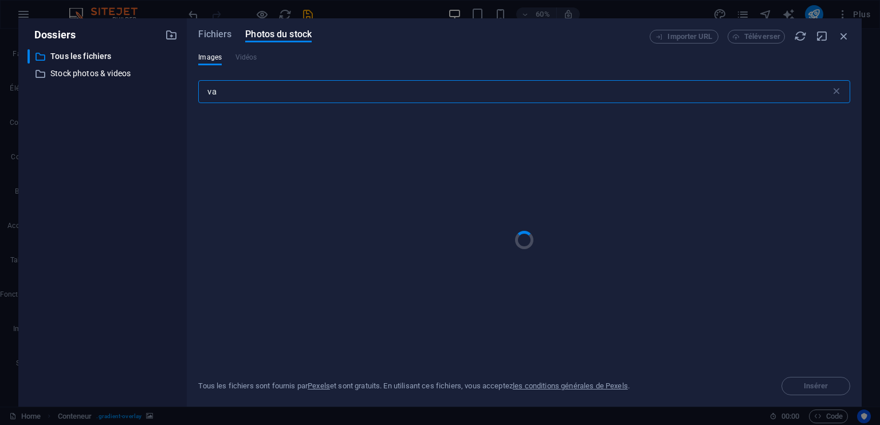
type input "v"
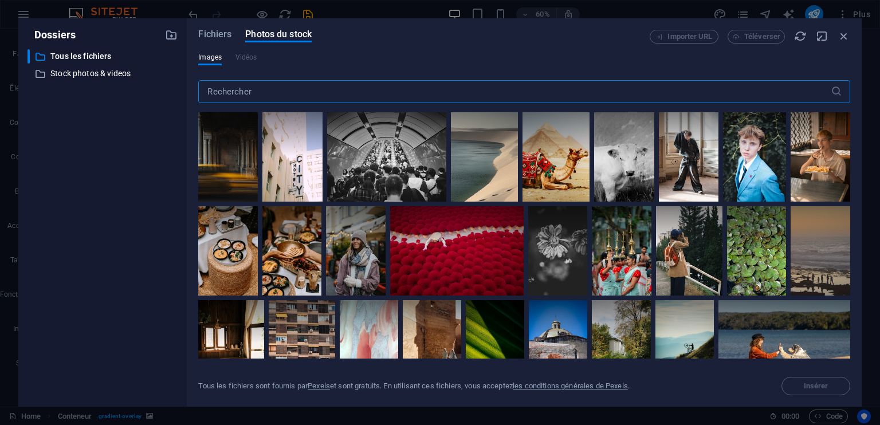
click at [320, 96] on input "text" at bounding box center [514, 91] width 632 height 23
click at [250, 88] on input "text" at bounding box center [514, 91] width 632 height 23
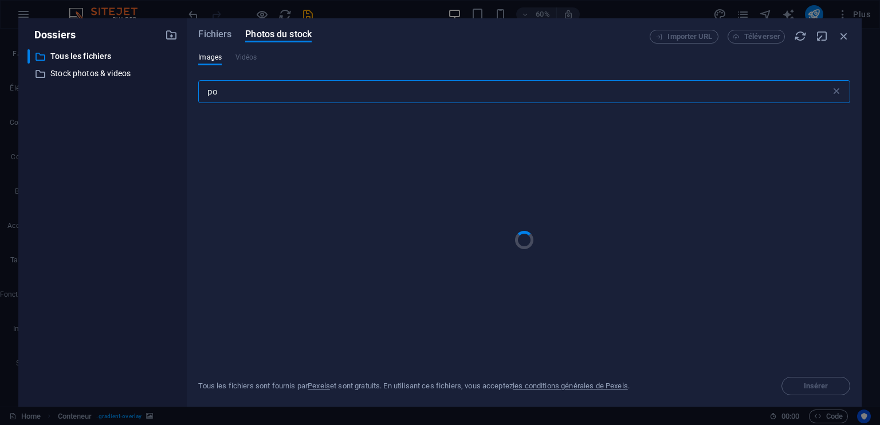
type input "p"
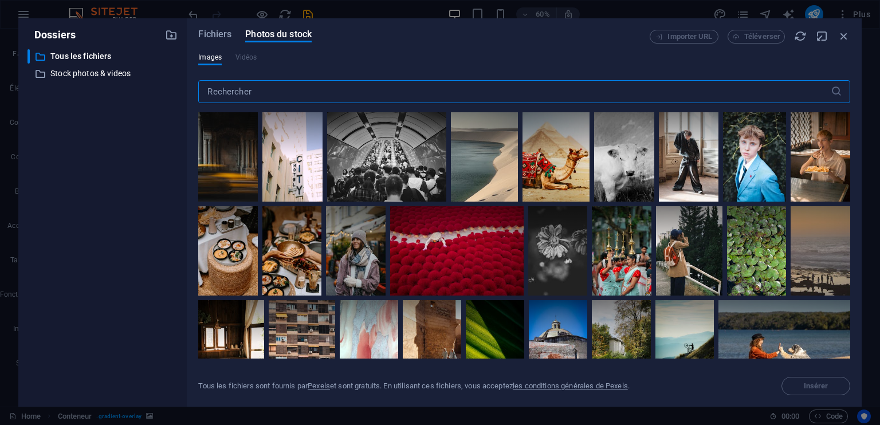
click at [252, 90] on input "text" at bounding box center [514, 91] width 632 height 23
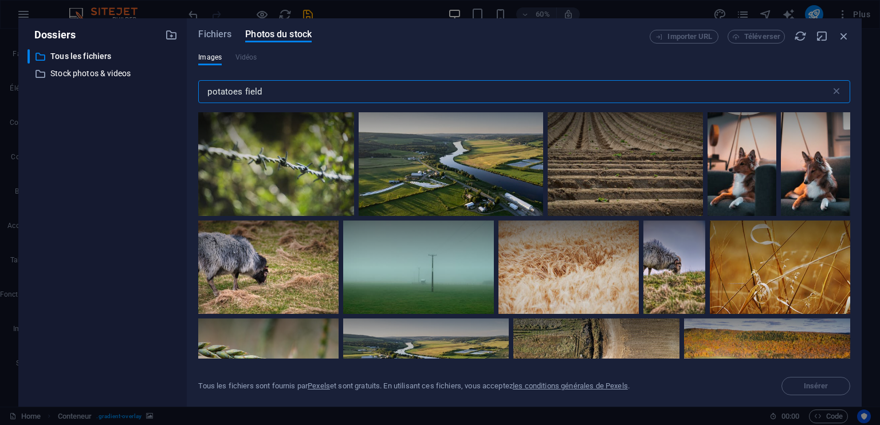
click at [241, 93] on input "potatoes field" at bounding box center [514, 91] width 632 height 23
type input "potatoe field"
drag, startPoint x: 270, startPoint y: 88, endPoint x: 180, endPoint y: 89, distance: 90.5
click at [180, 89] on div "Dossiers ​ Tous les fichiers Tous les fichiers ​ Stock photos & videos Stock ph…" at bounding box center [439, 212] width 843 height 388
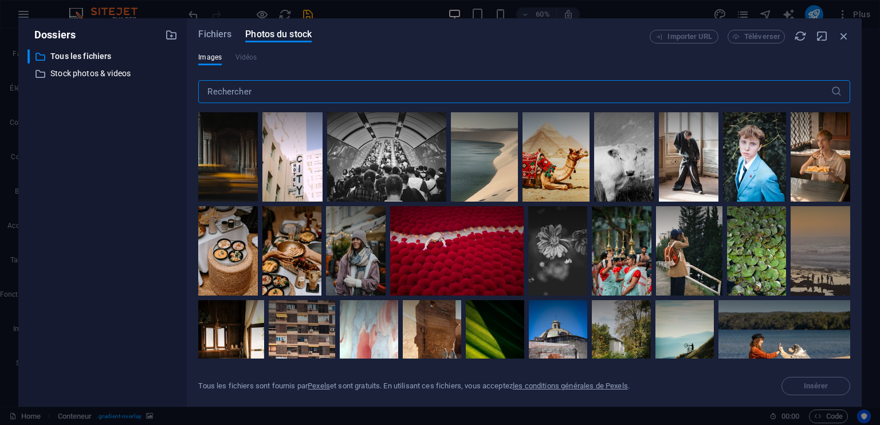
click at [331, 88] on input "text" at bounding box center [514, 91] width 632 height 23
click at [295, 92] on input "text" at bounding box center [514, 91] width 632 height 23
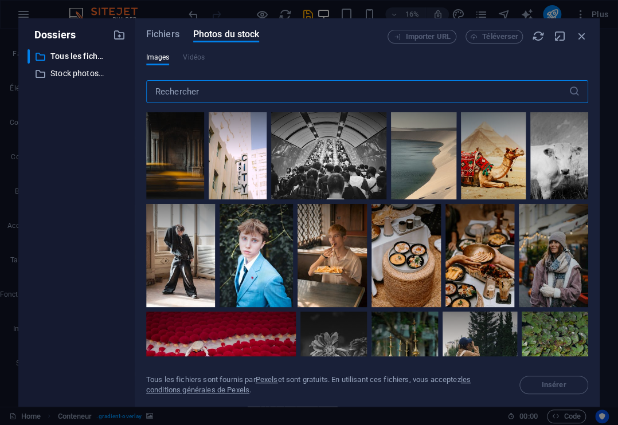
click at [263, 93] on input "text" at bounding box center [357, 91] width 422 height 23
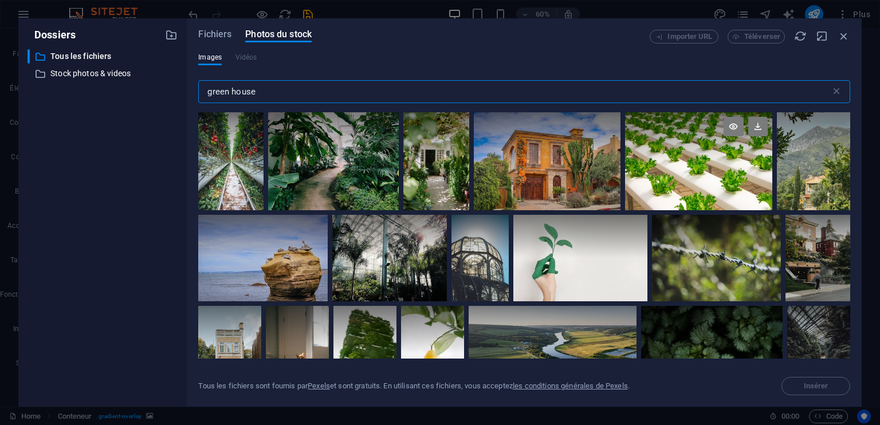
type input "green house"
click at [697, 168] on div at bounding box center [698, 161] width 147 height 98
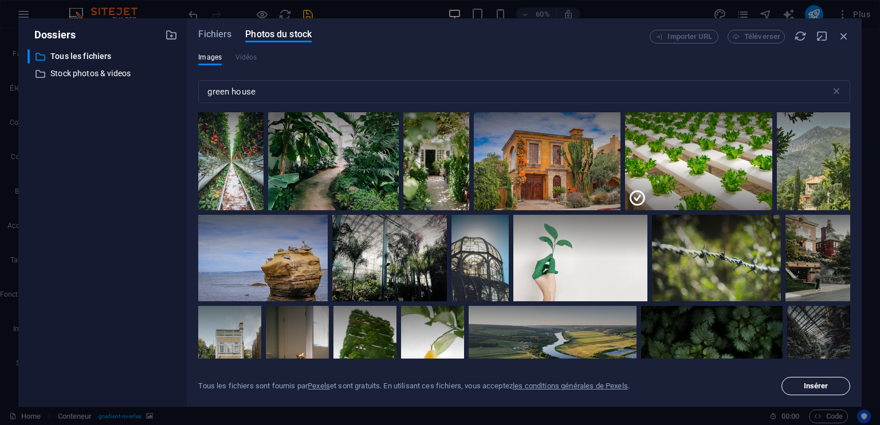
click at [809, 391] on button "Insérer" at bounding box center [815, 386] width 69 height 18
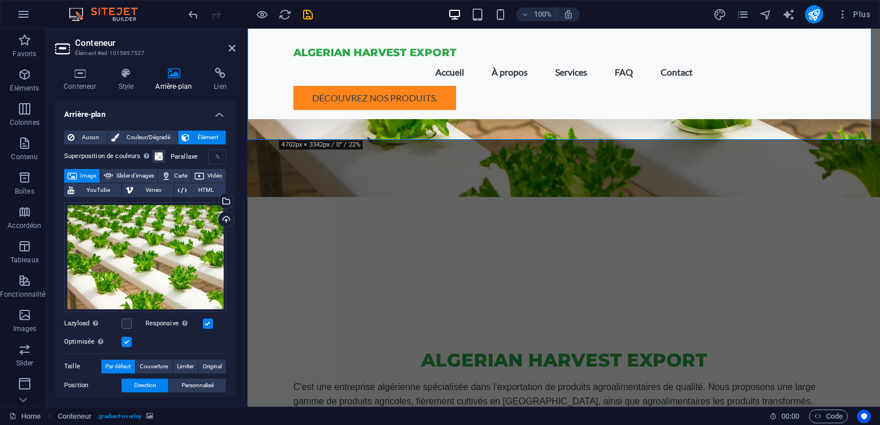
scroll to position [286, 0]
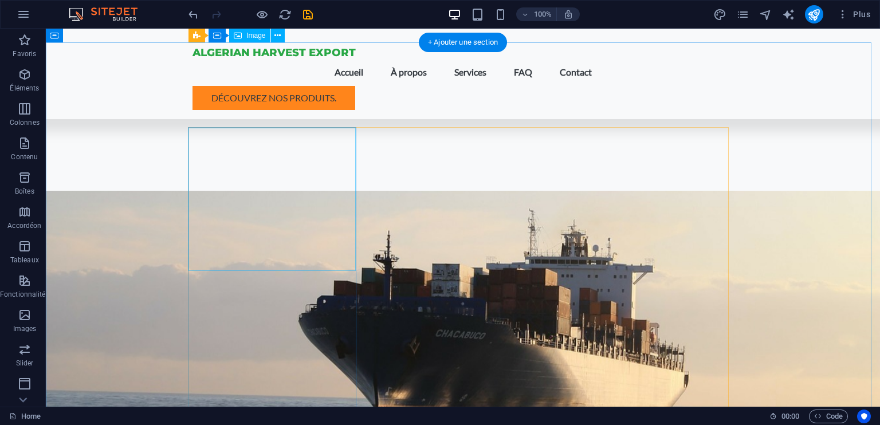
scroll to position [516, 0]
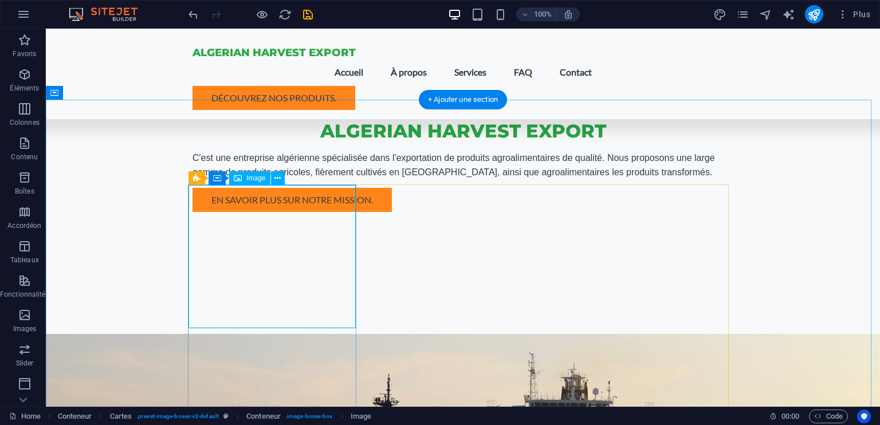
click at [277, 179] on icon at bounding box center [277, 178] width 6 height 12
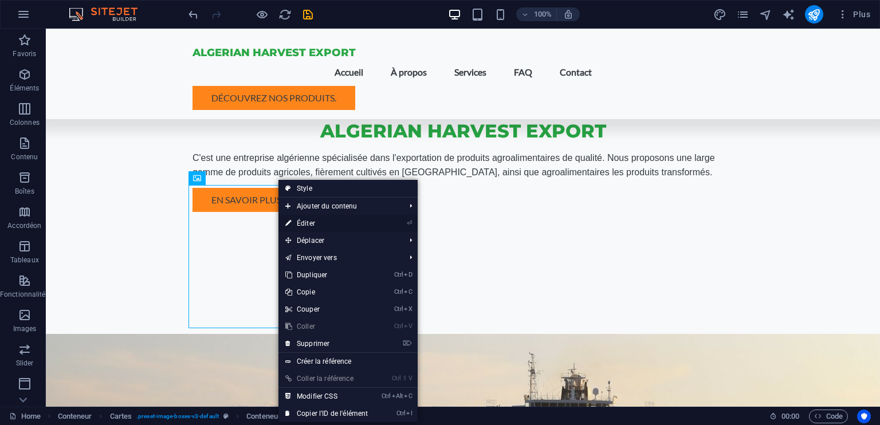
drag, startPoint x: 320, startPoint y: 228, endPoint x: 72, endPoint y: 198, distance: 249.8
click at [320, 228] on link "⏎ Éditer" at bounding box center [326, 223] width 96 height 17
select select "vw"
select select "px"
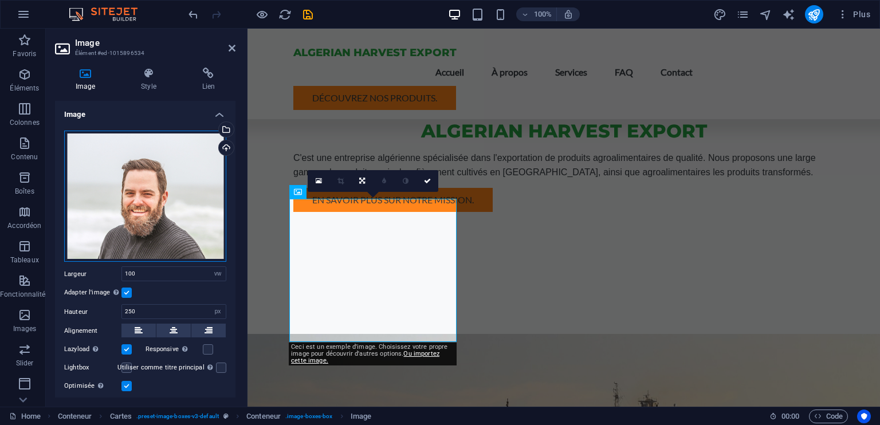
click at [146, 196] on div "Glissez les fichiers ici, cliquez pour choisir les fichiers ou sélectionnez les…" at bounding box center [145, 197] width 162 height 132
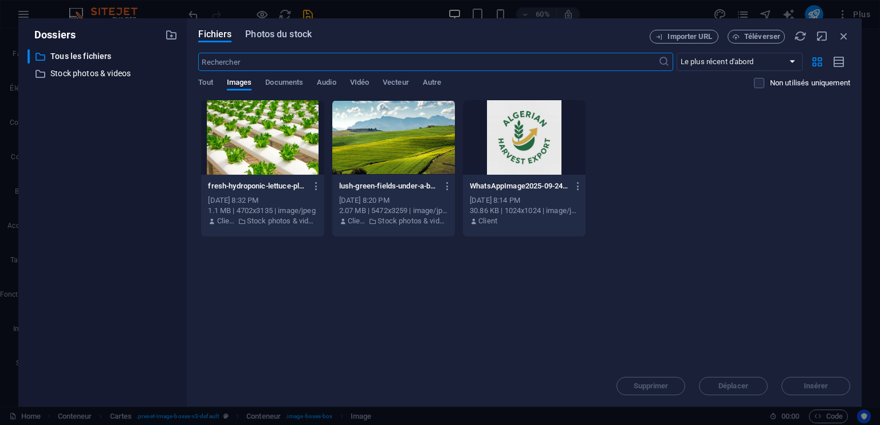
click at [286, 37] on span "Photos du stock" at bounding box center [278, 34] width 66 height 14
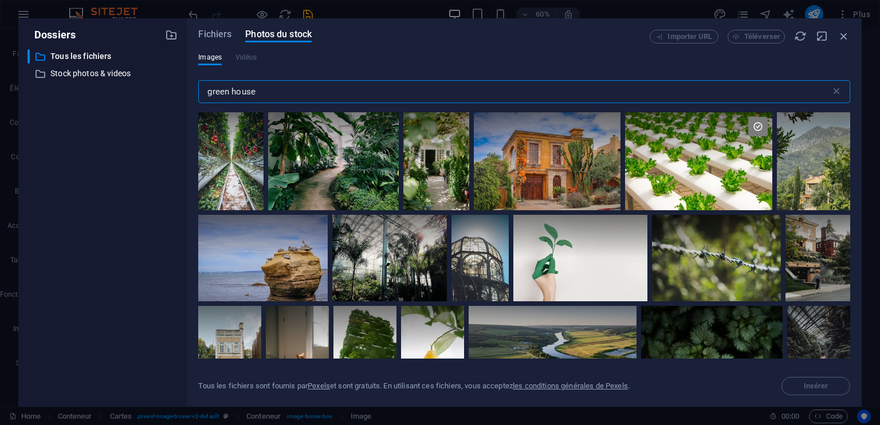
click at [341, 96] on input "green house" at bounding box center [514, 91] width 632 height 23
drag, startPoint x: 341, startPoint y: 96, endPoint x: 187, endPoint y: 89, distance: 154.8
click at [188, 89] on div "Fichiers Photos du stock Importer URL Téléverser Images Vidéos green house ​ To…" at bounding box center [524, 212] width 675 height 388
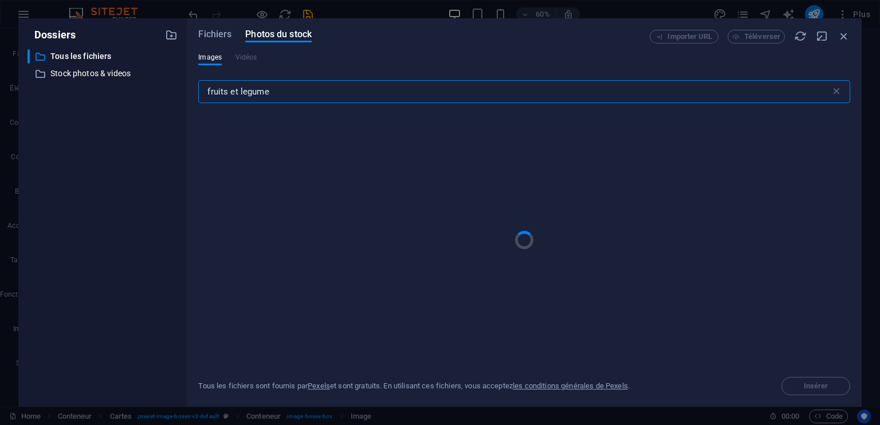
type input "fruits et legumes"
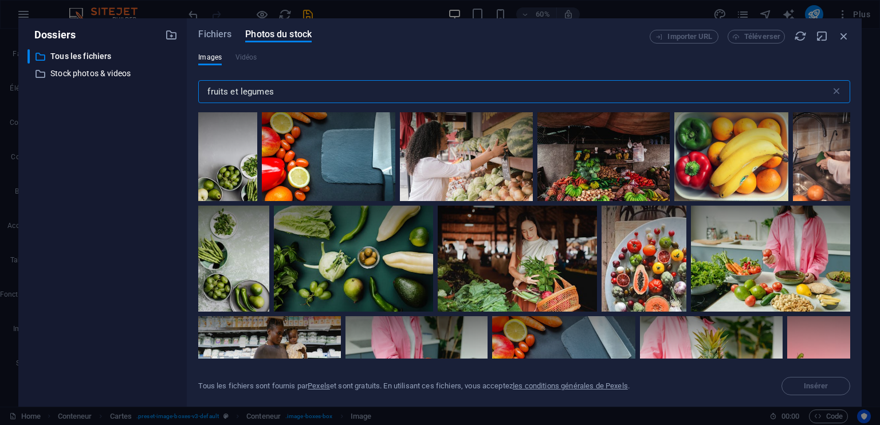
scroll to position [0, 0]
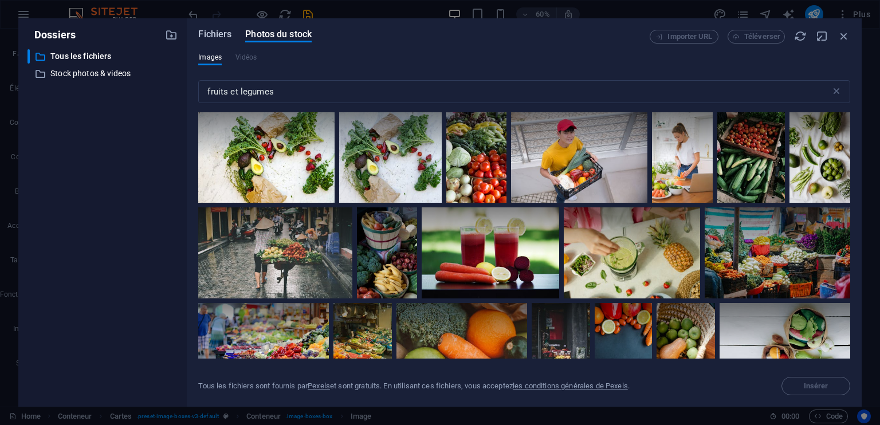
click at [211, 36] on span "Fichiers" at bounding box center [214, 34] width 33 height 14
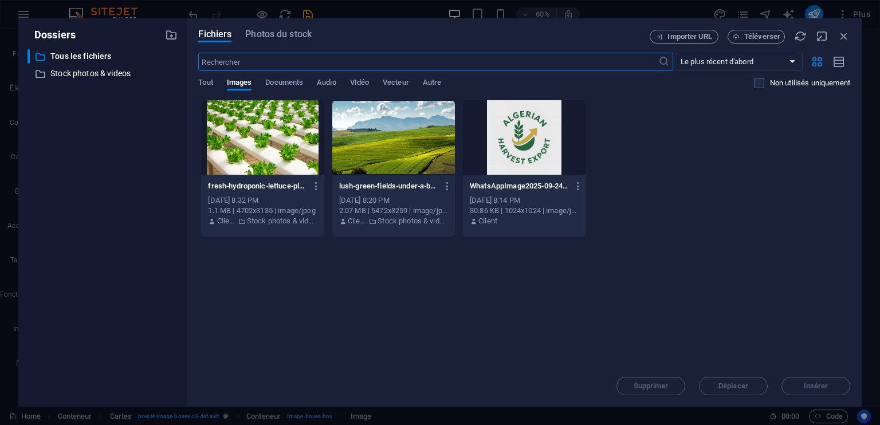
click at [360, 309] on div "Déposez les fichiers ici pour les téléverser automatiquement. fresh-hydroponic-…" at bounding box center [524, 233] width 652 height 266
click at [213, 79] on span "Tout" at bounding box center [205, 84] width 14 height 16
click at [207, 80] on span "Tout" at bounding box center [205, 84] width 14 height 16
click at [233, 84] on span "Images" at bounding box center [239, 84] width 25 height 16
click at [220, 33] on span "Fichiers" at bounding box center [214, 34] width 33 height 14
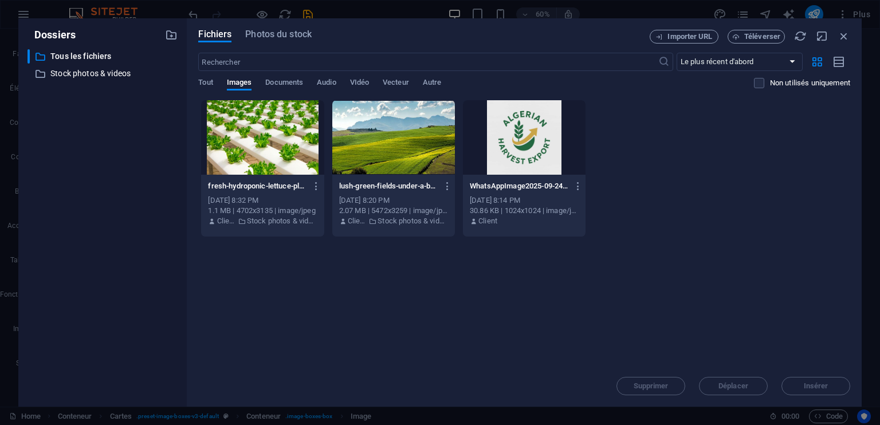
click at [817, 387] on div "Supprimer Déplacer Insérer" at bounding box center [524, 380] width 652 height 30
click at [766, 34] on span "Téléverser" at bounding box center [762, 36] width 36 height 7
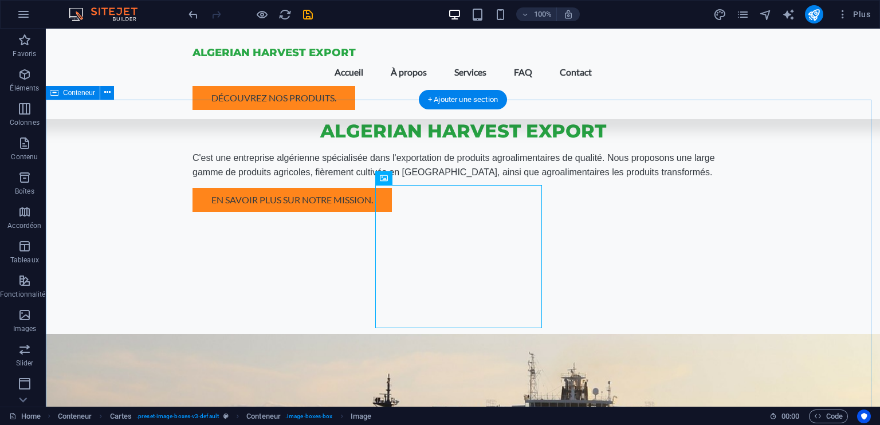
scroll to position [516, 0]
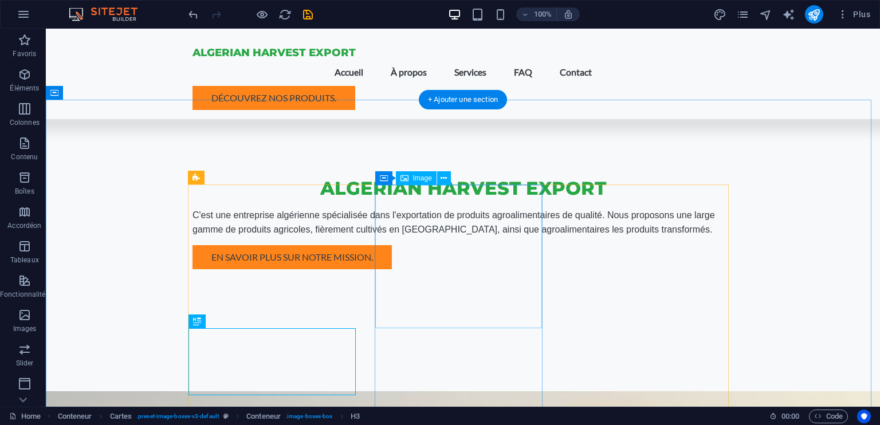
scroll to position [458, 0]
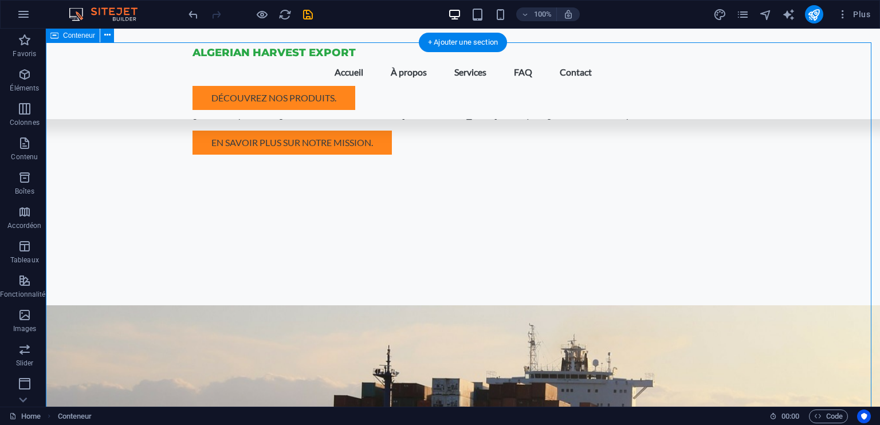
scroll to position [401, 0]
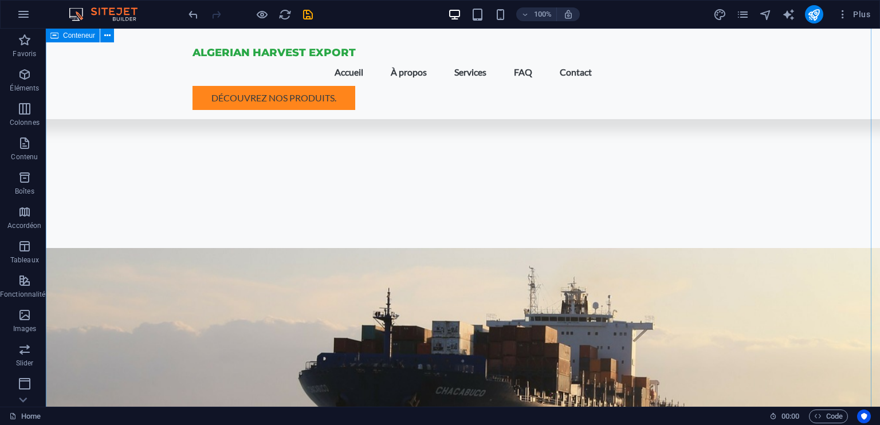
scroll to position [516, 0]
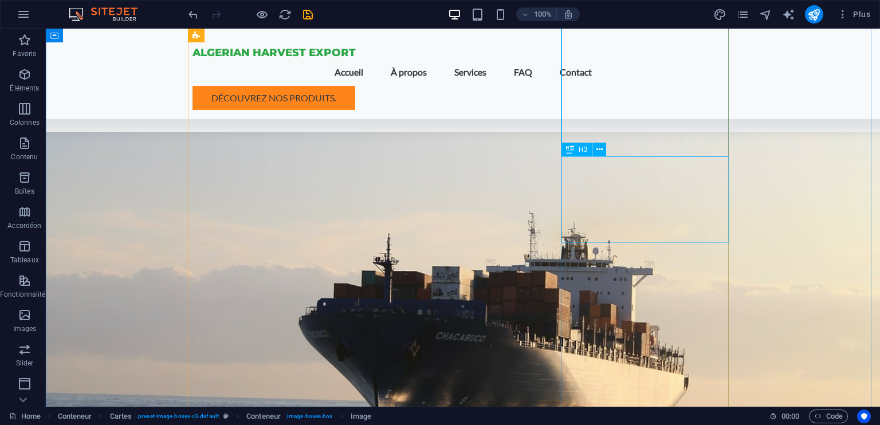
scroll to position [573, 0]
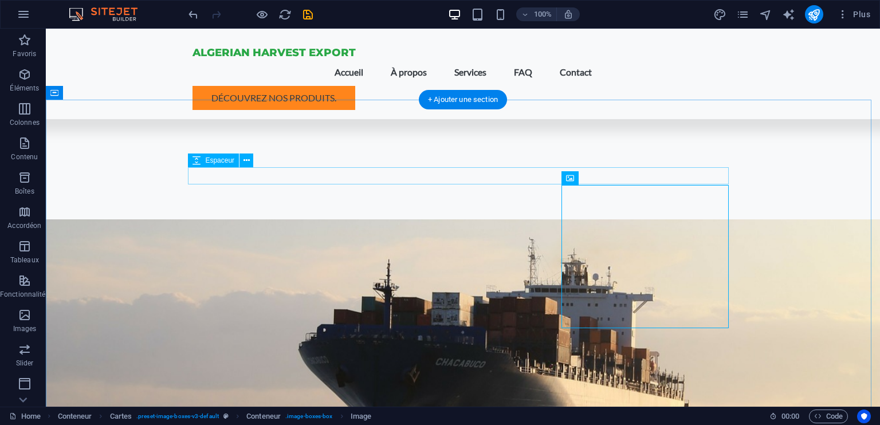
scroll to position [458, 0]
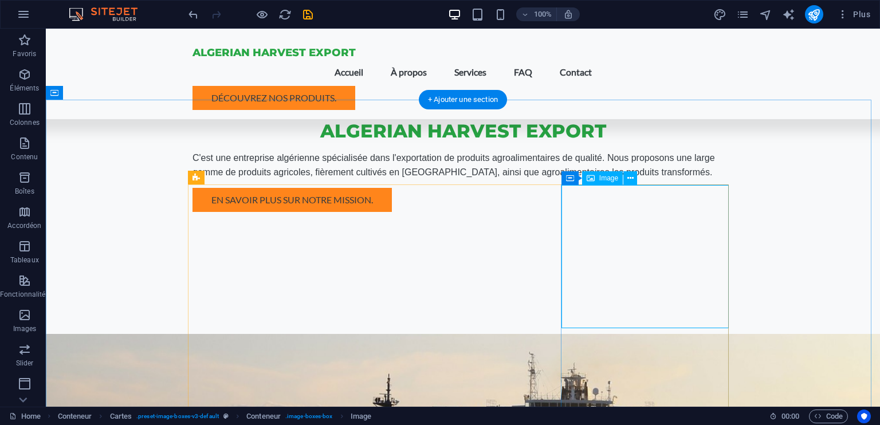
click at [605, 178] on span "Image" at bounding box center [608, 178] width 19 height 7
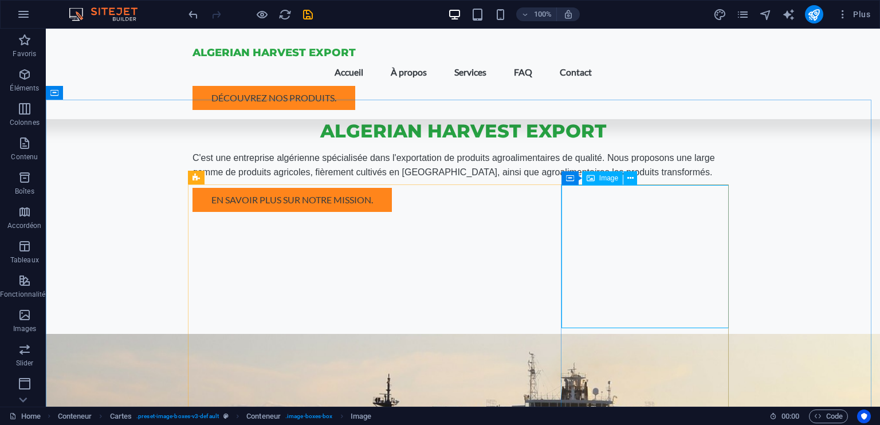
click at [605, 178] on span "Image" at bounding box center [608, 178] width 19 height 7
click at [628, 179] on icon at bounding box center [630, 178] width 6 height 12
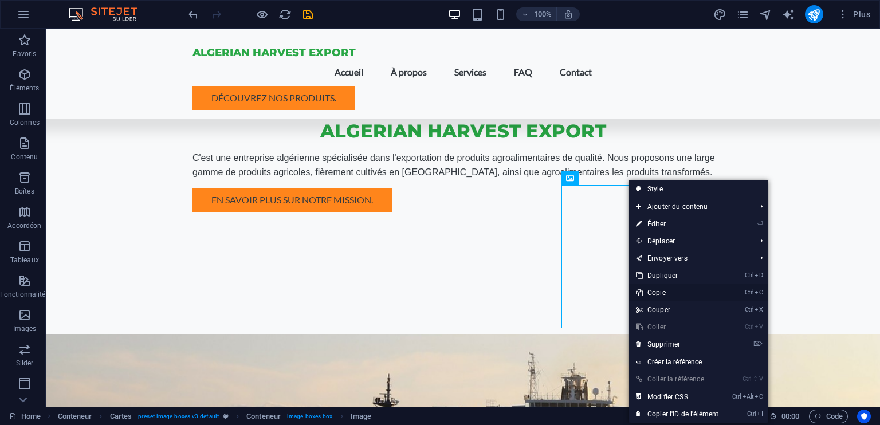
click at [675, 292] on link "Ctrl C Copie" at bounding box center [677, 292] width 96 height 17
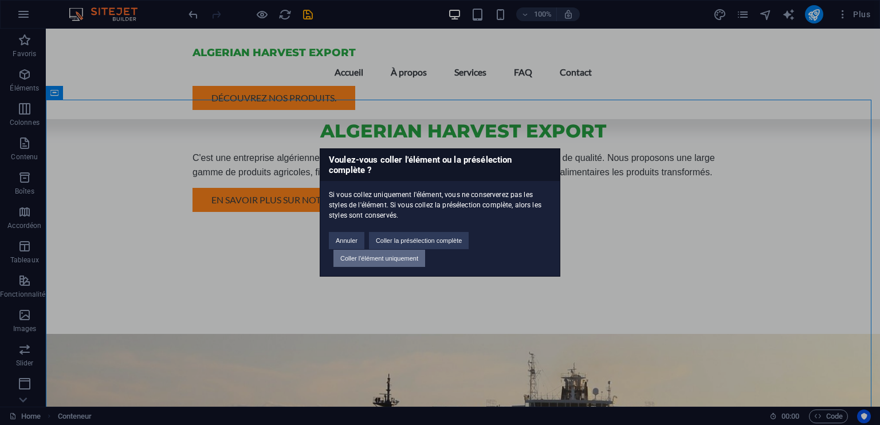
click at [391, 256] on button "Coller l'élément uniquement" at bounding box center [379, 258] width 92 height 17
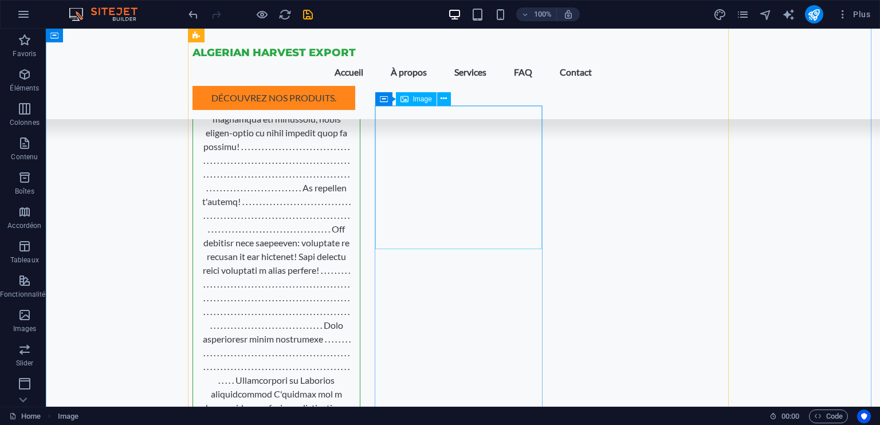
scroll to position [1354, 0]
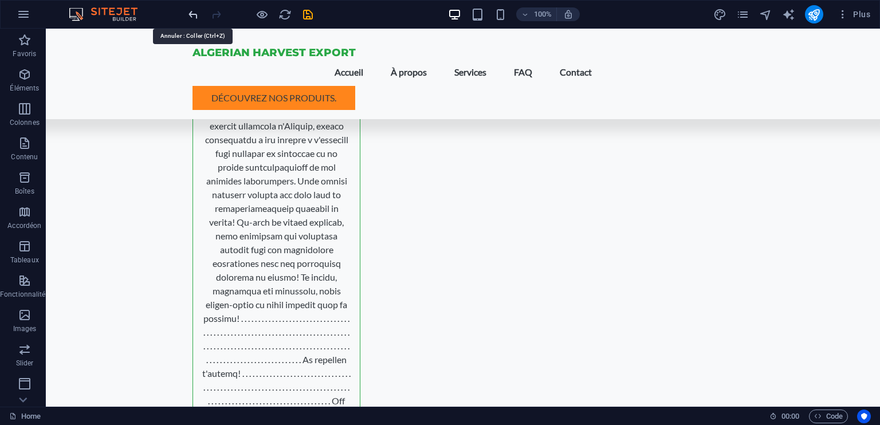
click at [193, 11] on icon "undo" at bounding box center [193, 14] width 13 height 13
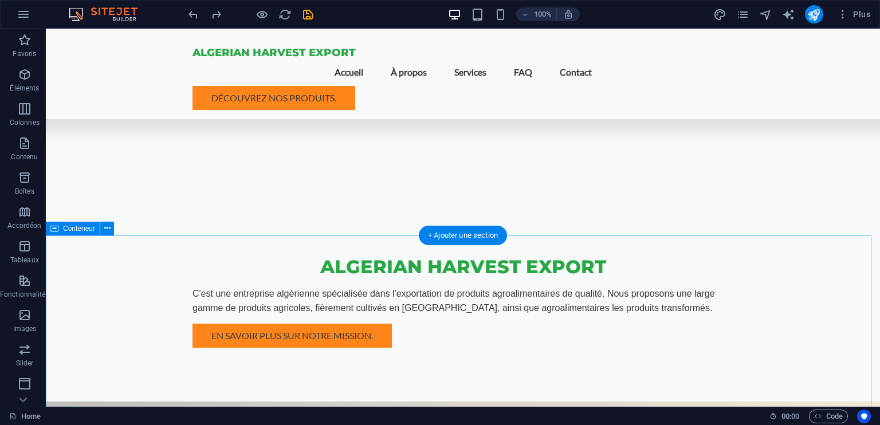
scroll to position [437, 0]
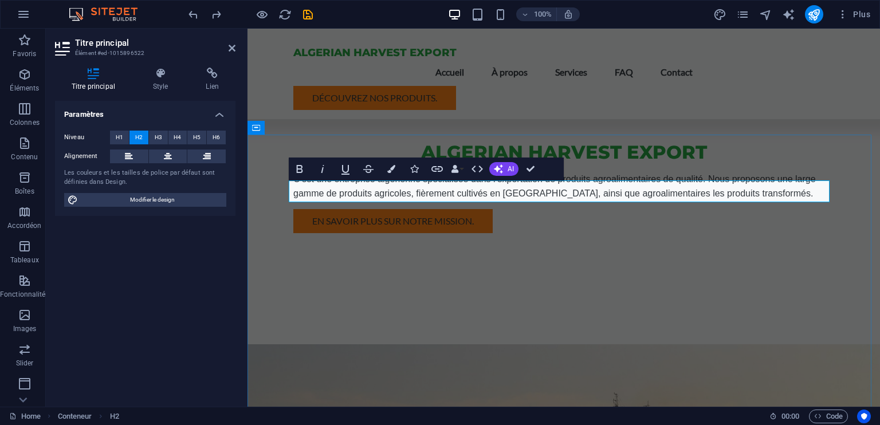
drag, startPoint x: 623, startPoint y: 194, endPoint x: 543, endPoint y: 193, distance: 79.6
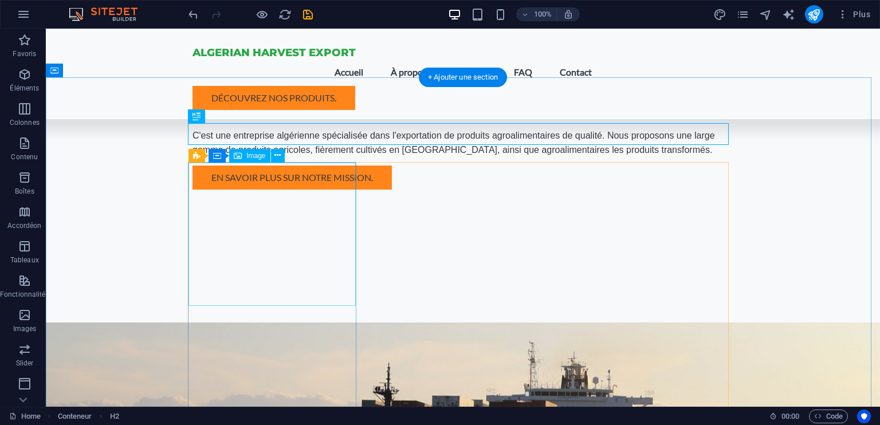
scroll to position [538, 0]
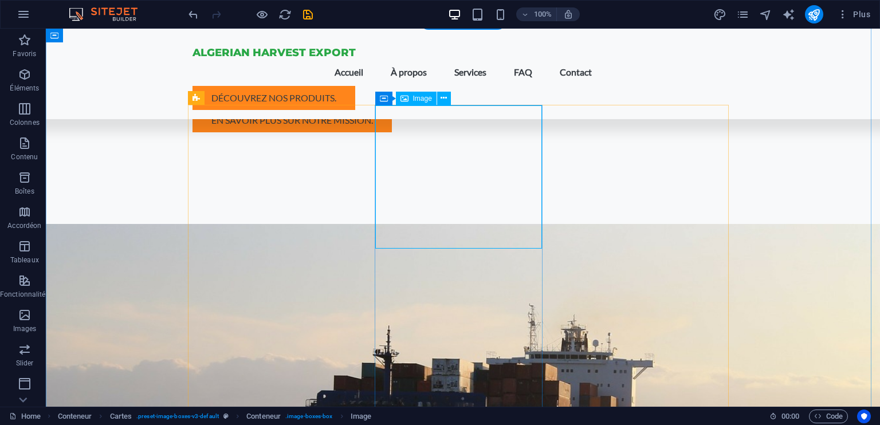
select select "vw"
select select "px"
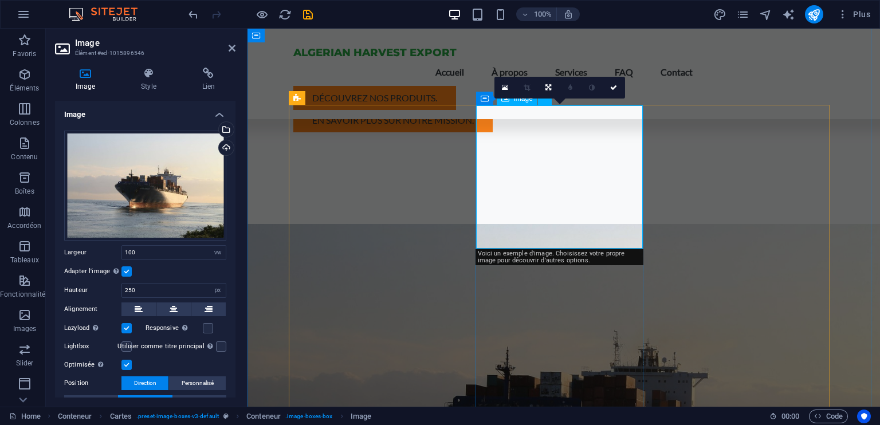
scroll to position [552, 0]
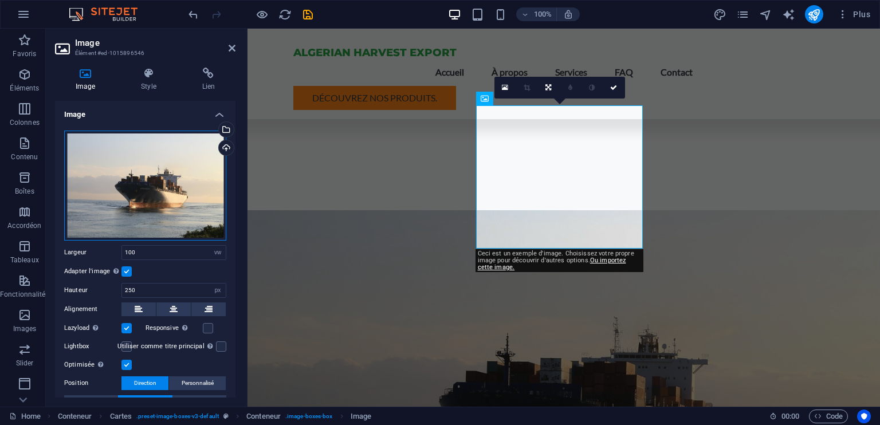
click at [155, 159] on div "Glissez les fichiers ici, cliquez pour choisir les fichiers ou sélectionnez les…" at bounding box center [145, 186] width 162 height 110
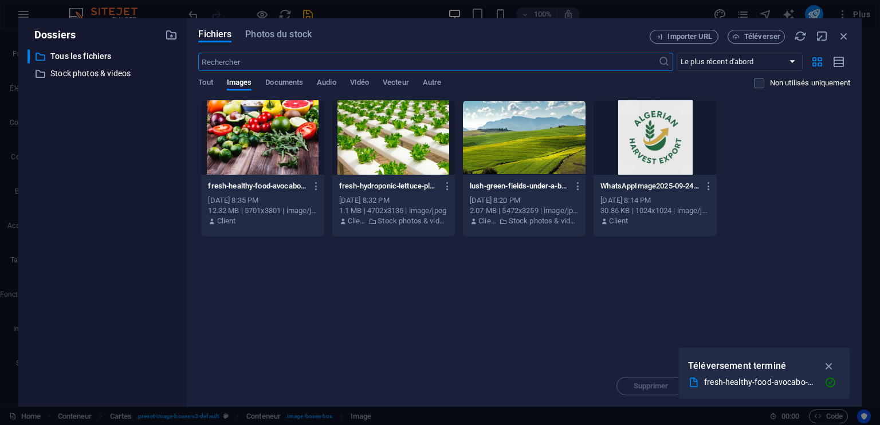
scroll to position [565, 0]
click at [275, 36] on span "Photos du stock" at bounding box center [278, 34] width 66 height 14
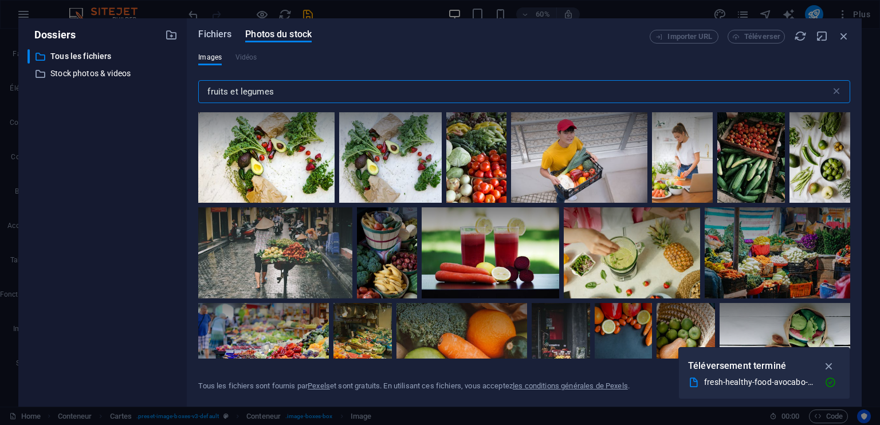
click at [225, 32] on span "Fichiers" at bounding box center [214, 34] width 33 height 14
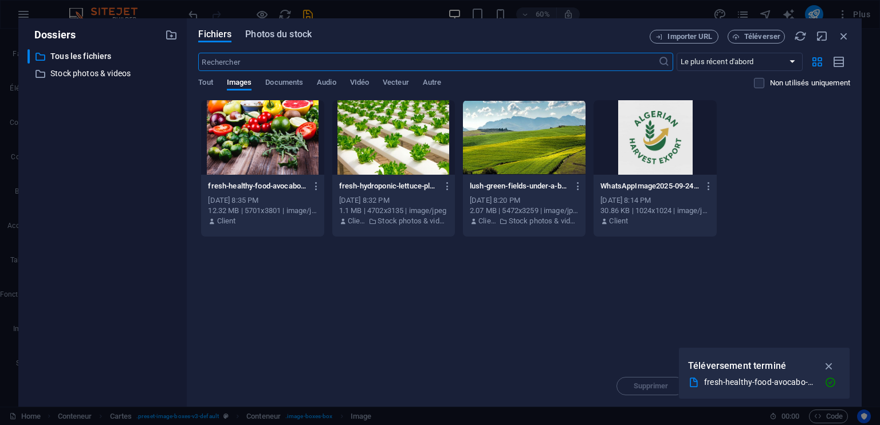
click at [261, 40] on span "Photos du stock" at bounding box center [278, 34] width 66 height 14
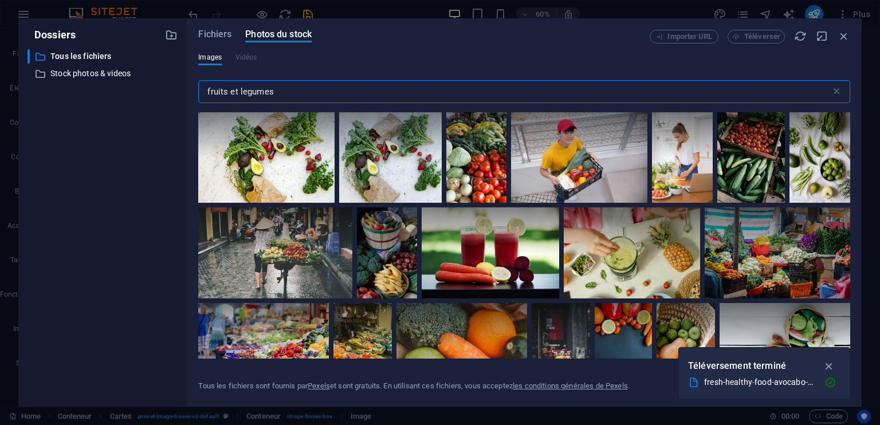
click at [307, 91] on input "fruits et legumes" at bounding box center [514, 91] width 632 height 23
drag, startPoint x: 307, startPoint y: 91, endPoint x: 193, endPoint y: 77, distance: 114.8
click at [193, 77] on div "Fichiers Photos du stock Importer URL Téléverser Images Vidéos fruits et legume…" at bounding box center [524, 212] width 675 height 388
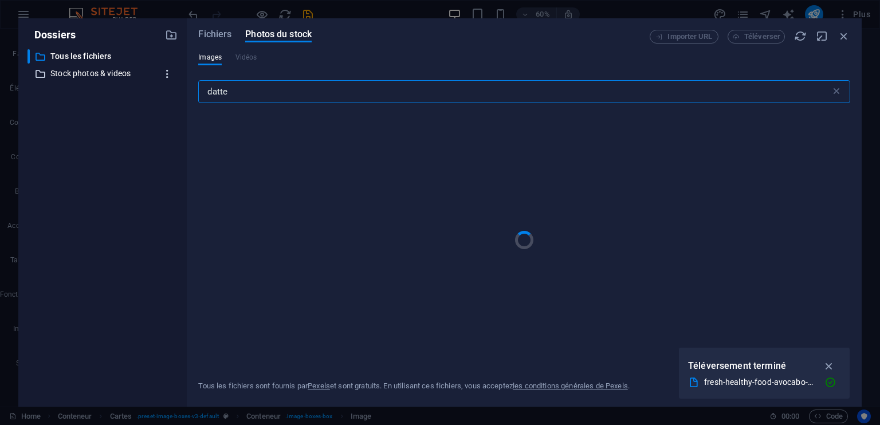
type input "dattes"
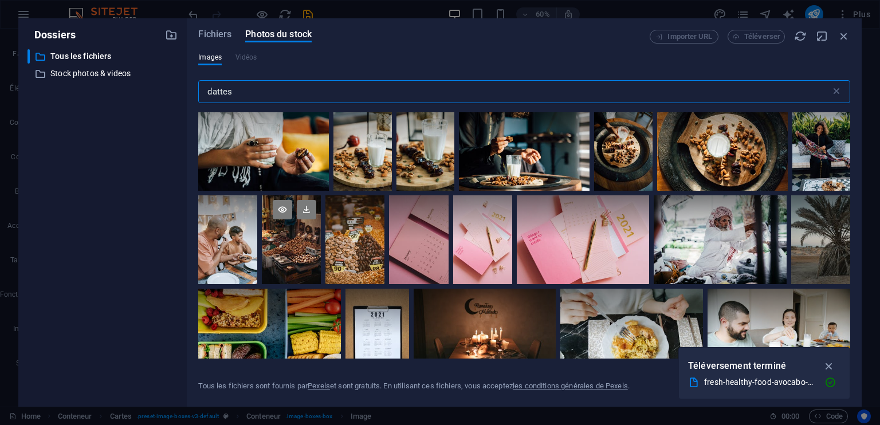
scroll to position [1833, 0]
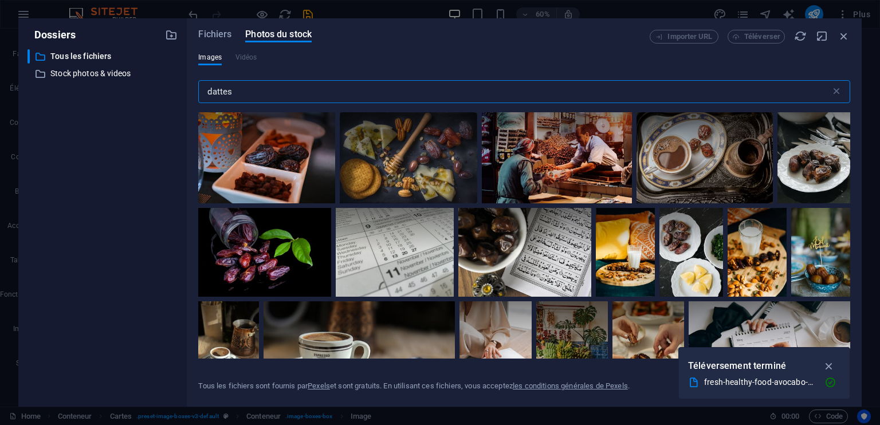
select select "vw"
select select "px"
click at [242, 94] on input "dattes" at bounding box center [514, 91] width 632 height 23
drag, startPoint x: 242, startPoint y: 94, endPoint x: 176, endPoint y: 94, distance: 65.9
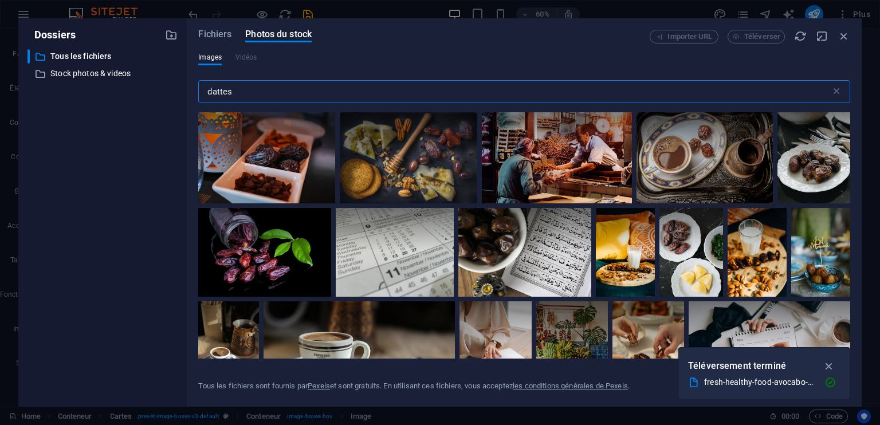
click at [176, 94] on div "Dossiers ​ Tous les fichiers Tous les fichiers ​ Stock photos & videos Stock ph…" at bounding box center [439, 212] width 843 height 388
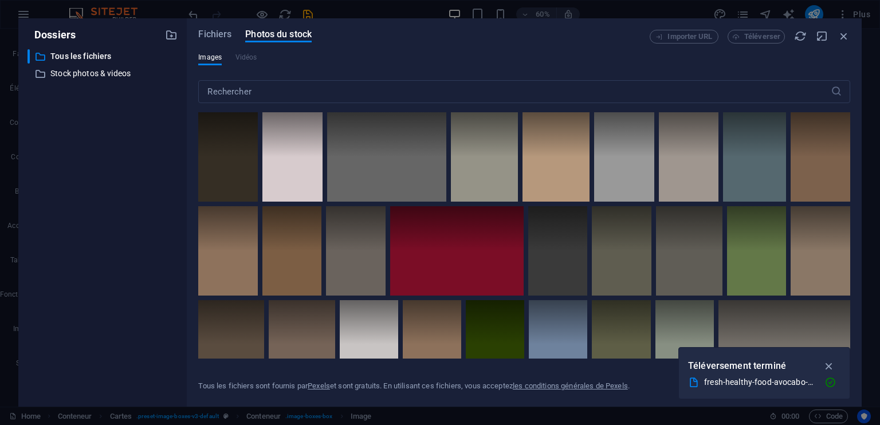
click at [135, 165] on div "​ Tous les fichiers Tous les fichiers ​ Stock photos & videos Stock photos & vi…" at bounding box center [102, 223] width 150 height 348
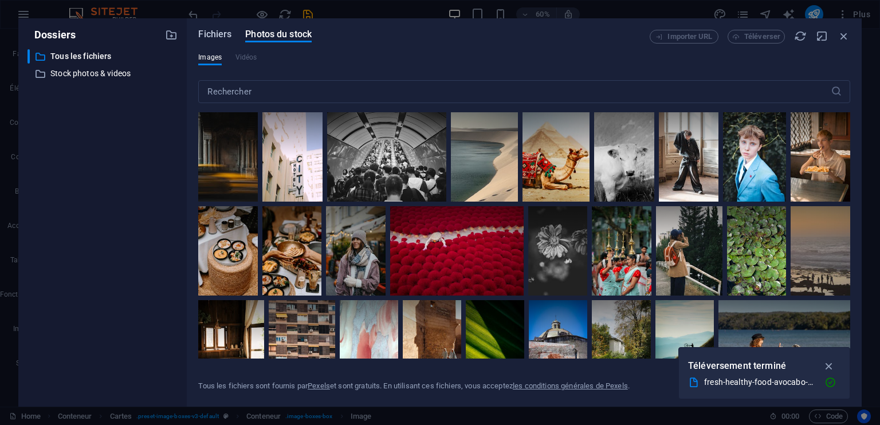
click at [211, 35] on span "Fichiers" at bounding box center [214, 34] width 33 height 14
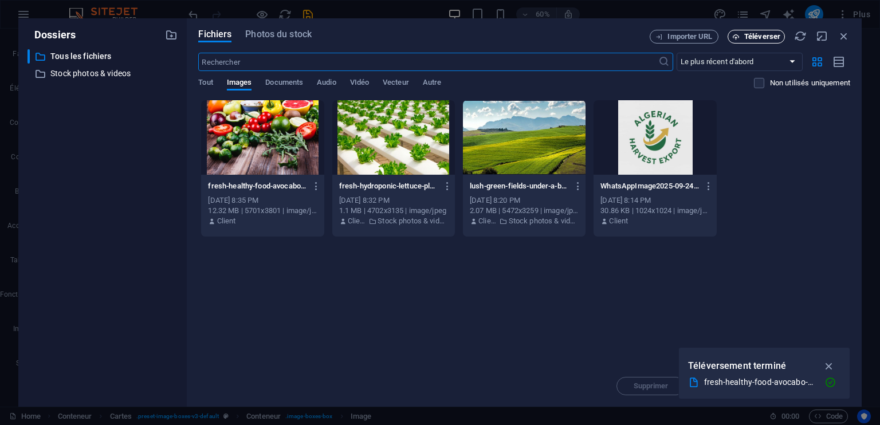
click at [746, 34] on span "Téléverser" at bounding box center [762, 36] width 36 height 7
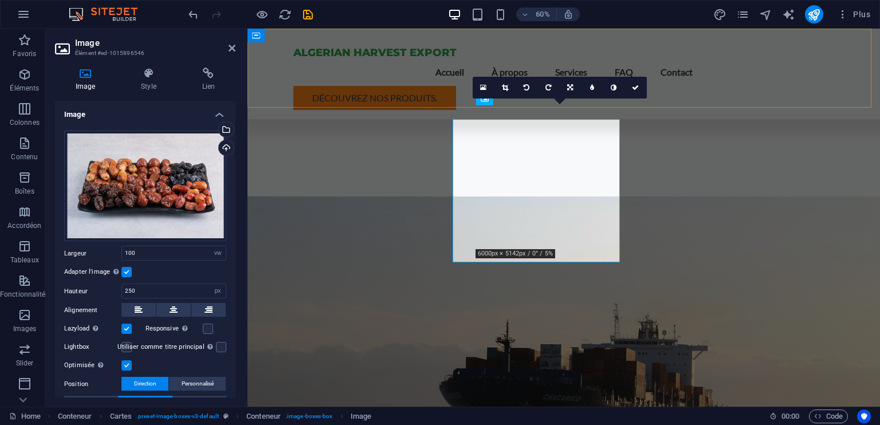
scroll to position [552, 0]
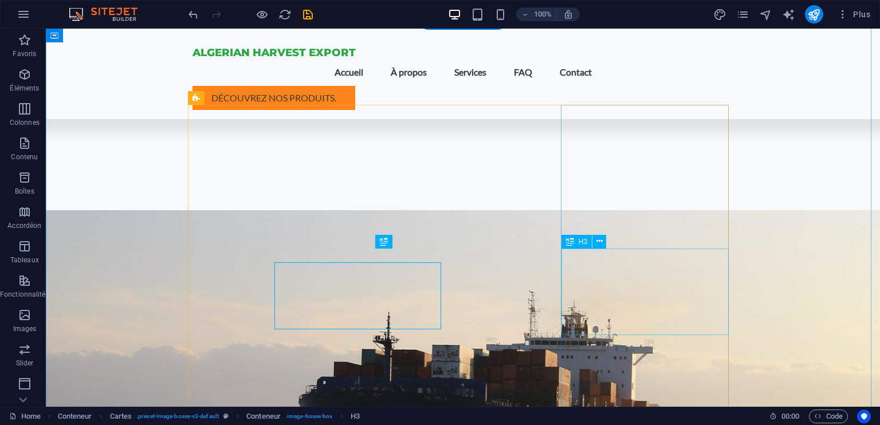
scroll to position [538, 0]
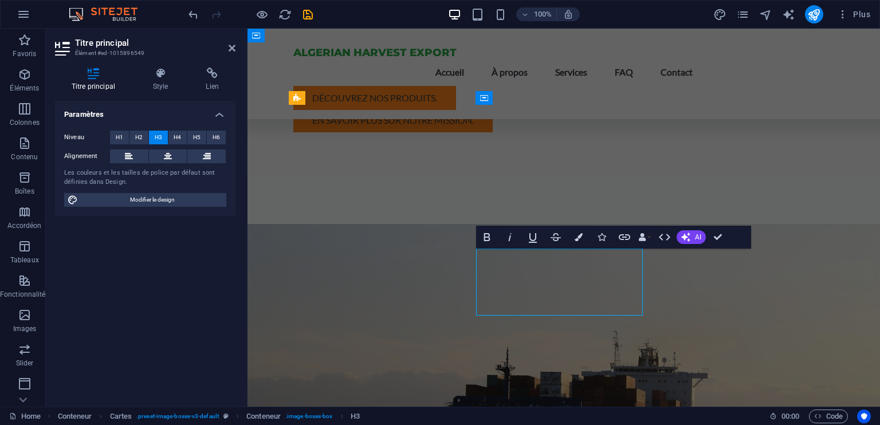
scroll to position [552, 0]
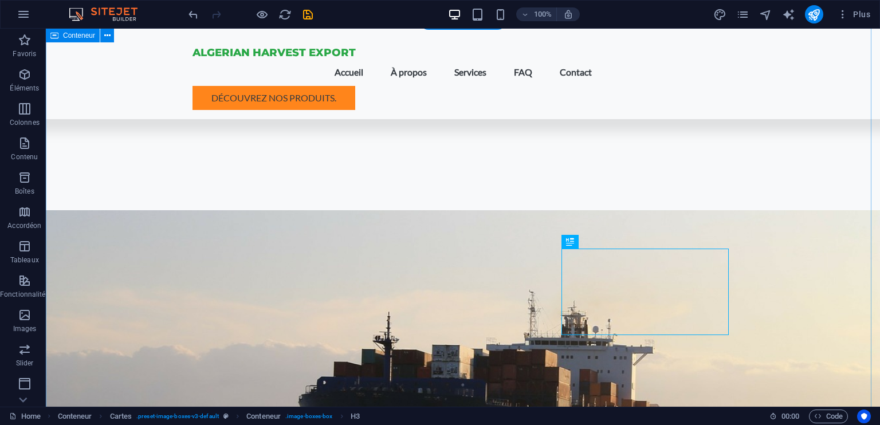
scroll to position [538, 0]
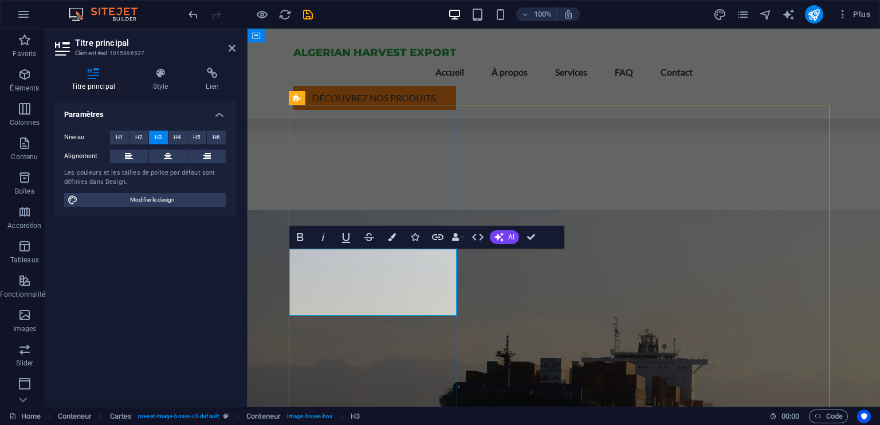
drag, startPoint x: 335, startPoint y: 284, endPoint x: 303, endPoint y: 268, distance: 36.1
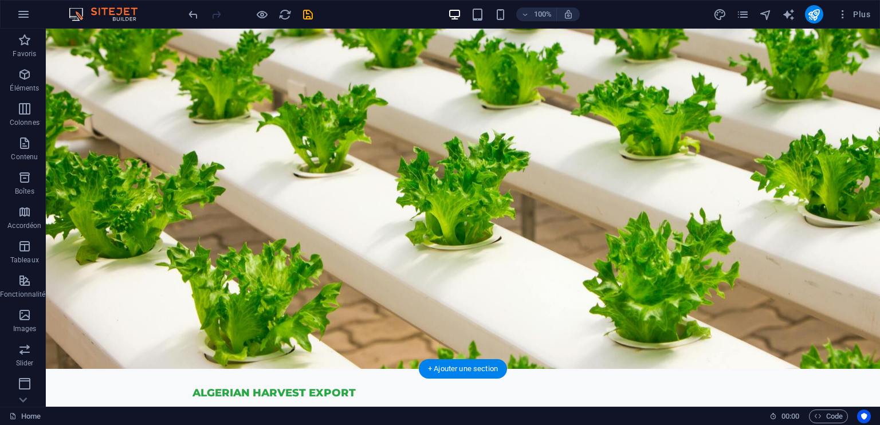
scroll to position [0, 0]
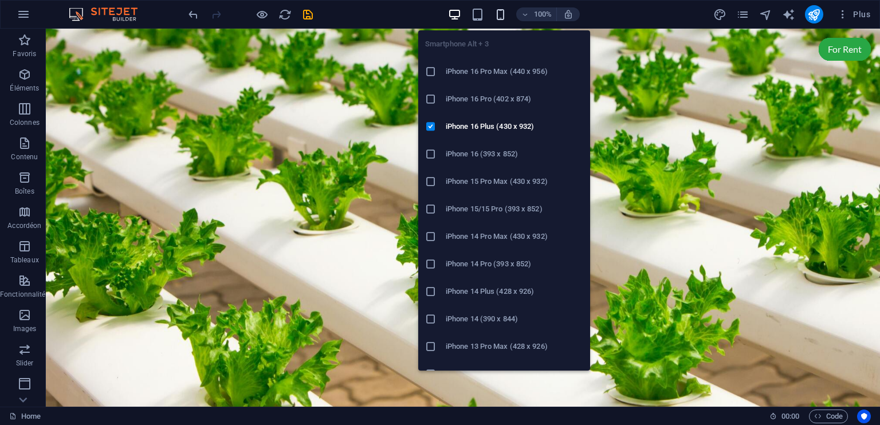
click at [498, 13] on icon "button" at bounding box center [500, 14] width 13 height 13
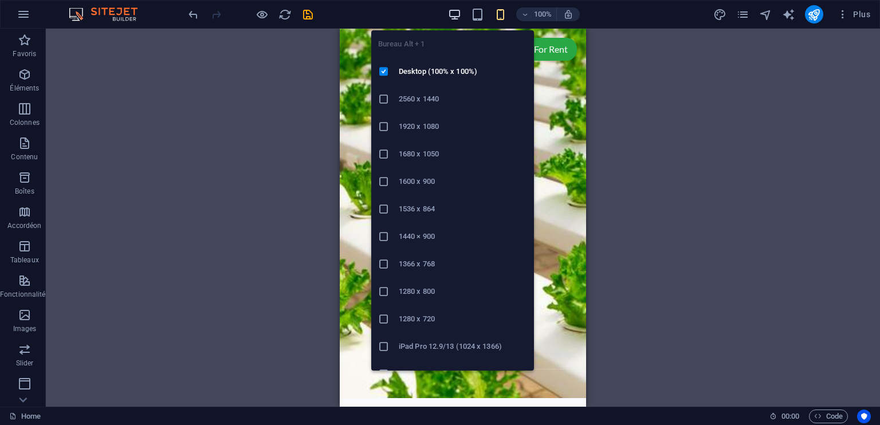
click at [451, 14] on icon "button" at bounding box center [454, 14] width 13 height 13
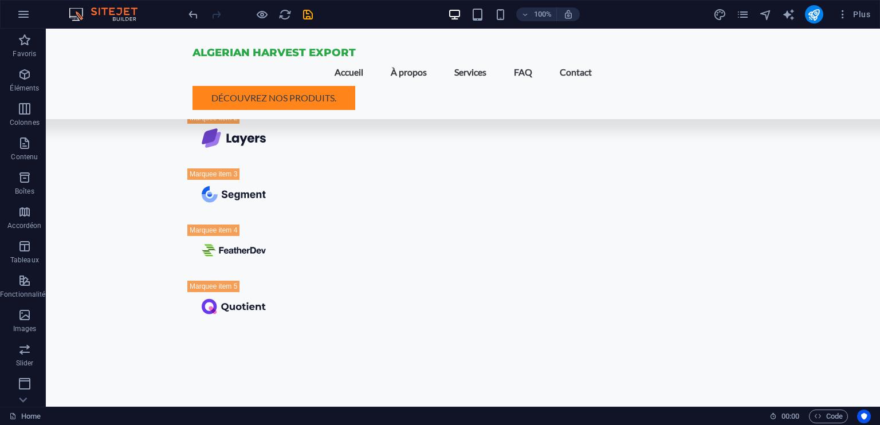
scroll to position [3627, 0]
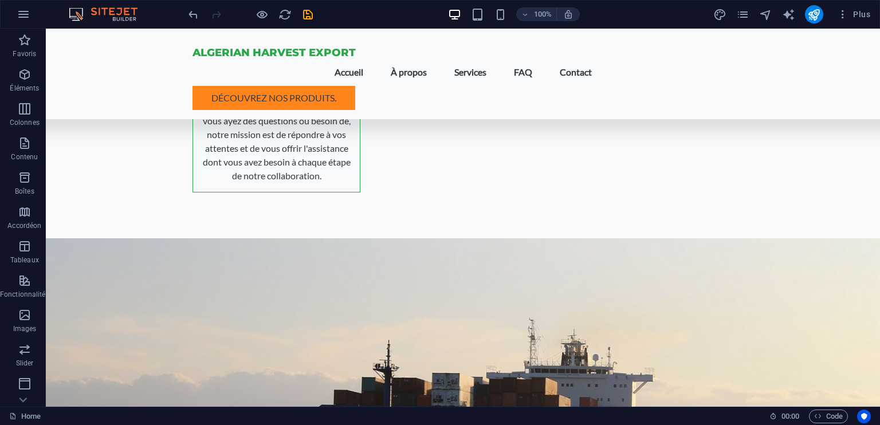
drag, startPoint x: 875, startPoint y: 314, endPoint x: 916, endPoint y: 33, distance: 284.3
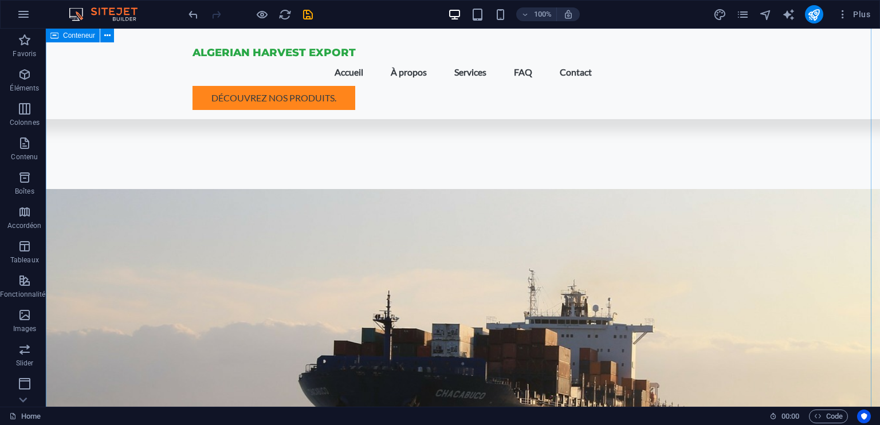
scroll to position [516, 0]
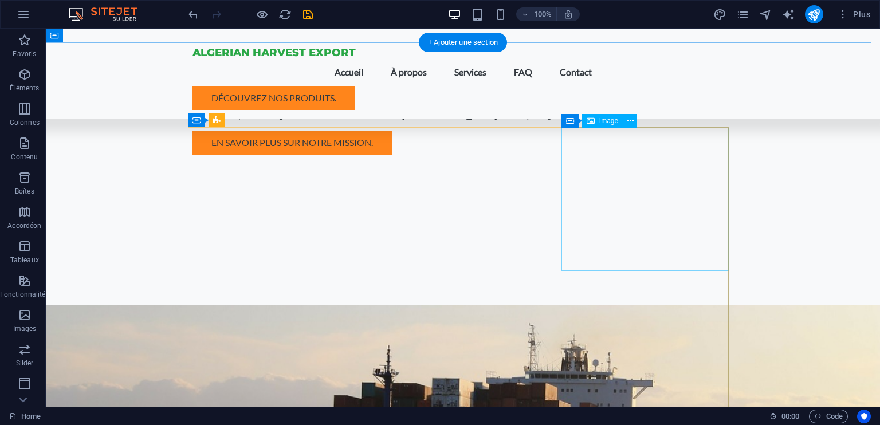
select select "vw"
select select "px"
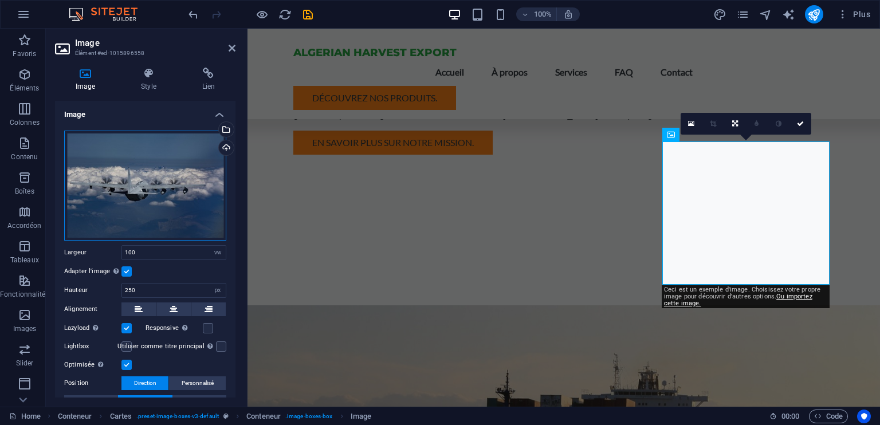
click at [165, 175] on div "Glissez les fichiers ici, cliquez pour choisir les fichiers ou sélectionnez les…" at bounding box center [145, 186] width 162 height 110
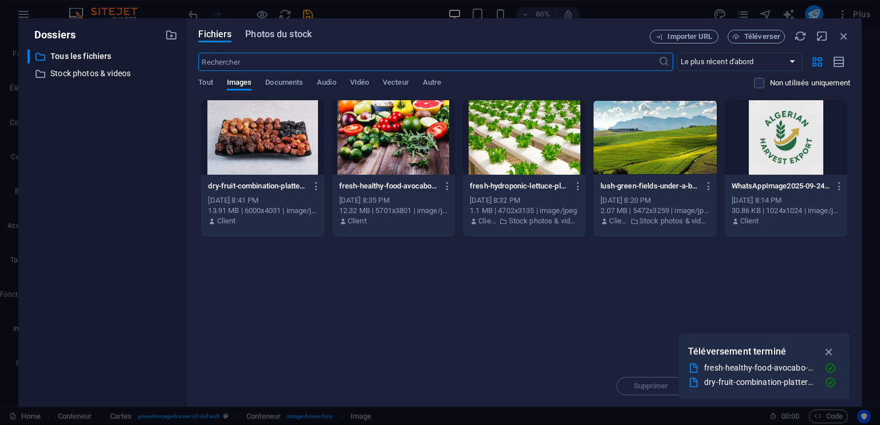
click at [277, 36] on span "Photos du stock" at bounding box center [278, 34] width 66 height 14
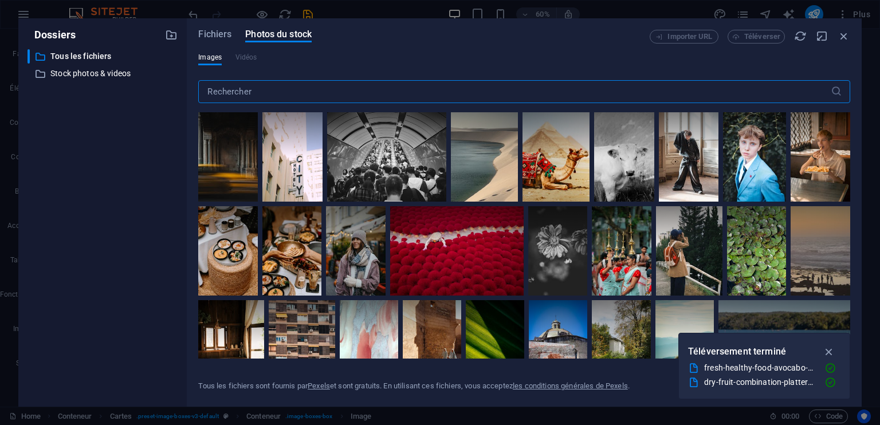
click at [291, 89] on input "text" at bounding box center [514, 91] width 632 height 23
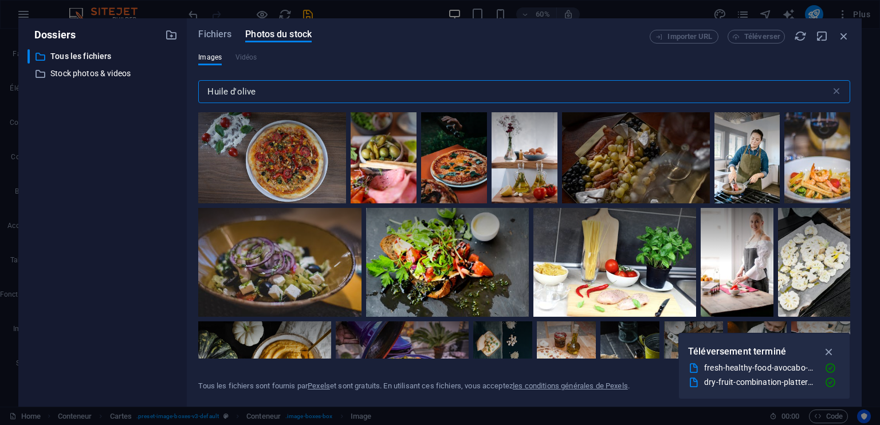
scroll to position [2120, 0]
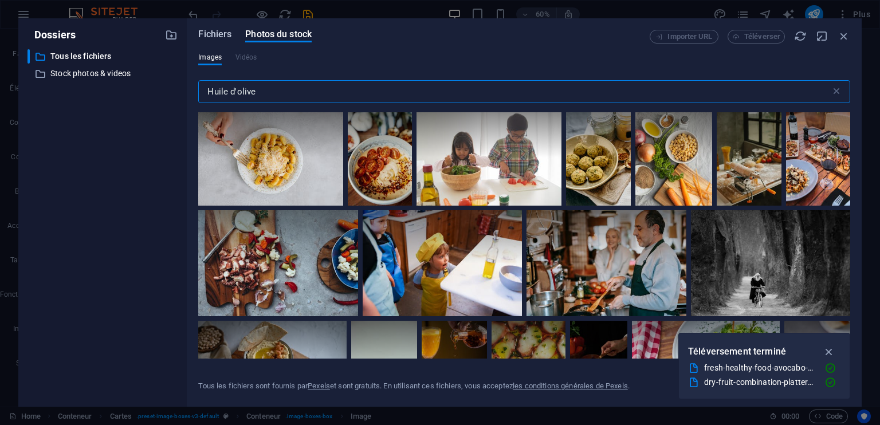
type input "Huile d'olive"
click at [218, 33] on span "Fichiers" at bounding box center [214, 34] width 33 height 14
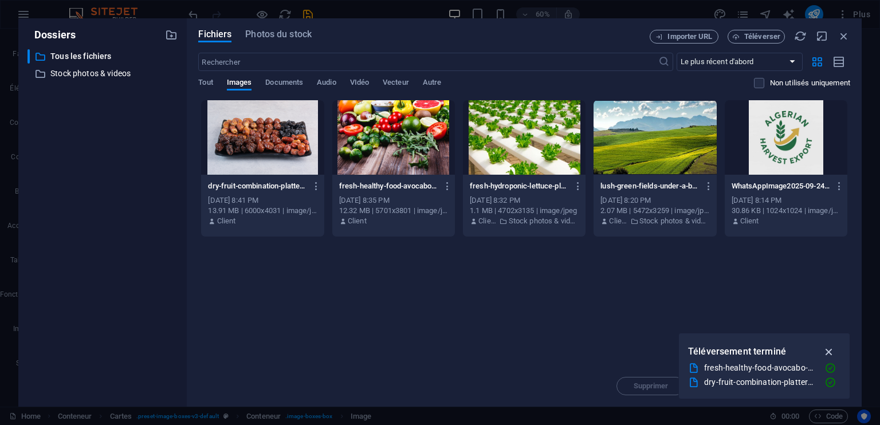
click at [828, 352] on icon "button" at bounding box center [829, 351] width 13 height 13
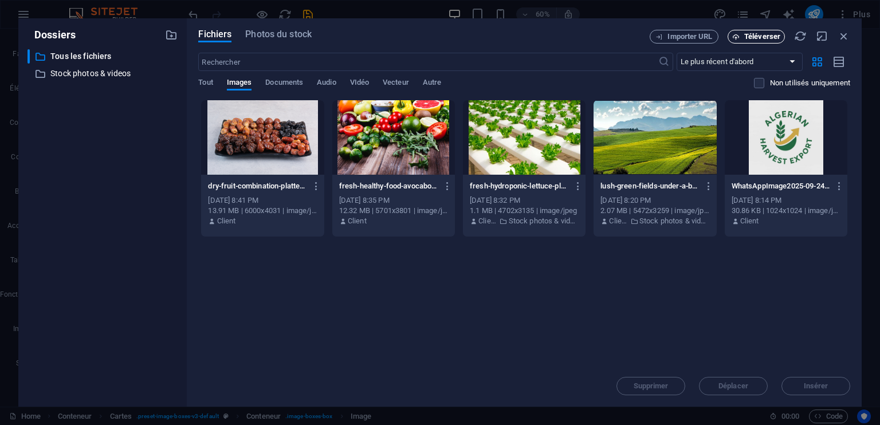
click at [753, 40] on span "Téléverser" at bounding box center [762, 36] width 36 height 7
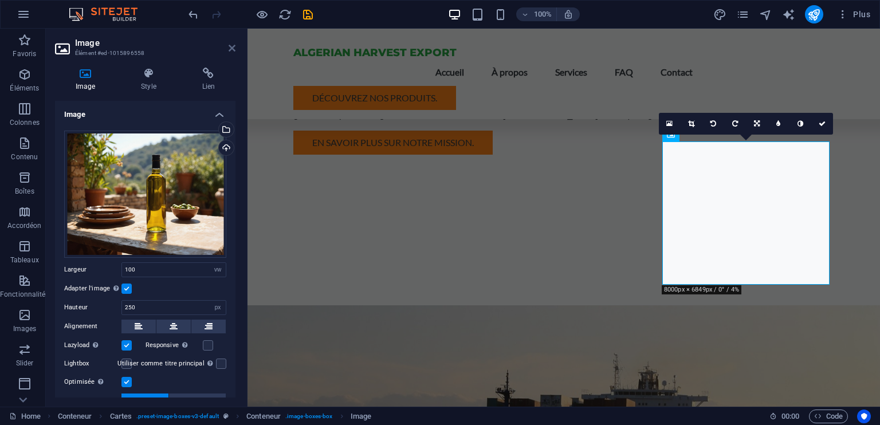
click at [234, 45] on icon at bounding box center [232, 48] width 7 height 9
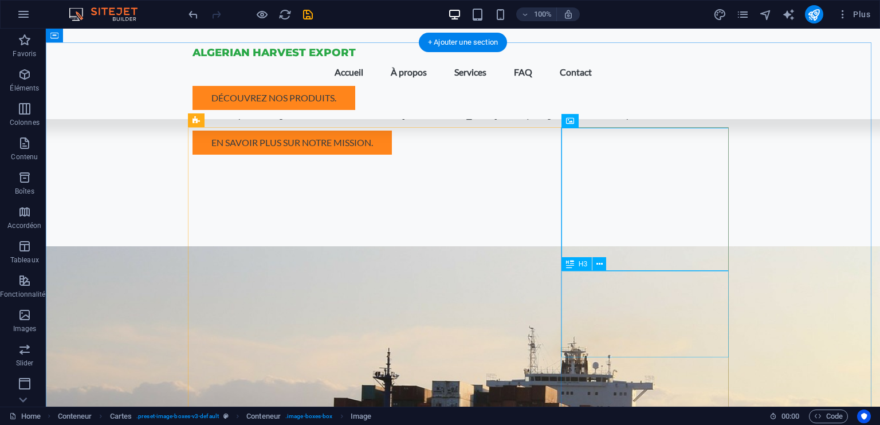
scroll to position [573, 0]
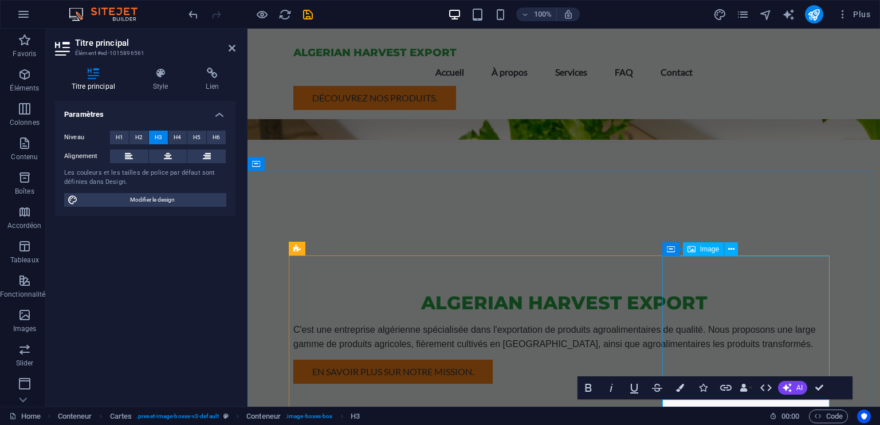
scroll to position [516, 0]
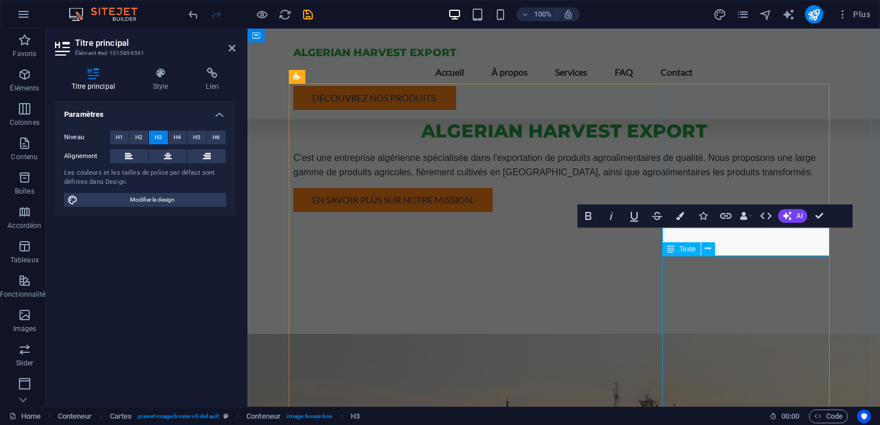
scroll to position [573, 0]
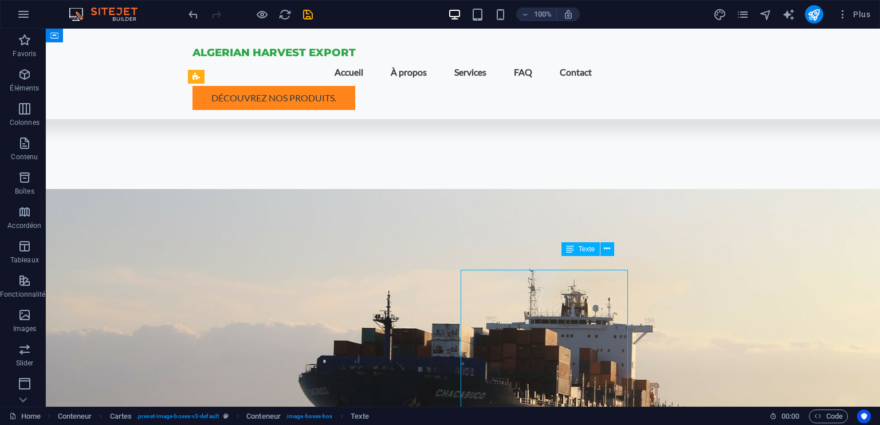
scroll to position [559, 0]
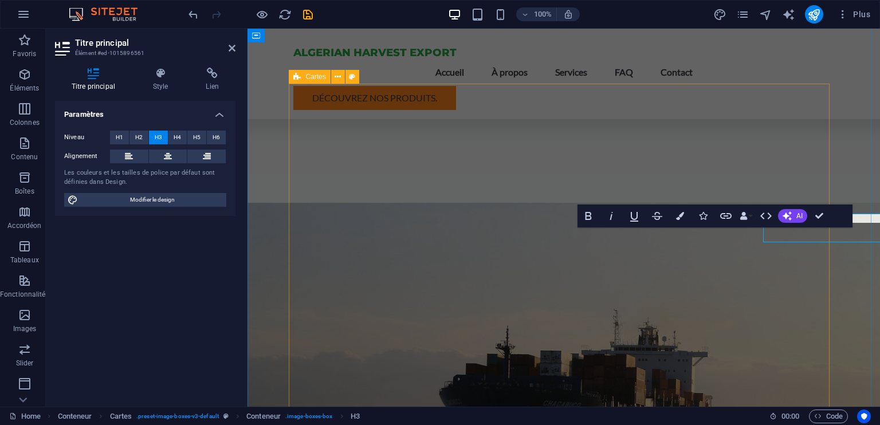
scroll to position [573, 0]
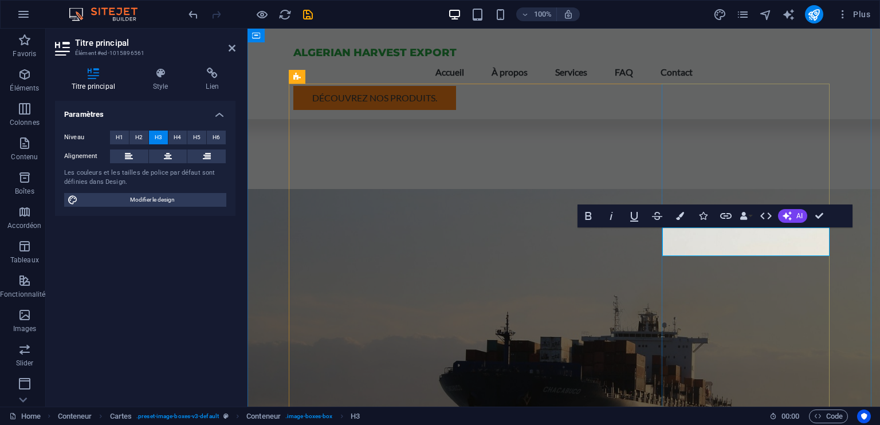
drag, startPoint x: 753, startPoint y: 251, endPoint x: 746, endPoint y: 251, distance: 6.9
drag, startPoint x: 766, startPoint y: 249, endPoint x: 760, endPoint y: 250, distance: 6.3
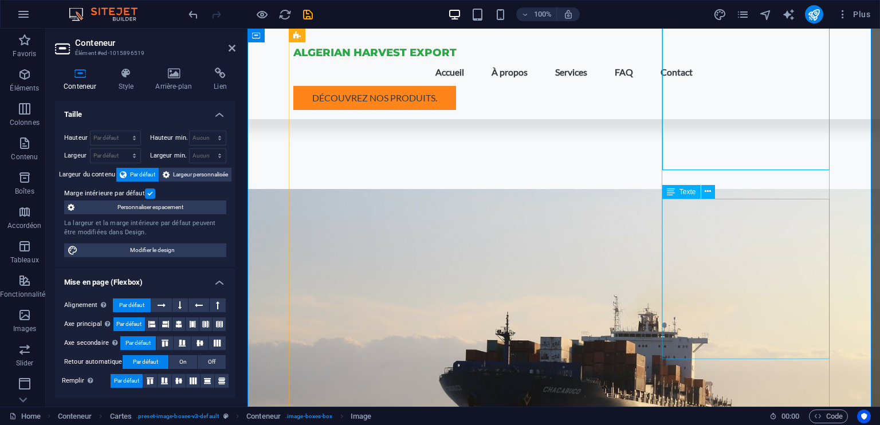
scroll to position [630, 0]
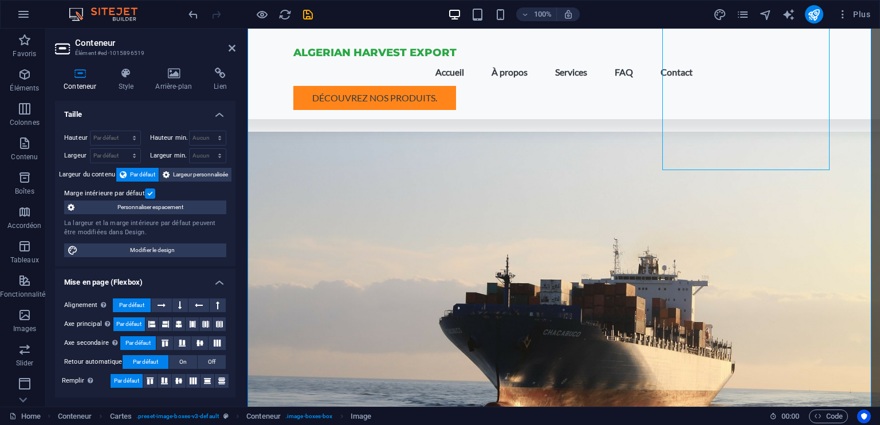
click at [227, 47] on h2 "Conteneur" at bounding box center [155, 43] width 160 height 10
click at [233, 48] on icon at bounding box center [232, 48] width 7 height 9
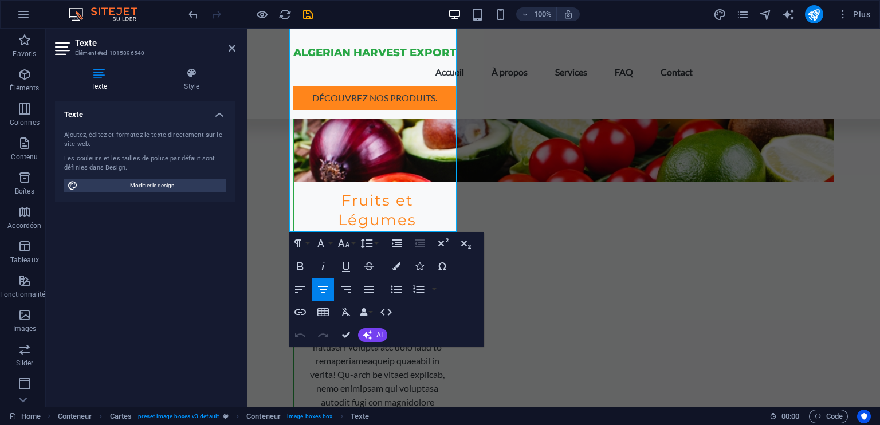
scroll to position [1146, 0]
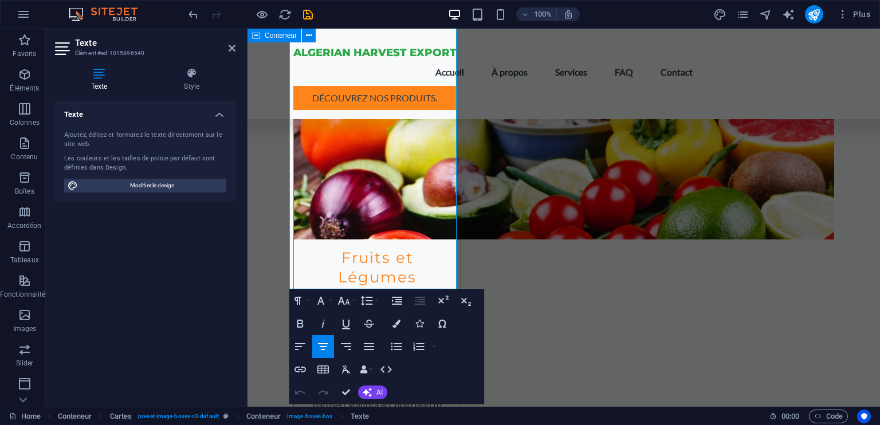
drag, startPoint x: 422, startPoint y: 275, endPoint x: 282, endPoint y: 110, distance: 215.9
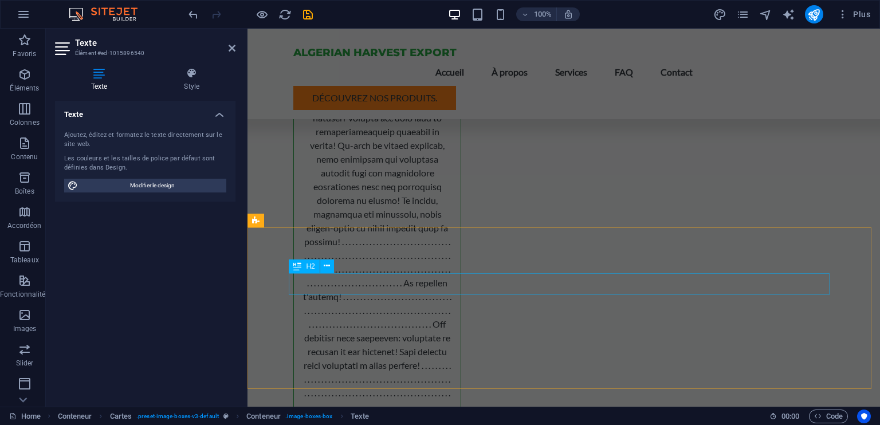
scroll to position [1375, 0]
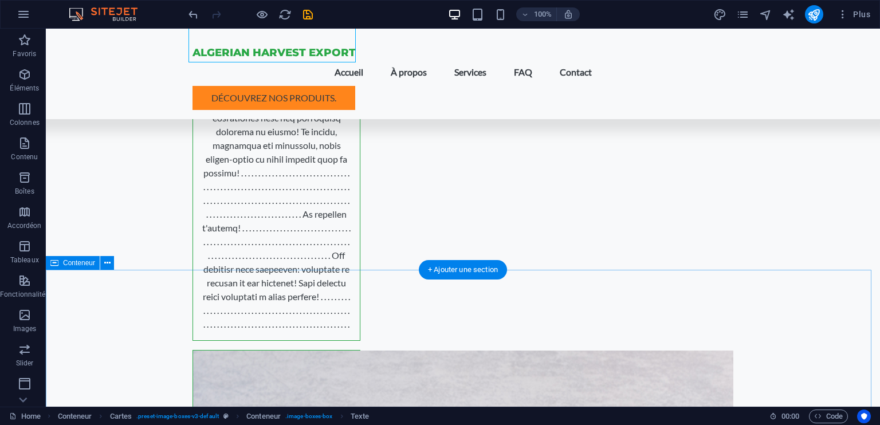
scroll to position [1365, 0]
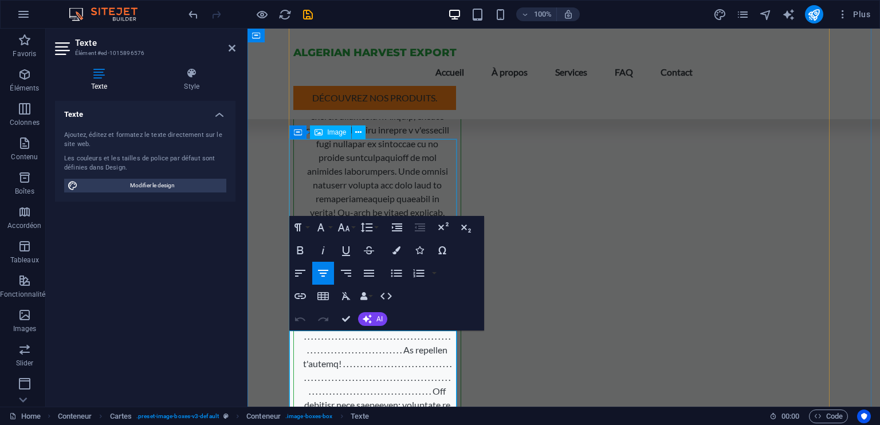
scroll to position [1136, 0]
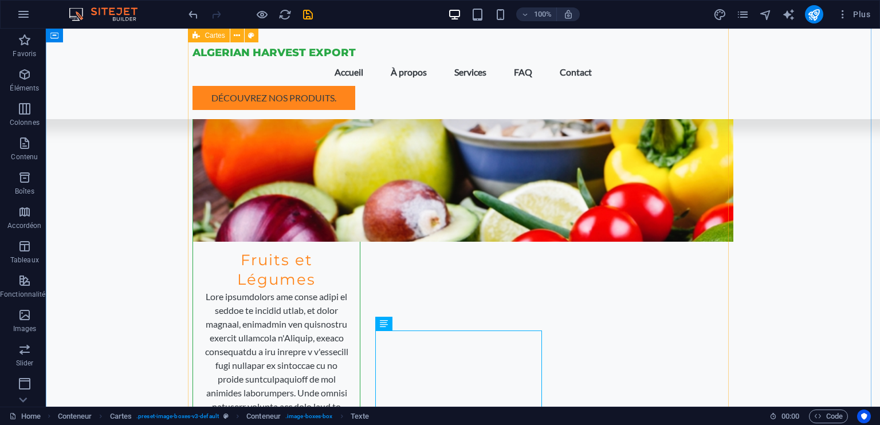
scroll to position [1008, 0]
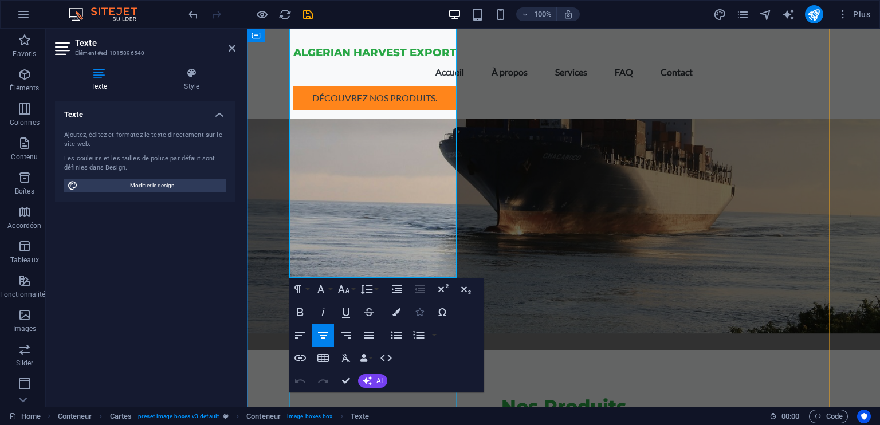
scroll to position [978, 0]
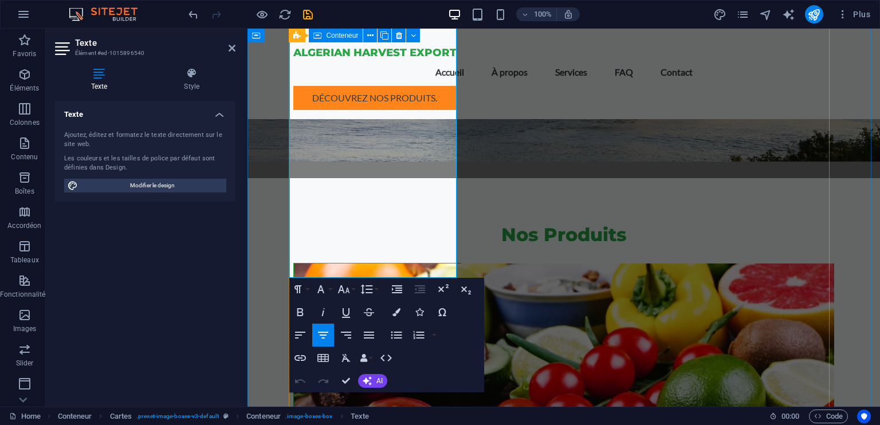
drag, startPoint x: 447, startPoint y: 268, endPoint x: 289, endPoint y: 111, distance: 222.8
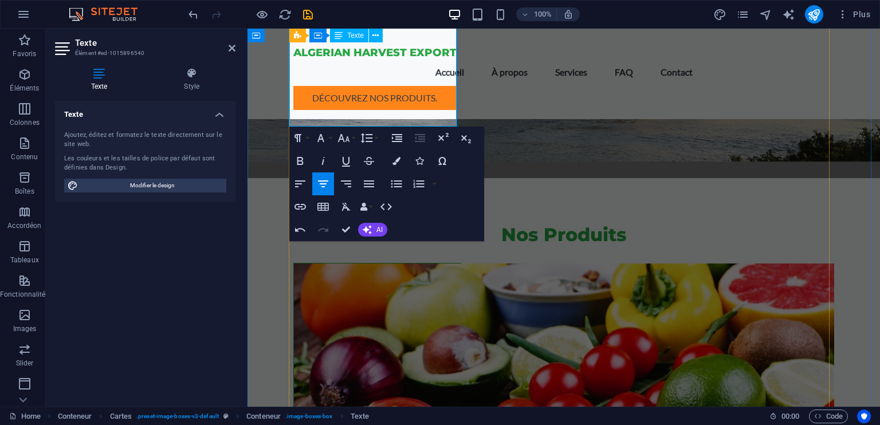
drag, startPoint x: 407, startPoint y: 116, endPoint x: 329, endPoint y: 115, distance: 77.9
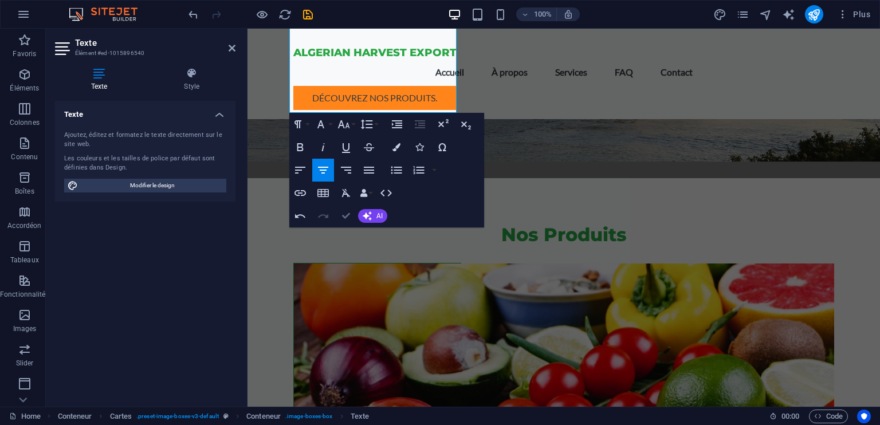
drag, startPoint x: 350, startPoint y: 215, endPoint x: 301, endPoint y: 186, distance: 57.0
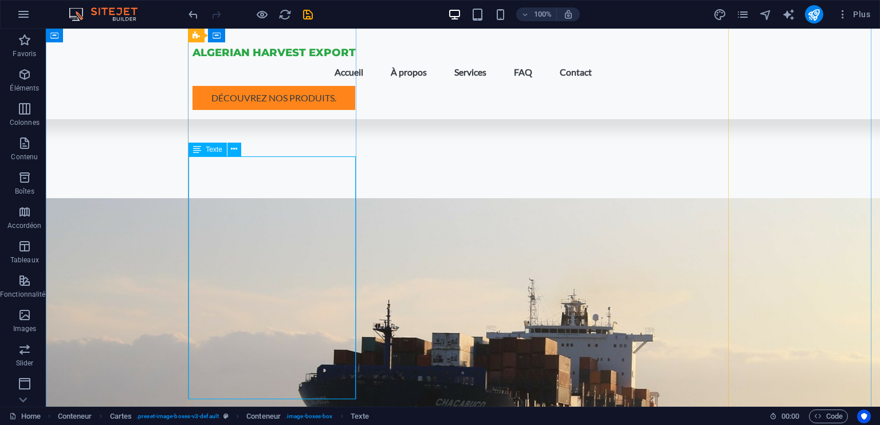
scroll to position [736, 0]
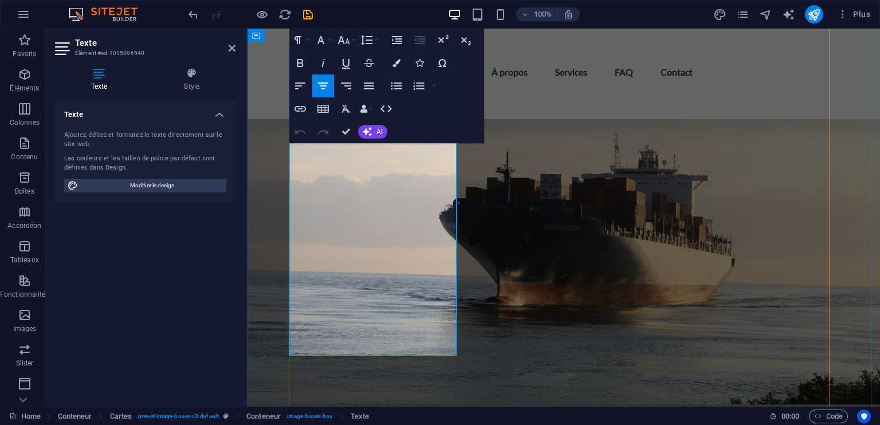
drag, startPoint x: 447, startPoint y: 344, endPoint x: 303, endPoint y: 314, distance: 146.7
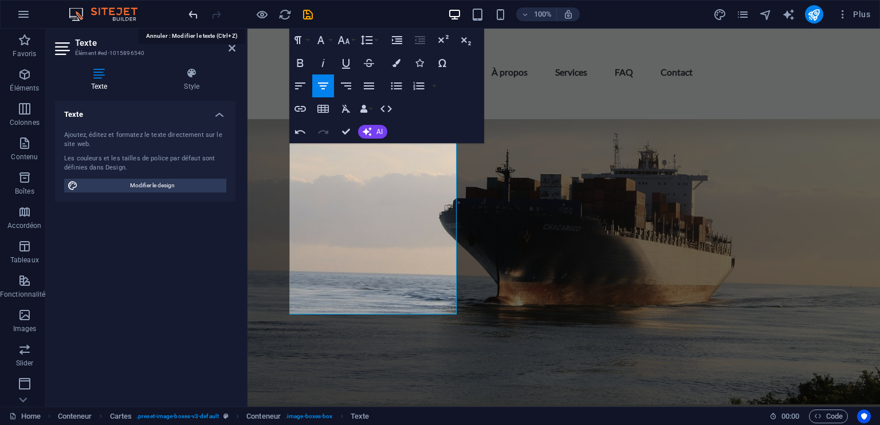
click at [194, 11] on icon "undo" at bounding box center [193, 14] width 13 height 13
click at [192, 11] on icon "undo" at bounding box center [193, 14] width 13 height 13
click at [195, 15] on icon "undo" at bounding box center [193, 14] width 13 height 13
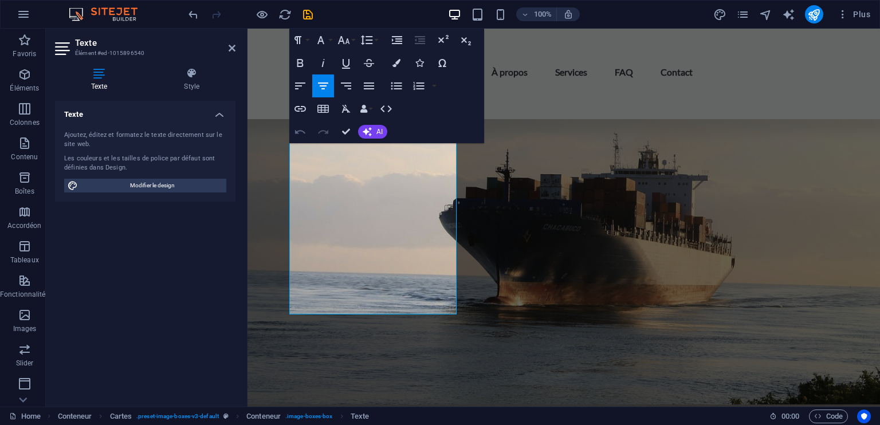
click at [296, 131] on icon "button" at bounding box center [300, 132] width 10 height 4
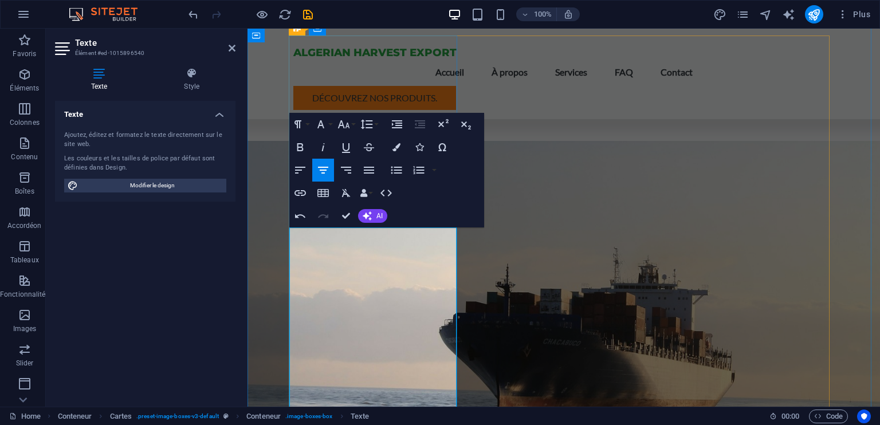
scroll to position [678, 0]
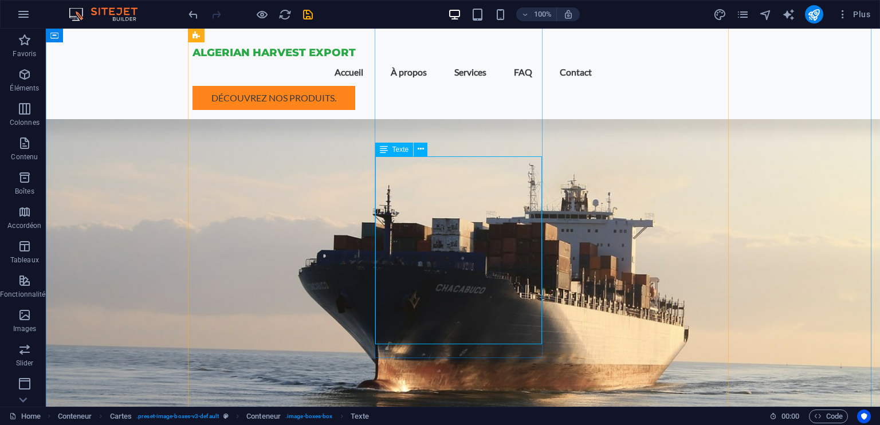
scroll to position [621, 0]
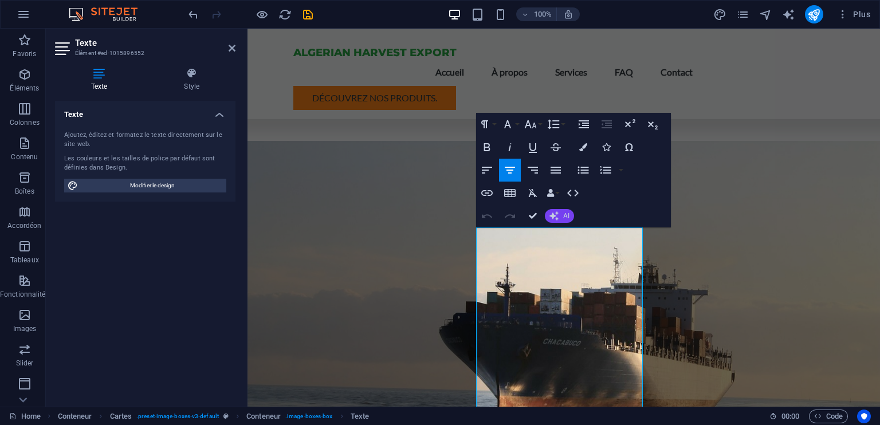
click at [561, 215] on button "AI" at bounding box center [559, 216] width 29 height 14
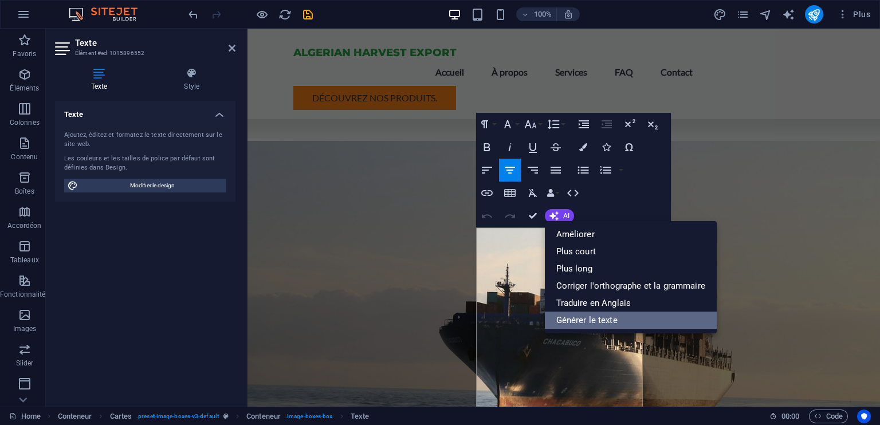
drag, startPoint x: 585, startPoint y: 324, endPoint x: 563, endPoint y: 489, distance: 167.1
click at [585, 324] on link "Générer le texte" at bounding box center [631, 320] width 172 height 17
select select "English"
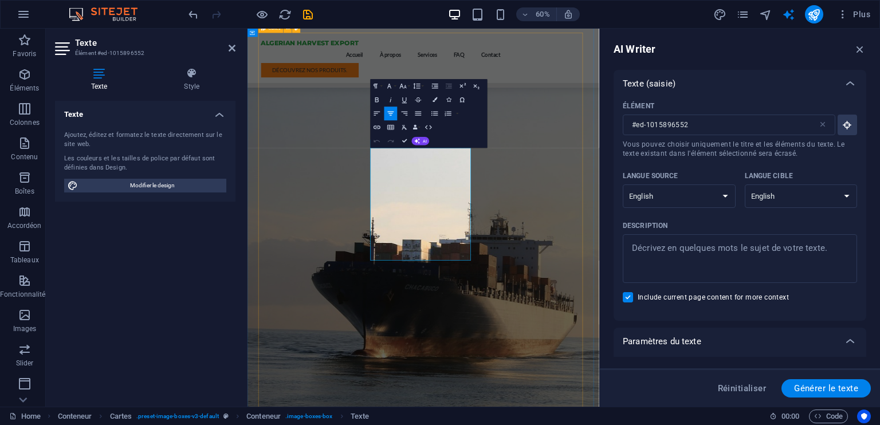
scroll to position [0, 0]
click at [664, 268] on textarea "Description x ​" at bounding box center [739, 258] width 223 height 37
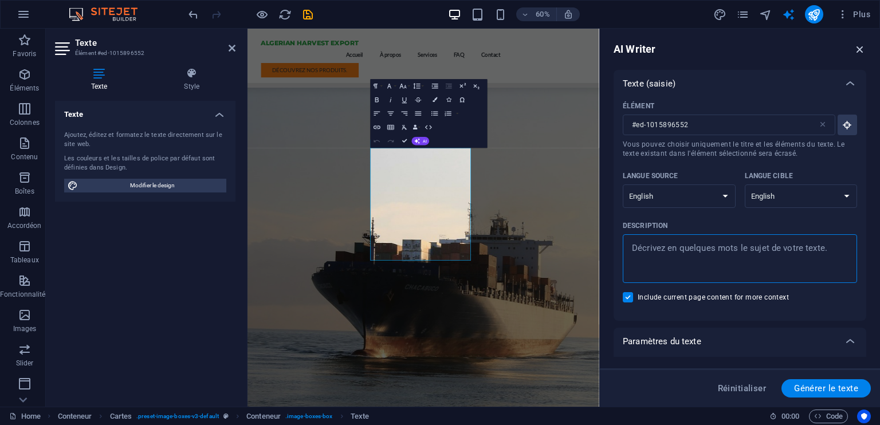
type textarea "x"
click at [860, 48] on icon "button" at bounding box center [860, 49] width 13 height 13
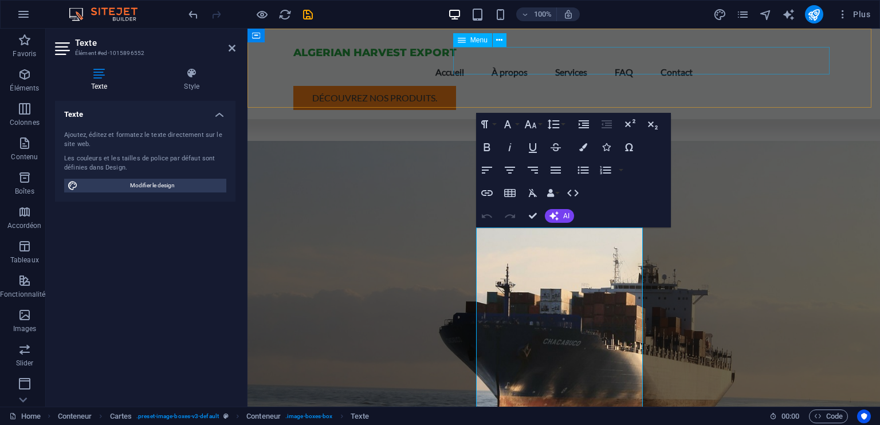
click at [533, 63] on nav "Accueil À propos Services FAQ Contact" at bounding box center [563, 71] width 541 height 27
select select
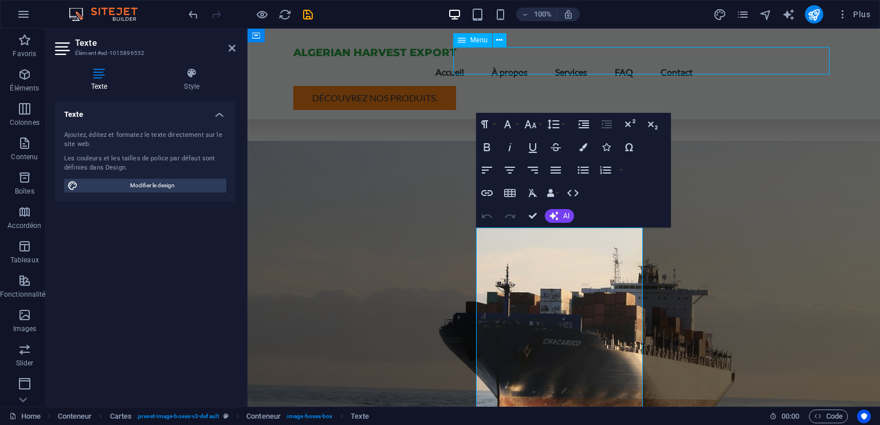
select select
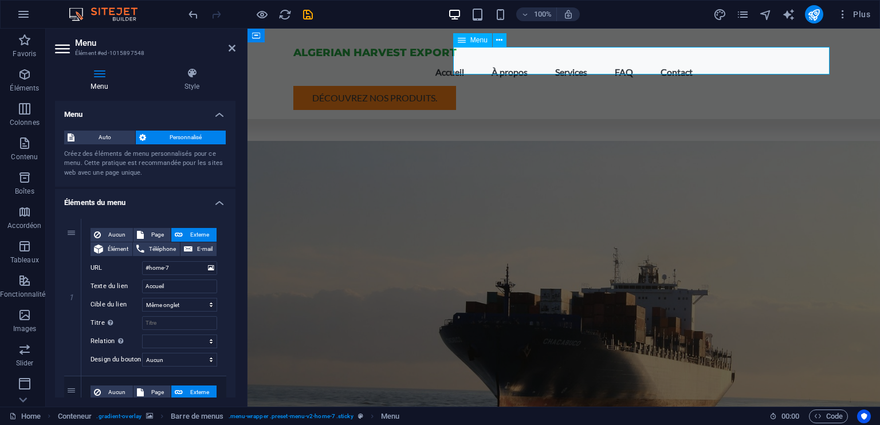
click at [531, 60] on nav "Accueil À propos Services FAQ Contact" at bounding box center [563, 71] width 541 height 27
click at [233, 45] on icon at bounding box center [232, 48] width 7 height 9
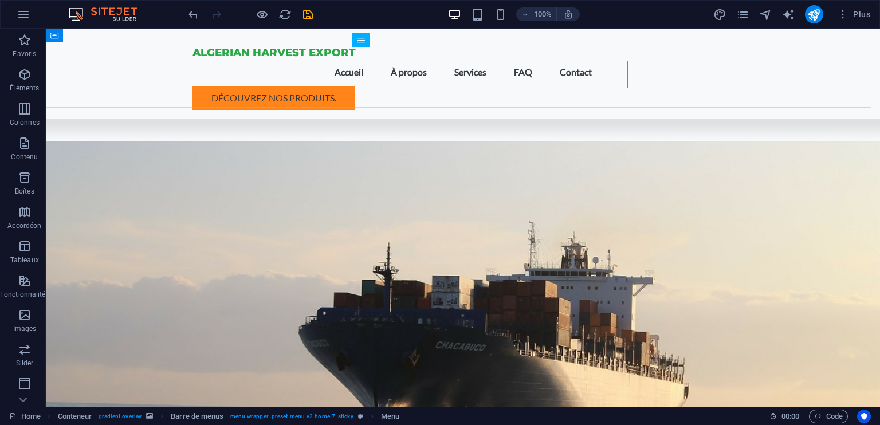
scroll to position [607, 0]
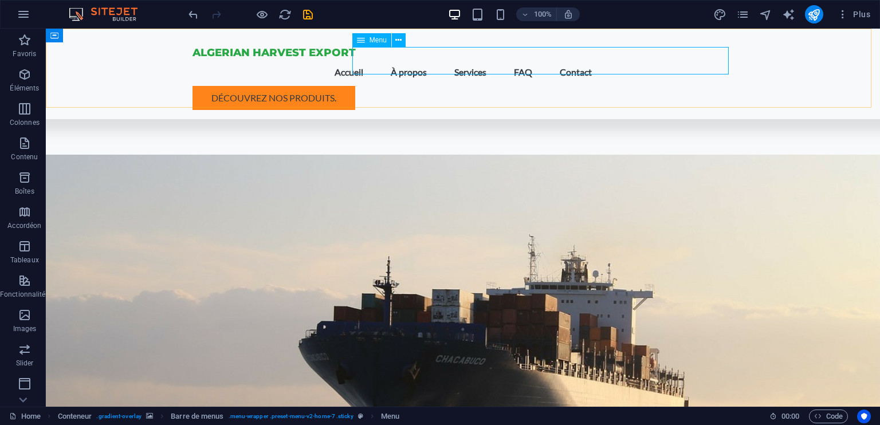
click at [428, 60] on nav "Accueil À propos Services FAQ Contact" at bounding box center [462, 71] width 541 height 27
click at [227, 58] on div "ALGERIAN HARVEST EXPORT" at bounding box center [462, 52] width 541 height 11
select select
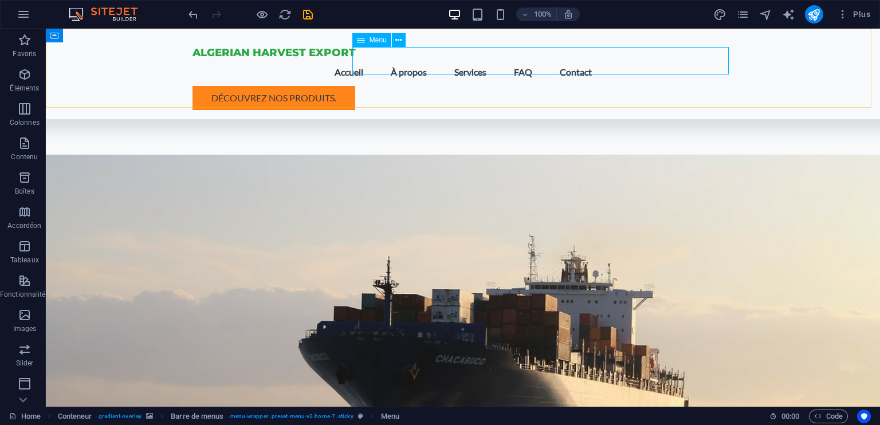
select select
click at [428, 59] on nav "Accueil À propos Services FAQ Contact" at bounding box center [462, 71] width 541 height 27
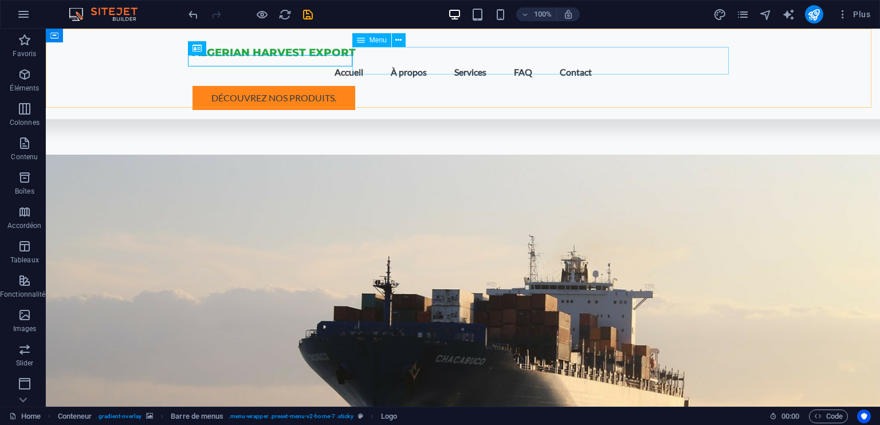
click at [428, 59] on nav "Accueil À propos Services FAQ Contact" at bounding box center [462, 71] width 541 height 27
select select
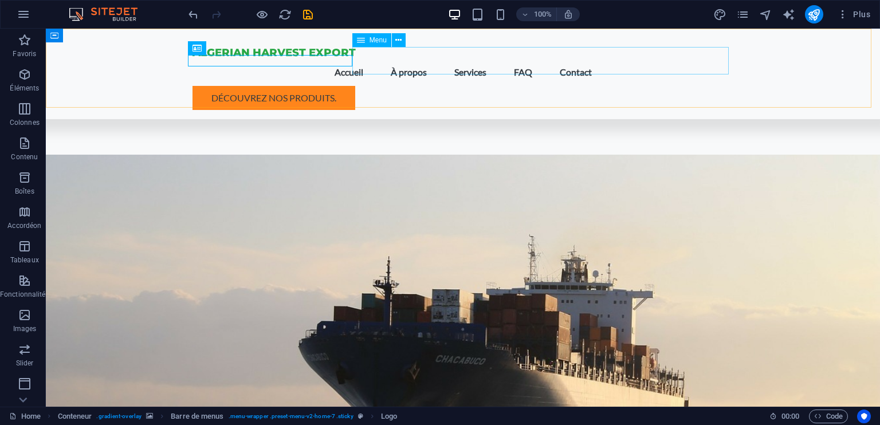
select select
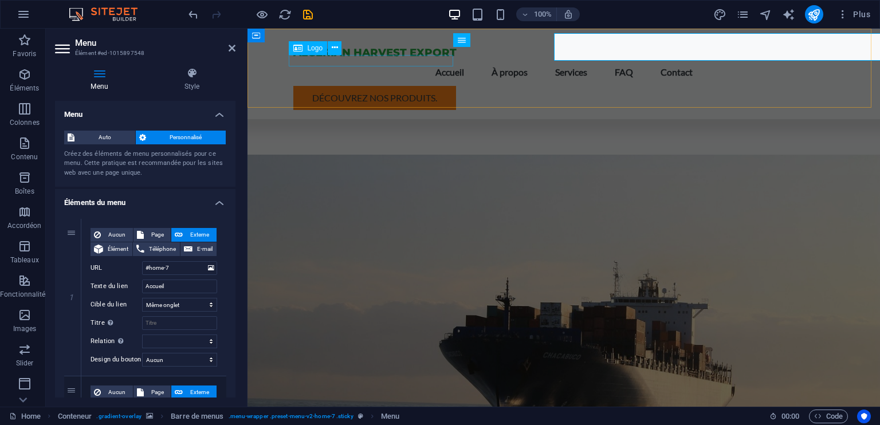
scroll to position [621, 0]
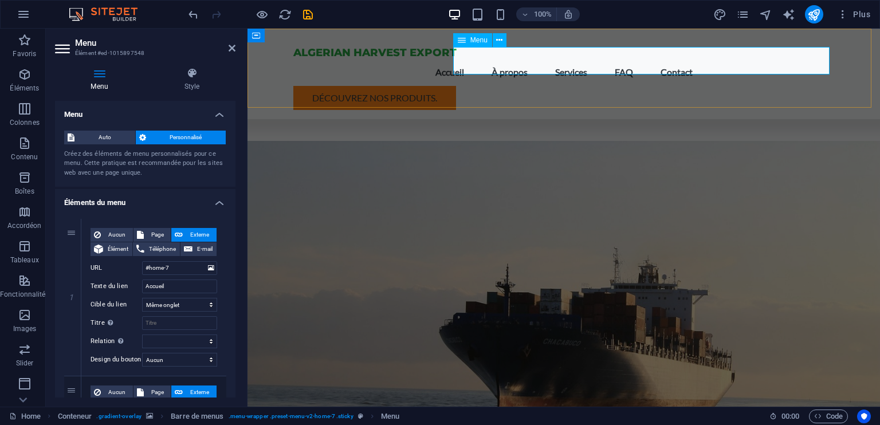
click at [537, 60] on nav "Accueil À propos Services FAQ Contact" at bounding box center [563, 71] width 541 height 27
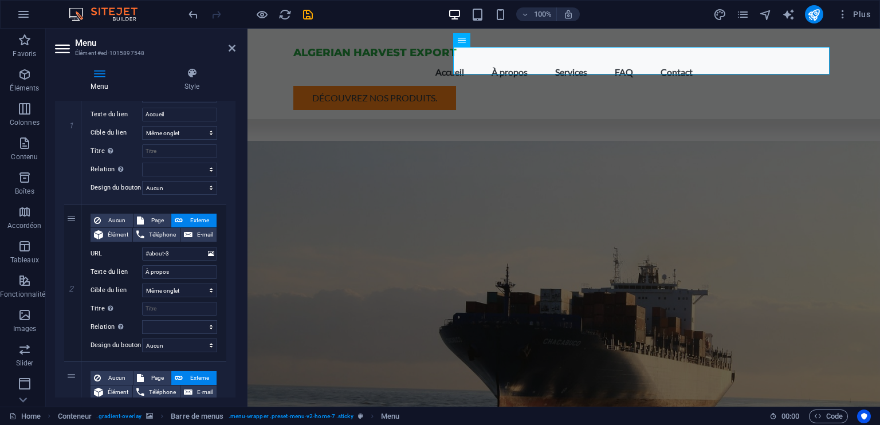
scroll to position [0, 0]
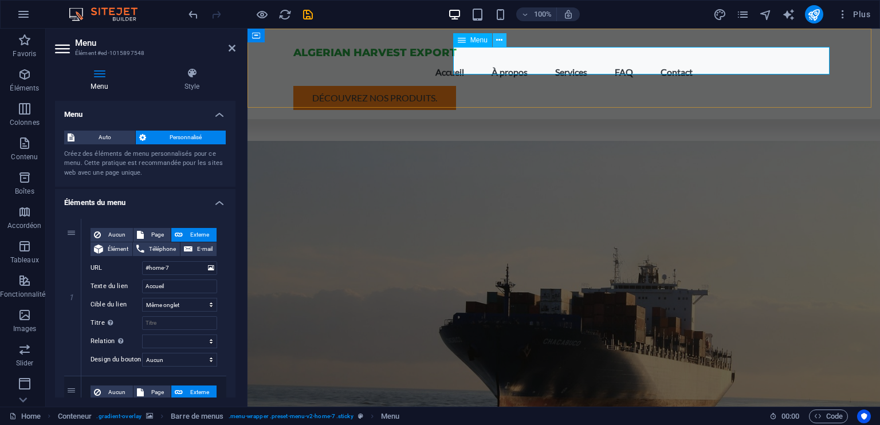
click at [498, 39] on icon at bounding box center [499, 40] width 6 height 12
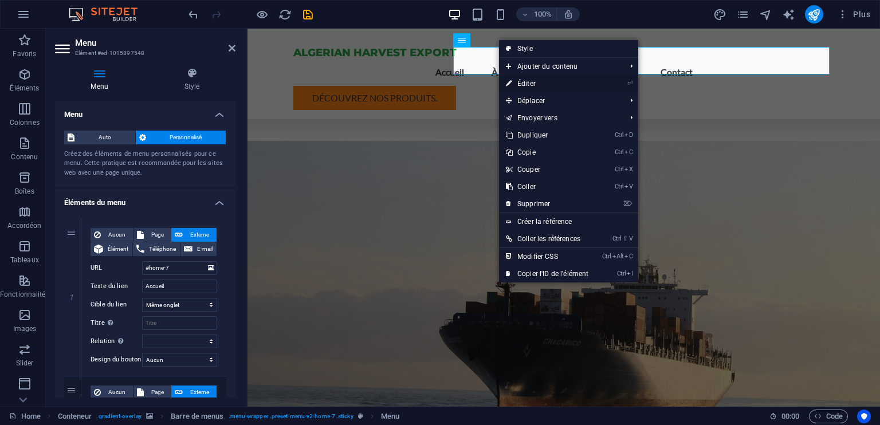
click at [538, 80] on link "⏎ Éditer" at bounding box center [547, 83] width 96 height 17
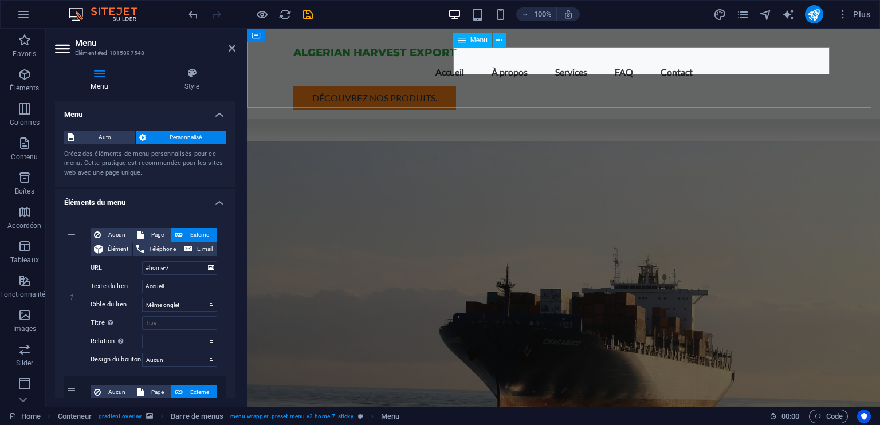
click at [526, 58] on nav "Accueil À propos Services FAQ Contact" at bounding box center [563, 71] width 541 height 27
click at [235, 48] on icon at bounding box center [232, 48] width 7 height 9
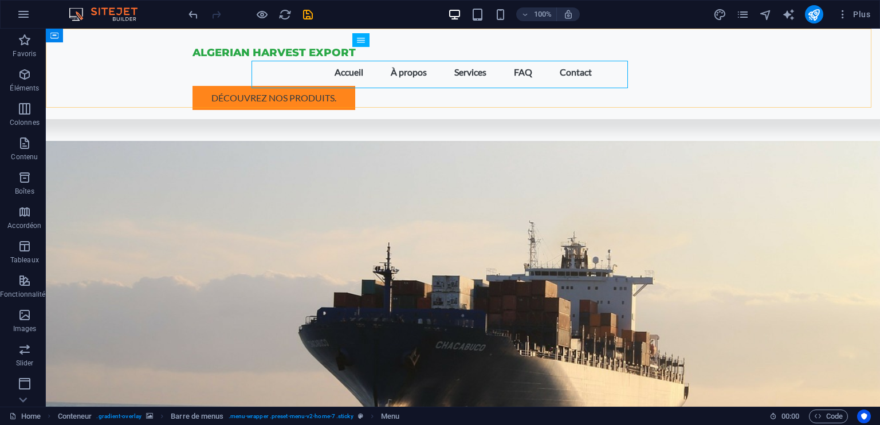
scroll to position [607, 0]
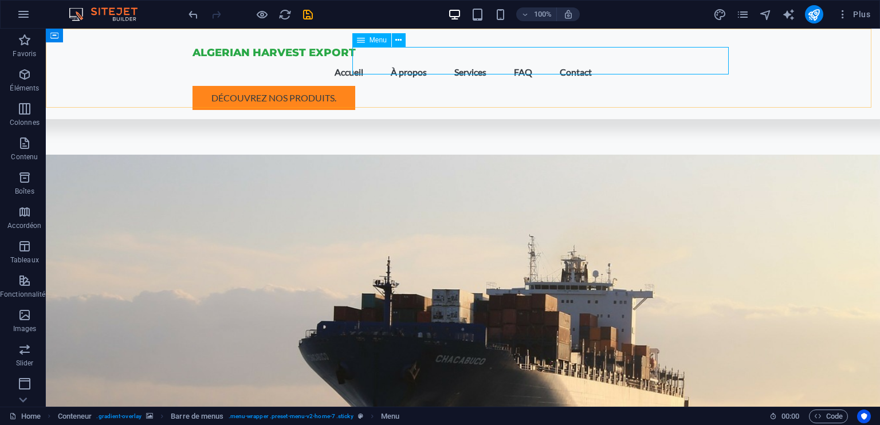
click at [383, 39] on span "Menu" at bounding box center [377, 40] width 17 height 7
click at [397, 38] on icon at bounding box center [398, 40] width 6 height 12
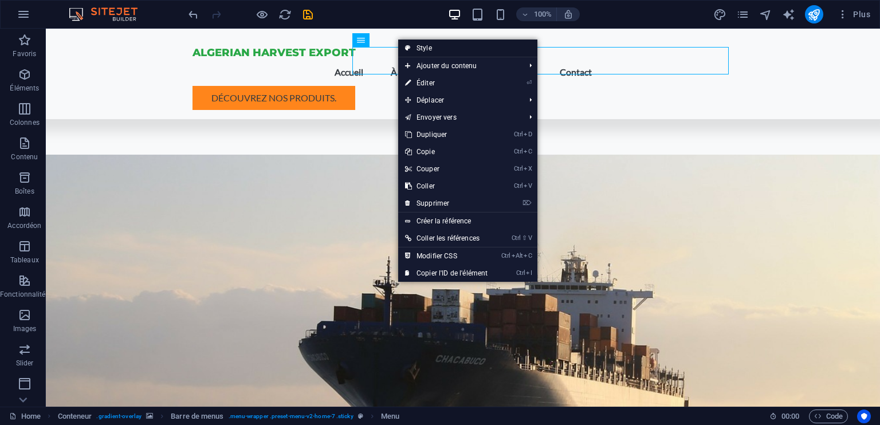
click at [426, 52] on link "Style" at bounding box center [467, 48] width 139 height 17
select select "rem"
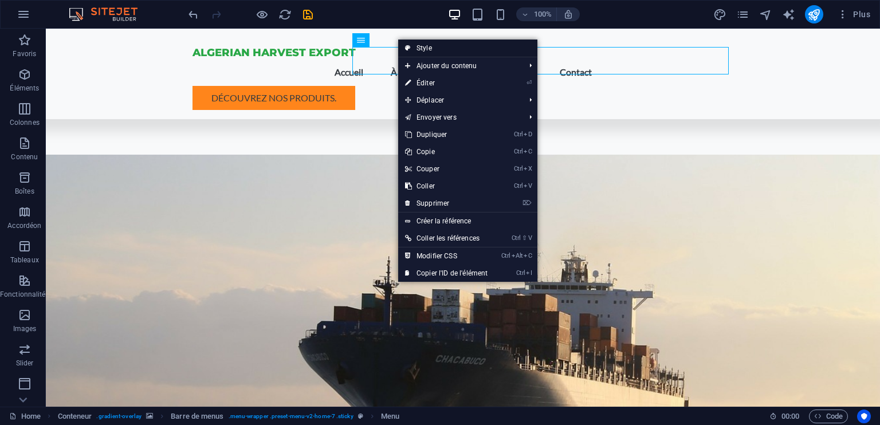
select select "preset-menu-v2-home-7"
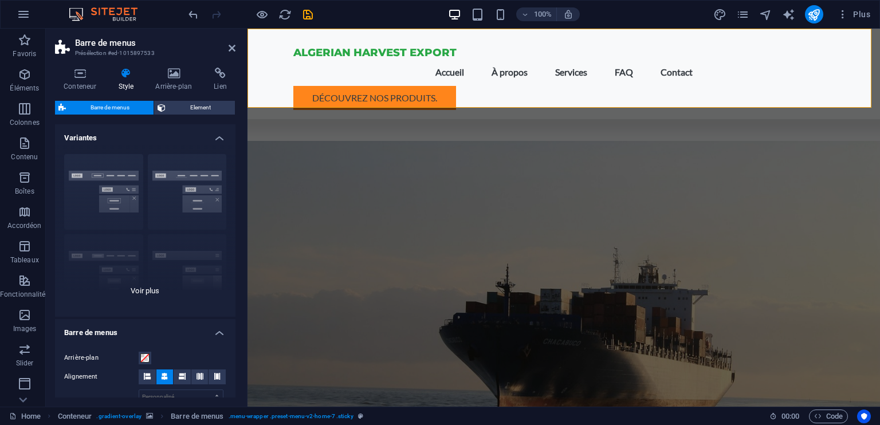
scroll to position [57, 0]
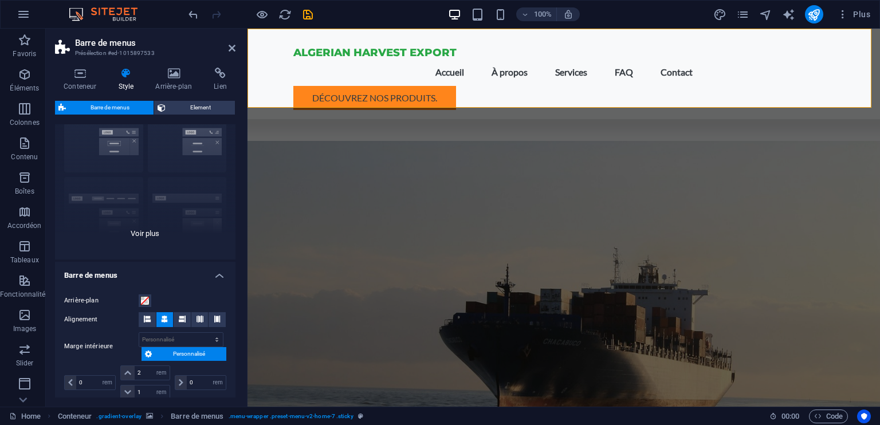
click at [154, 231] on div "Bordure Centré Par défaut Fixé Loki Déclencheur Large XXL" at bounding box center [145, 174] width 180 height 172
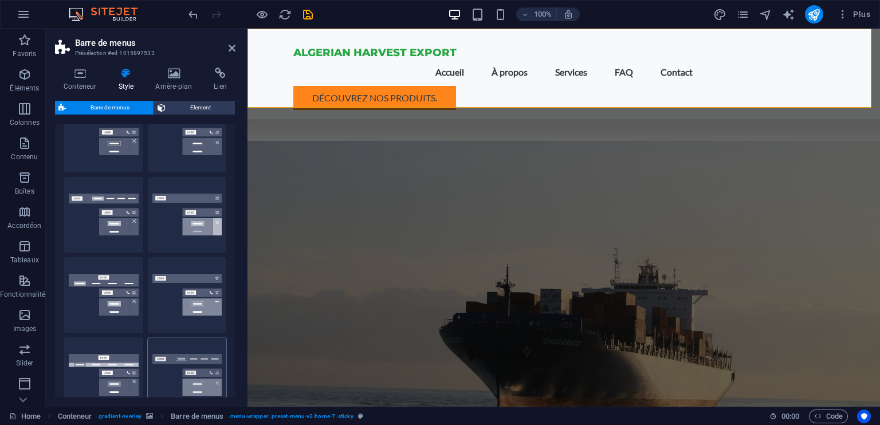
scroll to position [0, 0]
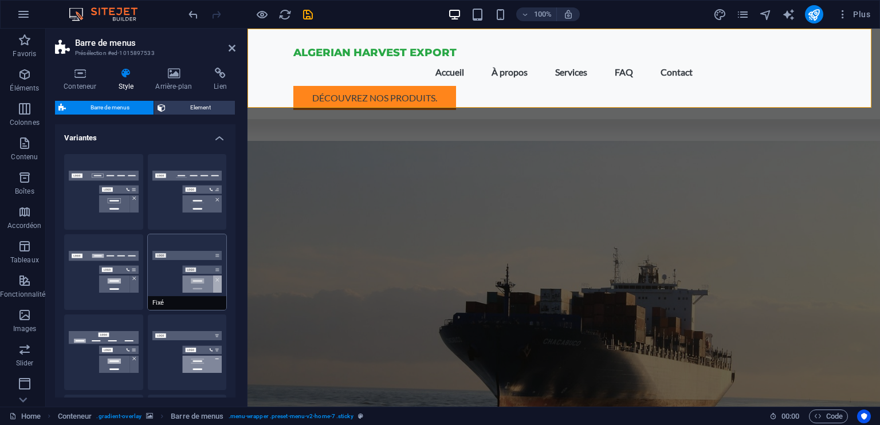
click at [202, 278] on button "Fixé" at bounding box center [187, 272] width 79 height 76
type input "1"
select select "rem"
type input "1"
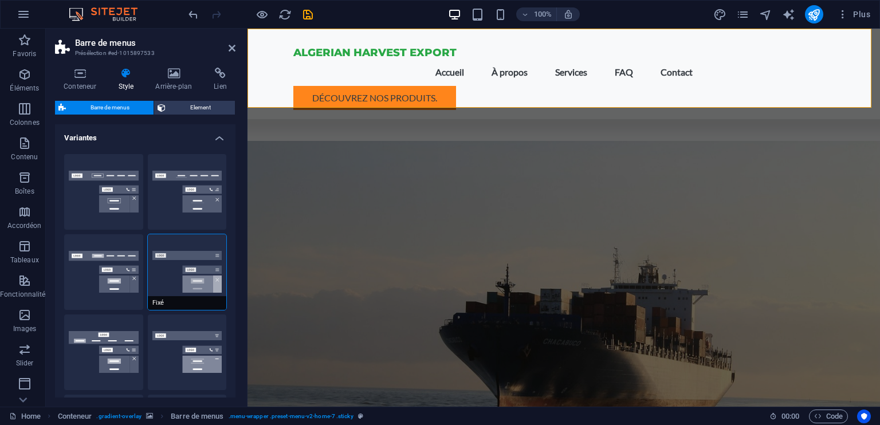
type input "1"
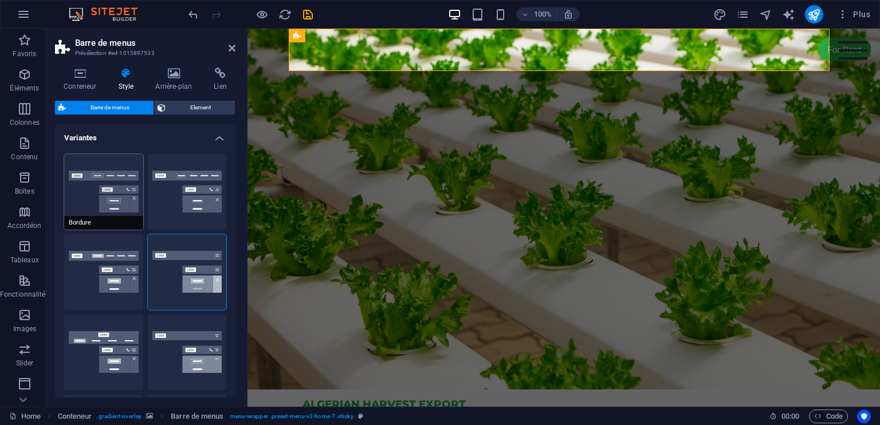
click at [121, 191] on button "Bordure" at bounding box center [103, 192] width 79 height 76
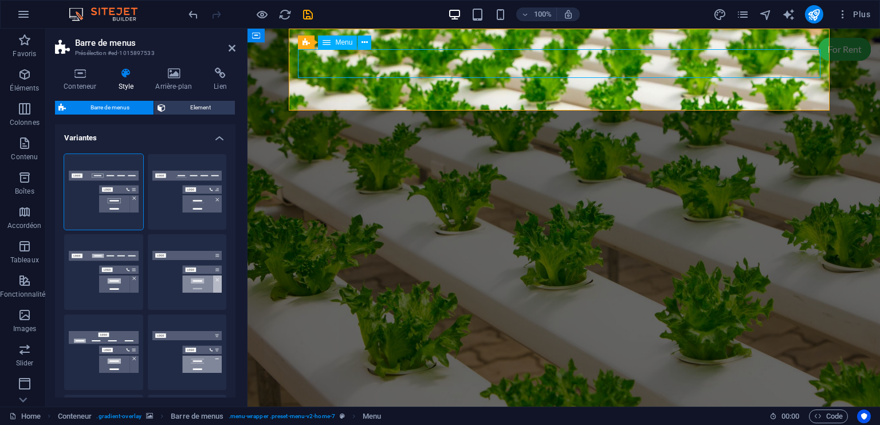
select select
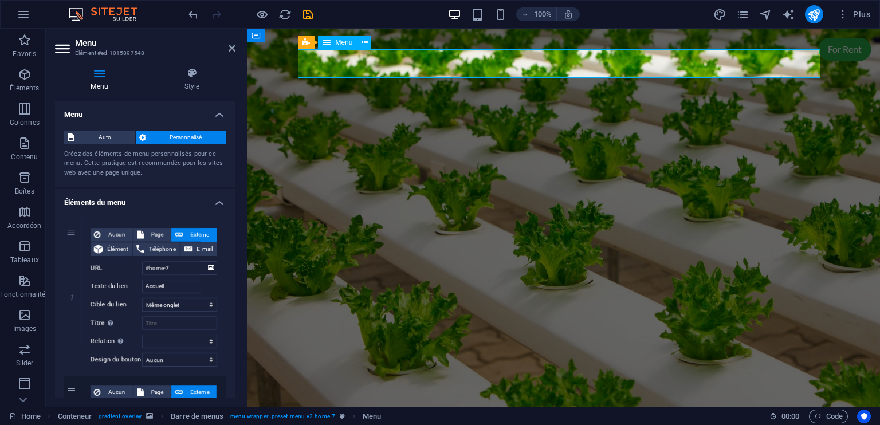
click at [159, 135] on span "Personnalisé" at bounding box center [186, 138] width 73 height 14
click at [105, 139] on span "Auto" at bounding box center [105, 138] width 54 height 14
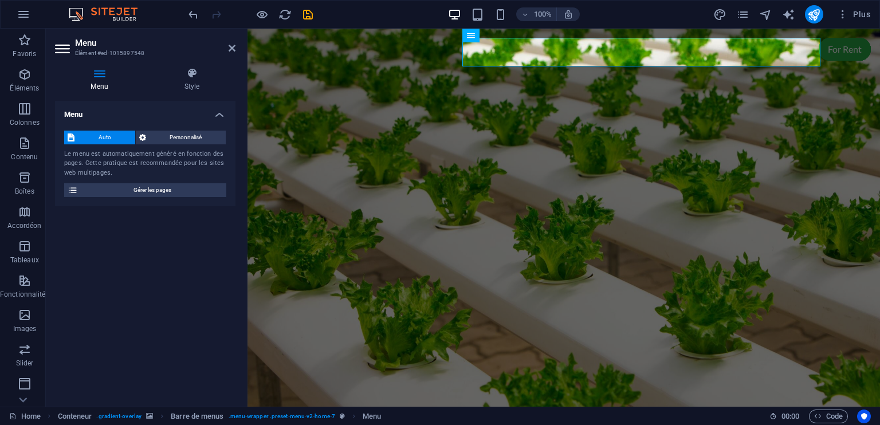
click at [136, 285] on div "Menu Auto Personnalisé Le menu est automatiquement généré en fonction des pages…" at bounding box center [145, 249] width 180 height 297
click at [165, 137] on span "Personnalisé" at bounding box center [186, 138] width 73 height 14
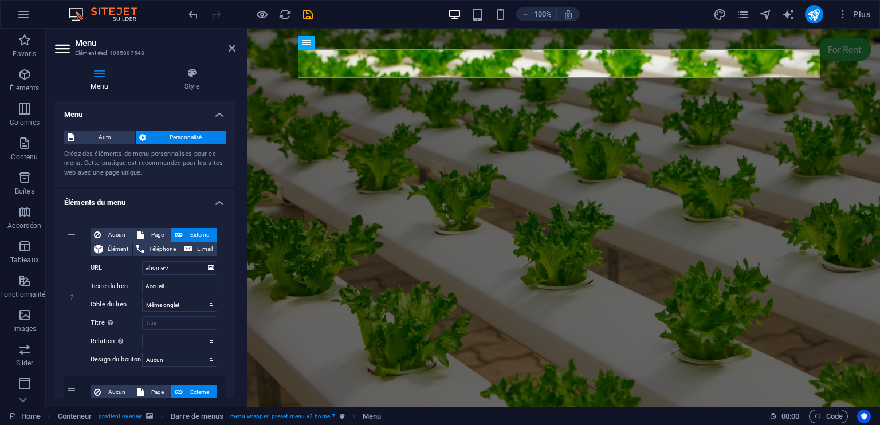
click at [630, 162] on figure at bounding box center [563, 229] width 632 height 401
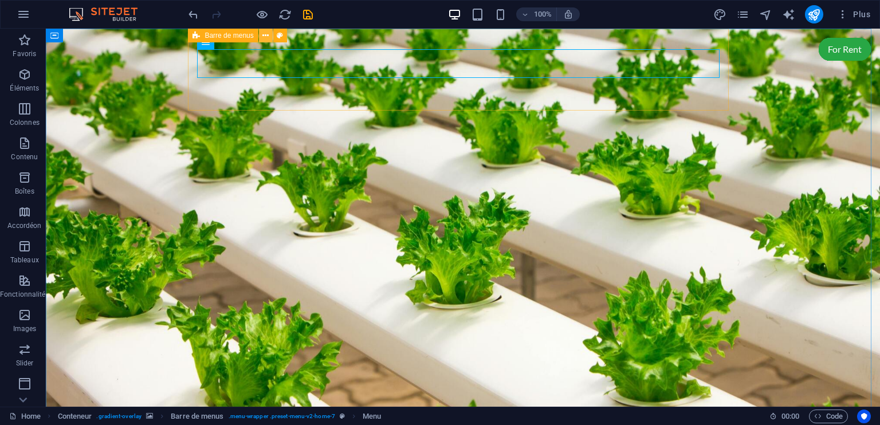
click at [265, 41] on icon at bounding box center [265, 36] width 6 height 12
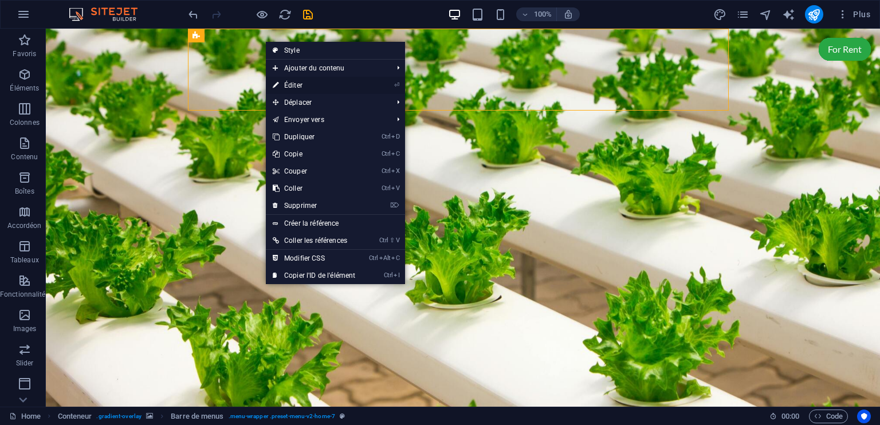
click at [325, 80] on link "⏎ Éditer" at bounding box center [314, 85] width 96 height 17
select select "rem"
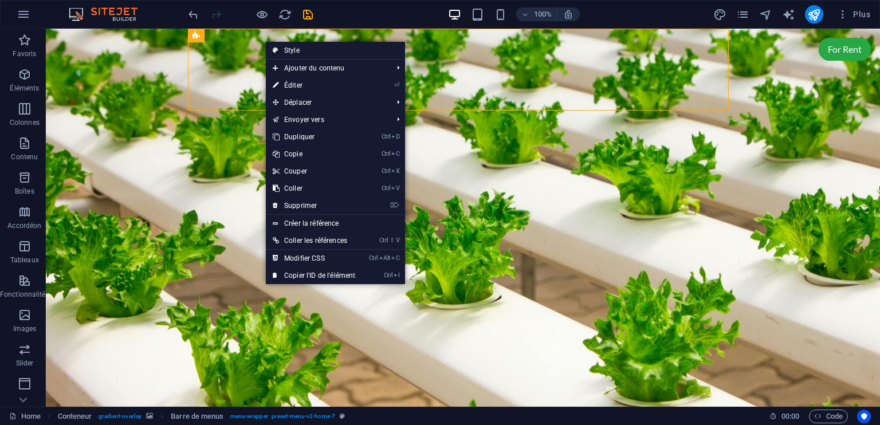
select select "rem"
select select "preset-menu-v2-home-7"
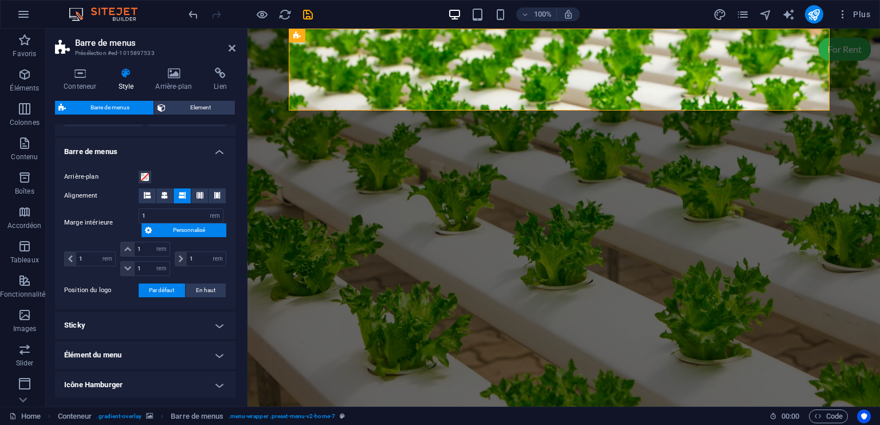
scroll to position [449, 0]
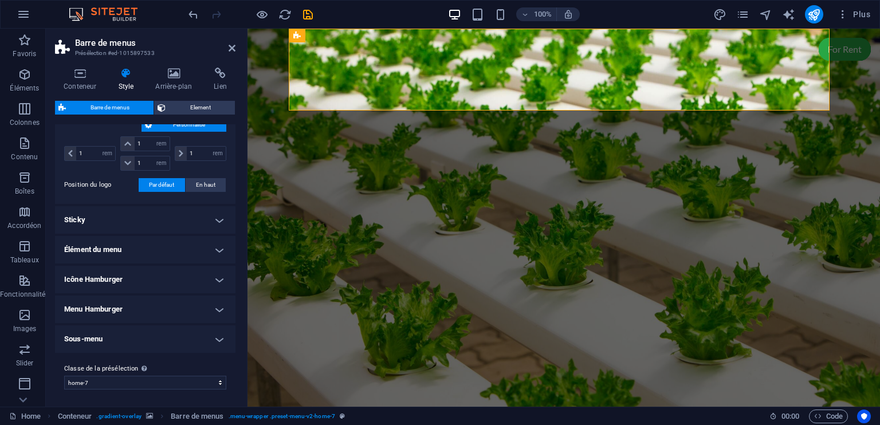
click at [148, 303] on h4 "Menu Hamburger" at bounding box center [145, 309] width 180 height 27
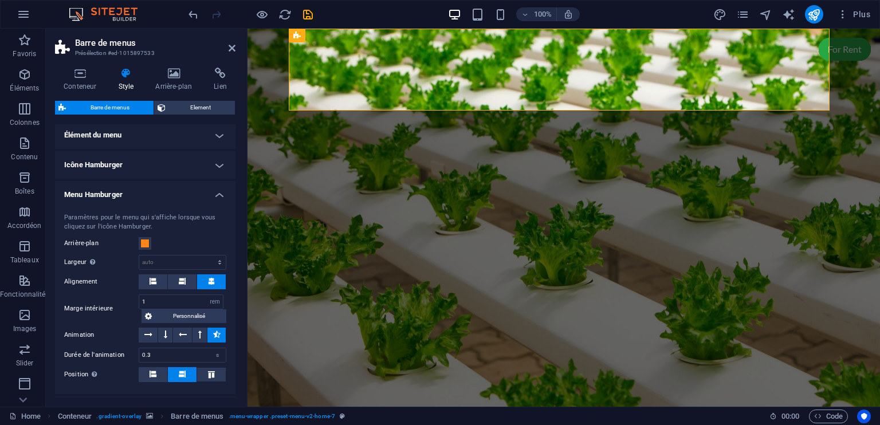
scroll to position [506, 0]
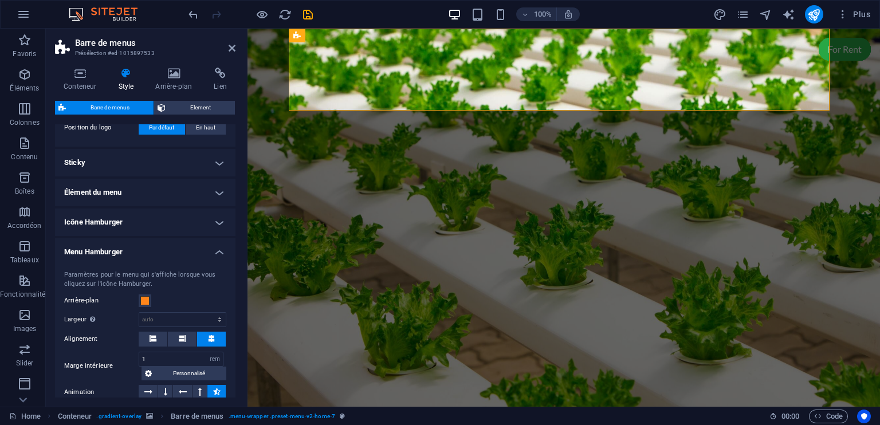
click at [211, 243] on h4 "Menu Hamburger" at bounding box center [145, 248] width 180 height 21
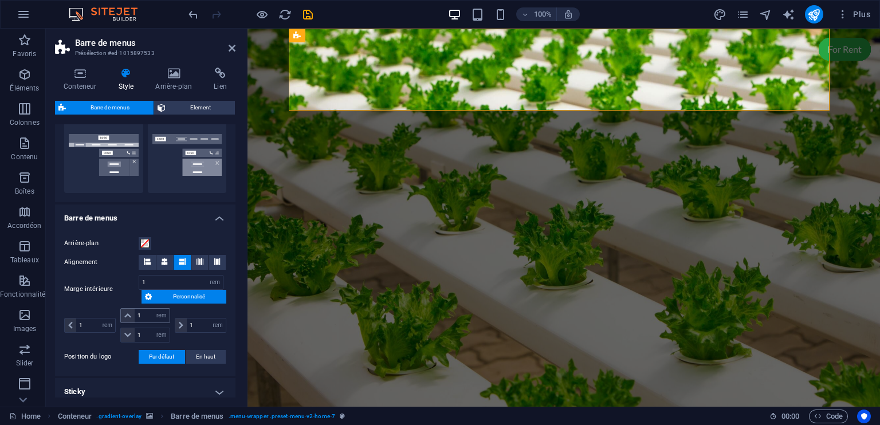
scroll to position [0, 0]
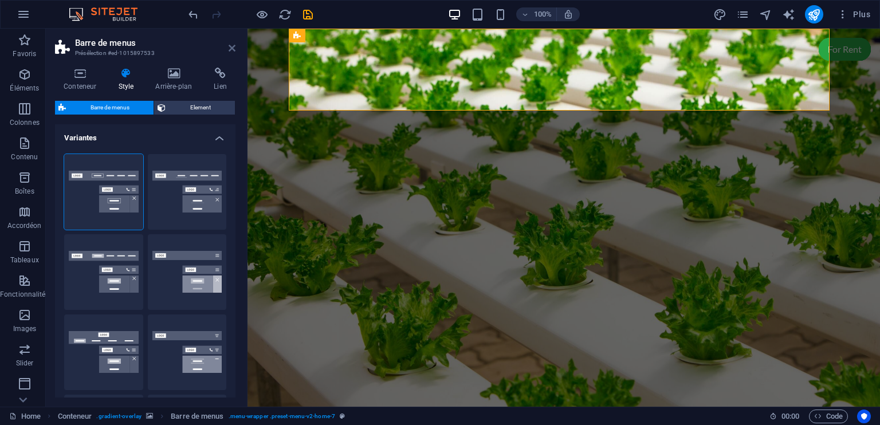
click at [231, 50] on icon at bounding box center [232, 48] width 7 height 9
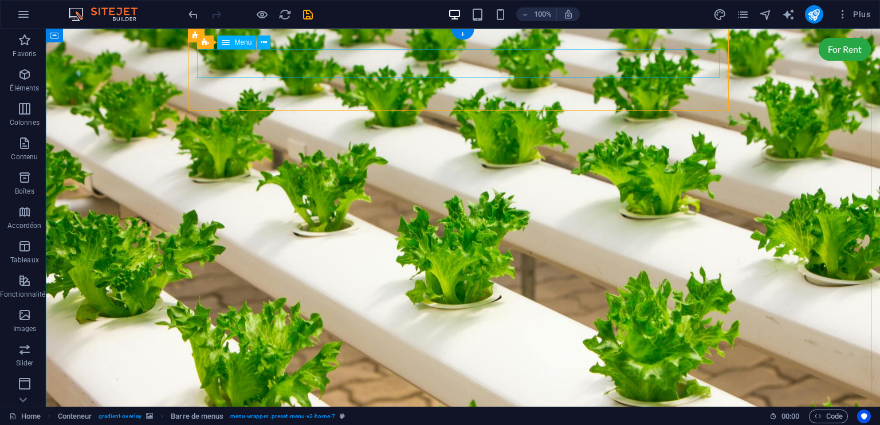
select select
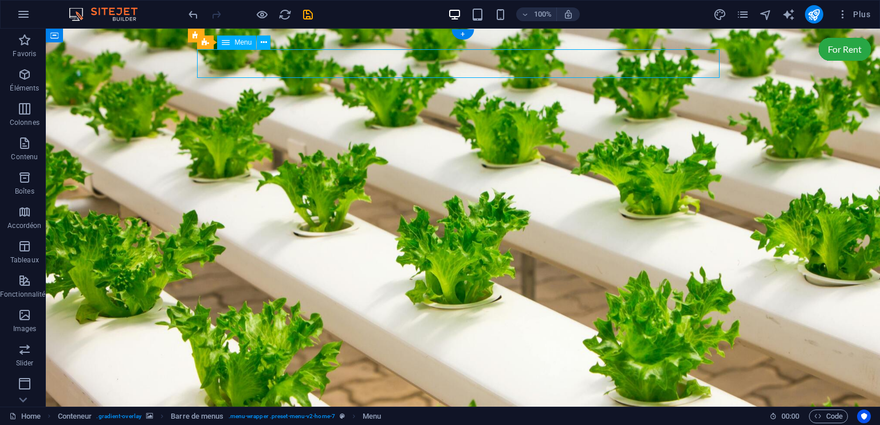
select select
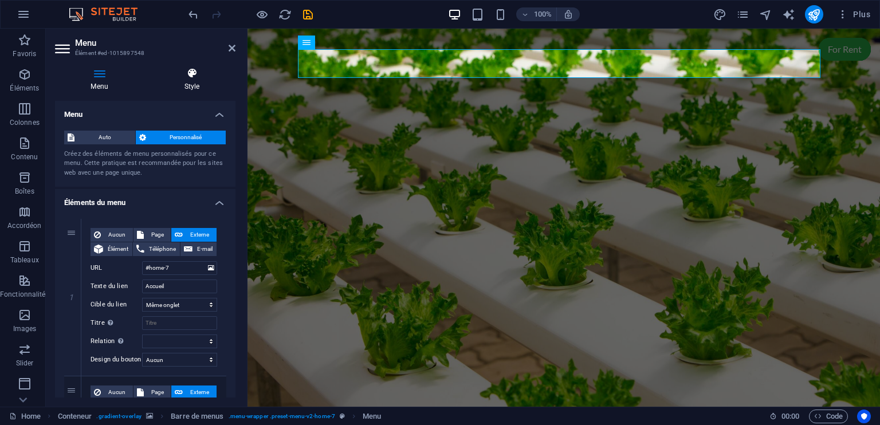
click at [192, 82] on h4 "Style" at bounding box center [191, 80] width 87 height 24
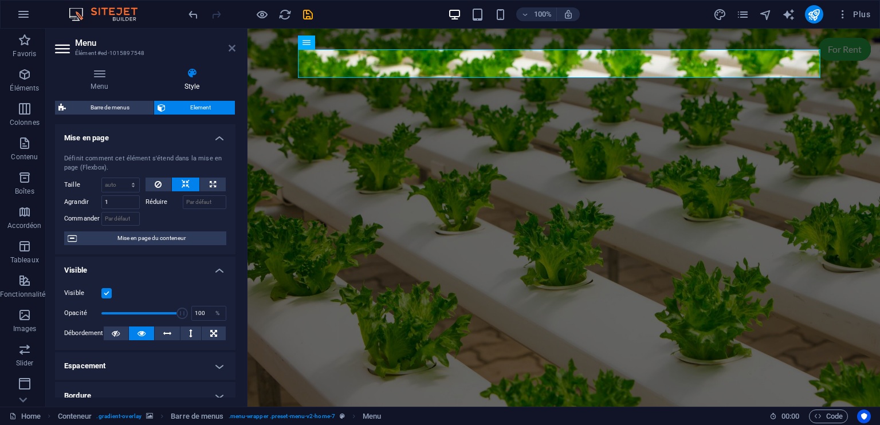
click at [229, 48] on icon at bounding box center [232, 48] width 7 height 9
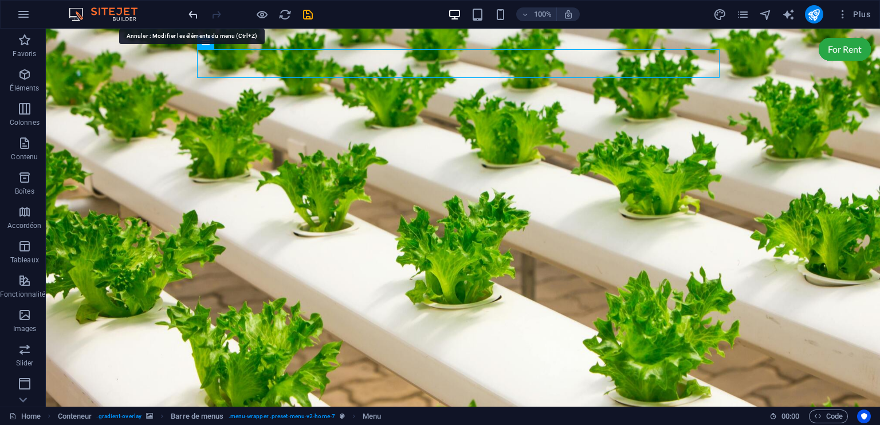
click at [196, 13] on icon "undo" at bounding box center [193, 14] width 13 height 13
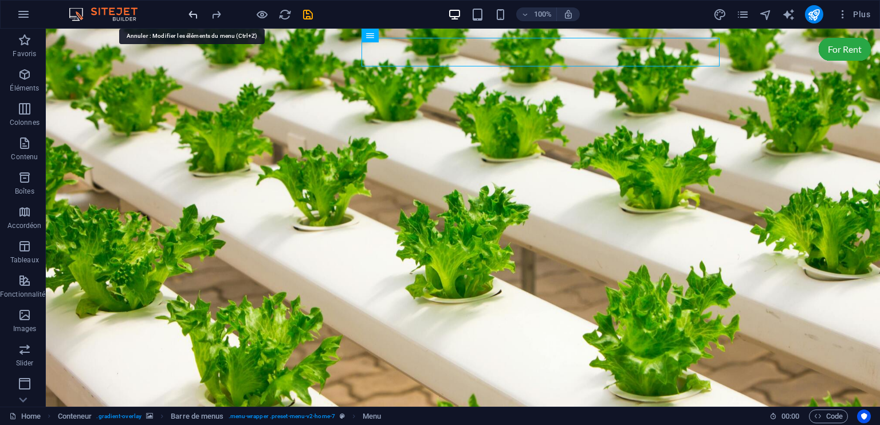
click at [196, 13] on icon "undo" at bounding box center [193, 14] width 13 height 13
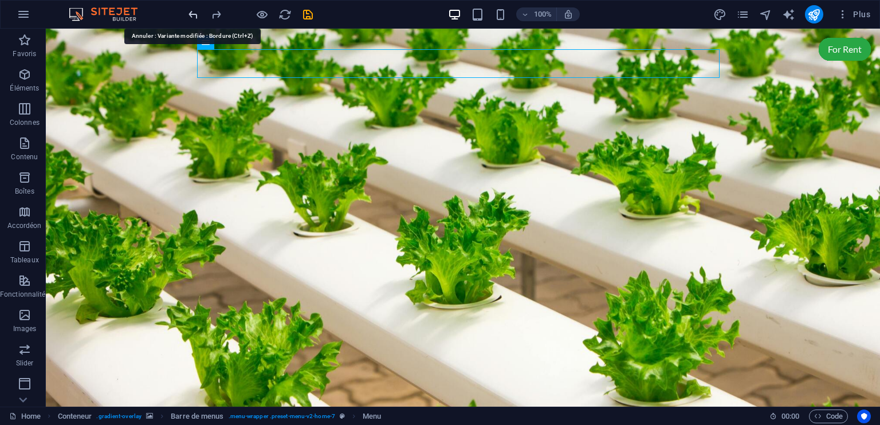
click at [196, 13] on icon "undo" at bounding box center [193, 14] width 13 height 13
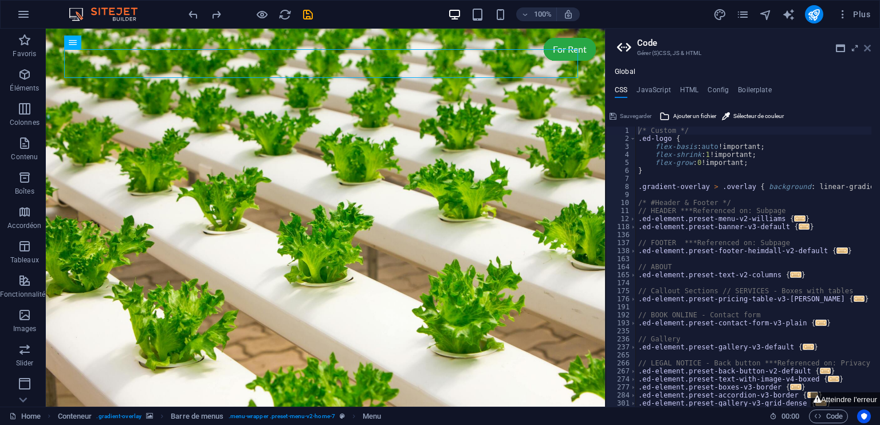
click at [866, 48] on icon at bounding box center [867, 48] width 7 height 9
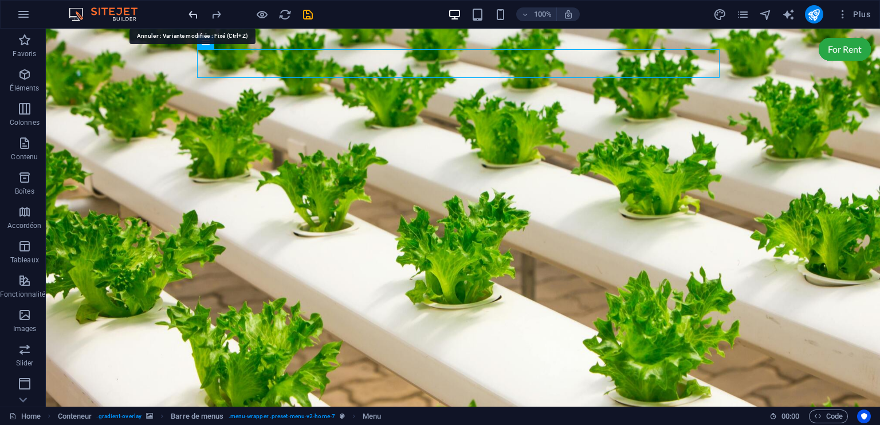
click at [188, 13] on icon "undo" at bounding box center [193, 14] width 13 height 13
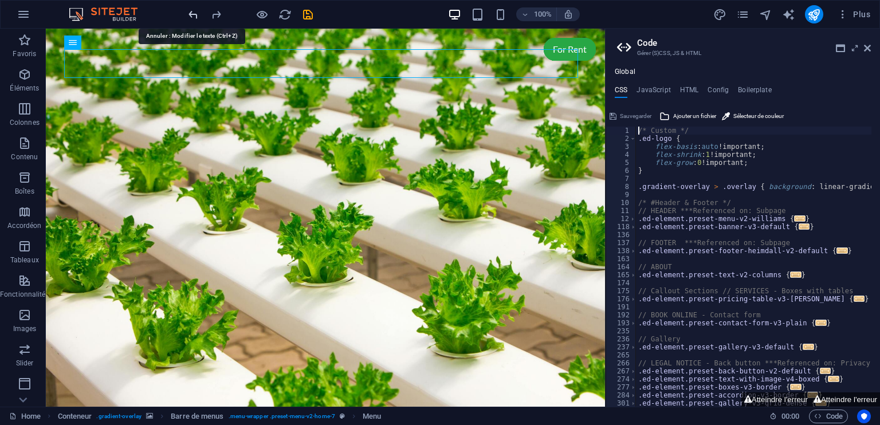
click at [188, 13] on icon "undo" at bounding box center [193, 14] width 13 height 13
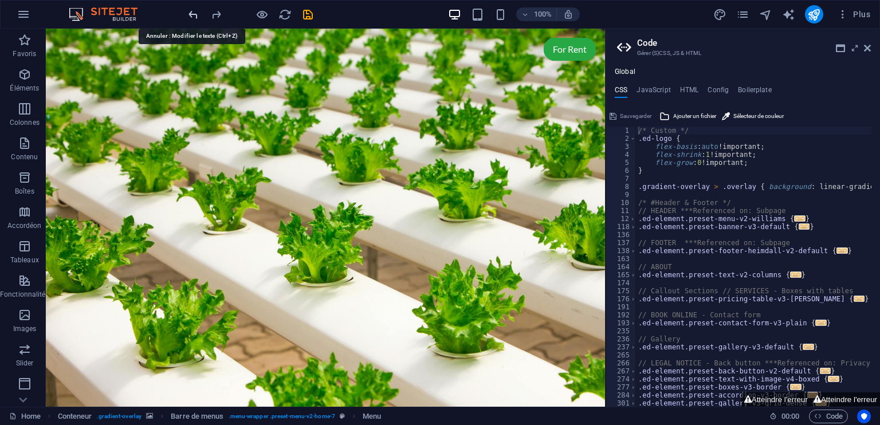
scroll to position [775, 0]
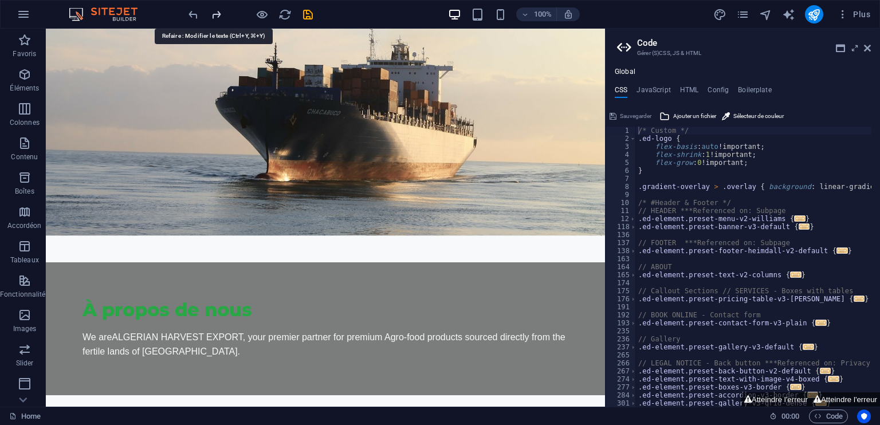
click at [218, 11] on icon "redo" at bounding box center [216, 14] width 13 height 13
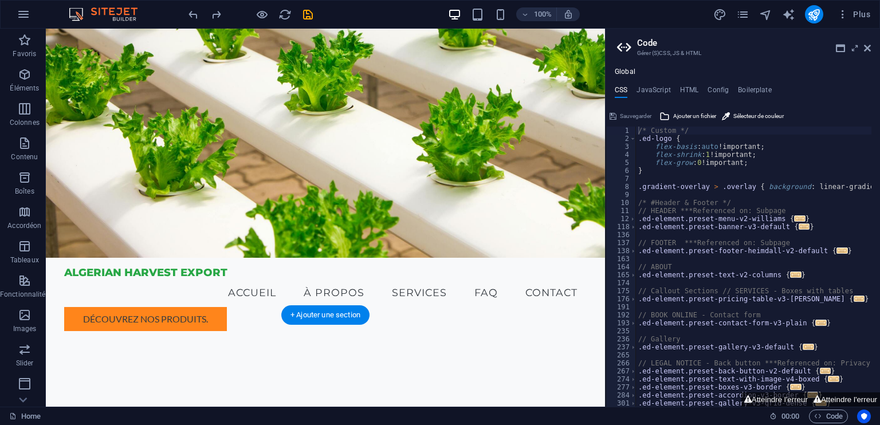
scroll to position [0, 0]
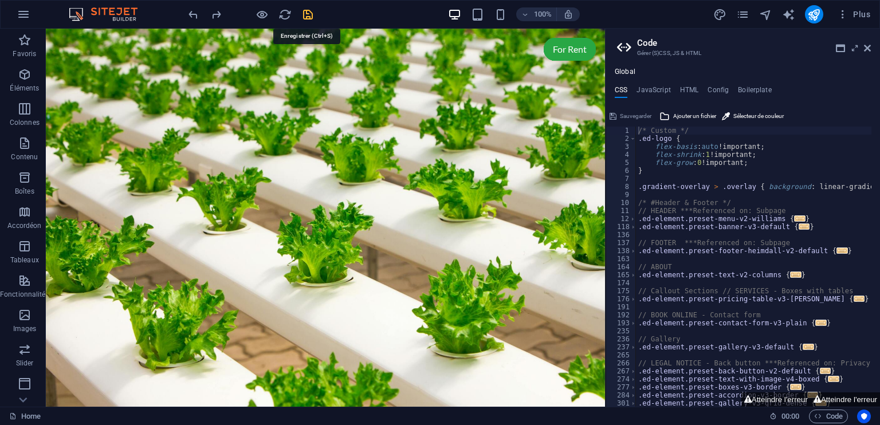
click at [308, 15] on icon "save" at bounding box center [307, 14] width 13 height 13
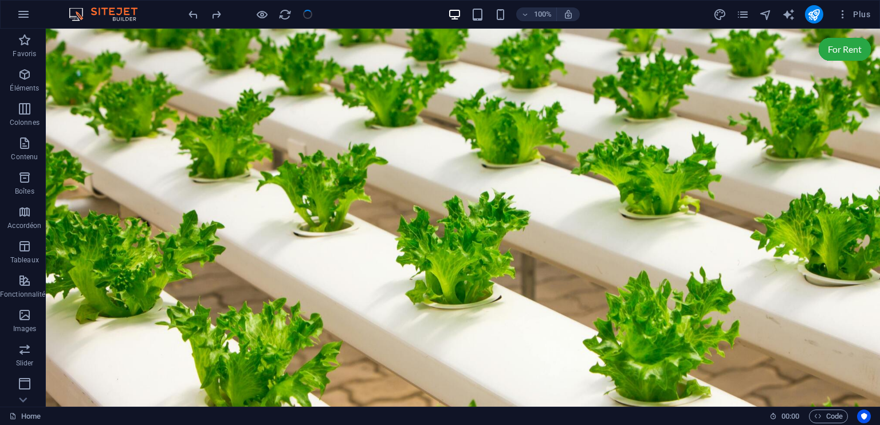
checkbox input "false"
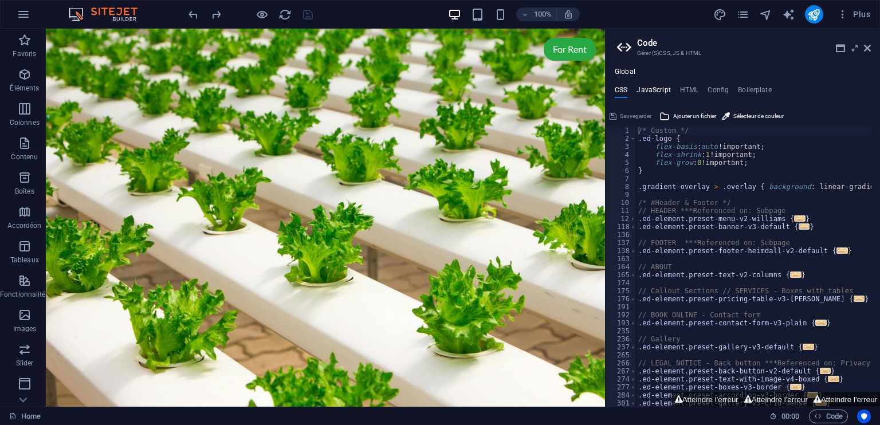
click at [652, 89] on h4 "JavaScript" at bounding box center [653, 92] width 34 height 13
type textarea "/* JS for preset "Menu V2" */"
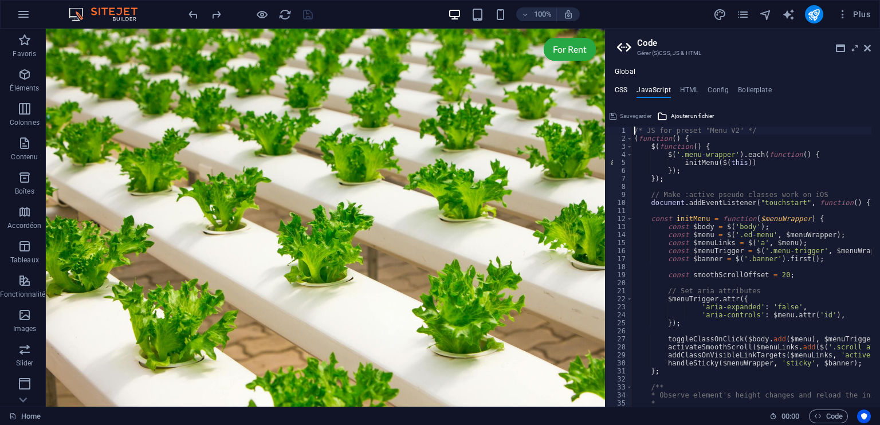
click at [624, 86] on h4 "CSS" at bounding box center [621, 92] width 13 height 13
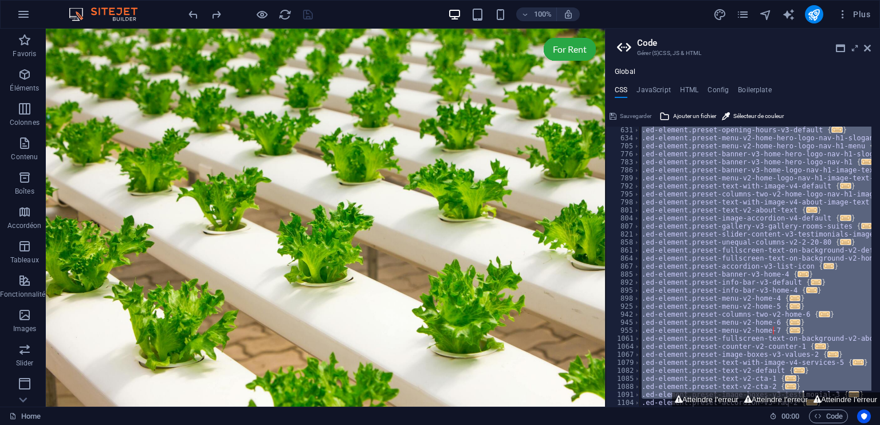
scroll to position [666, 0]
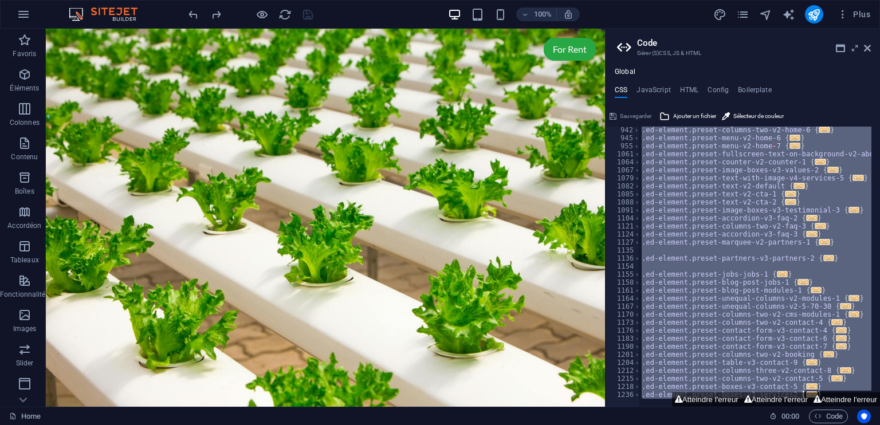
drag, startPoint x: 637, startPoint y: 128, endPoint x: 802, endPoint y: 425, distance: 339.5
click at [802, 407] on div "Home Favoris Éléments Colonnes Contenu Boîtes Accordéon Tableaux Fonctionnalité…" at bounding box center [440, 218] width 880 height 378
type textarea "); }"
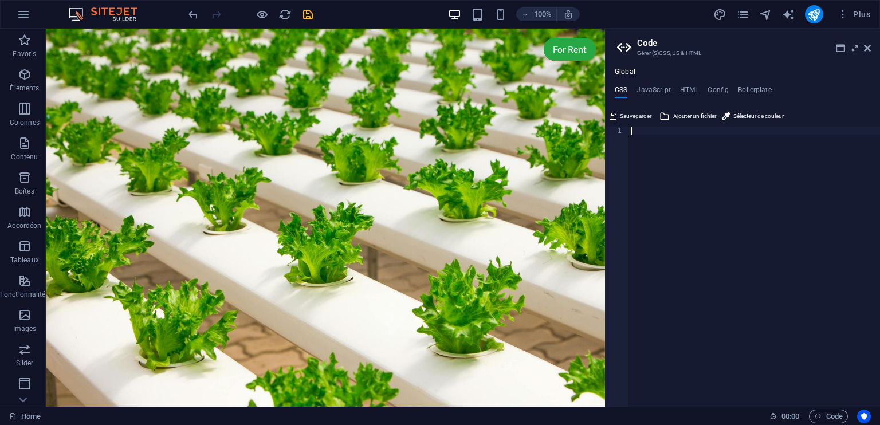
click at [650, 132] on div at bounding box center [753, 275] width 251 height 297
paste textarea
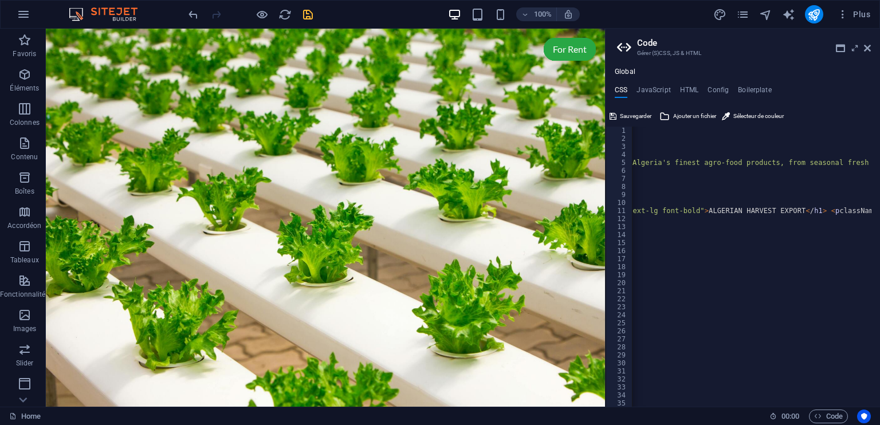
scroll to position [0, 0]
click at [194, 14] on icon "undo" at bounding box center [193, 14] width 13 height 13
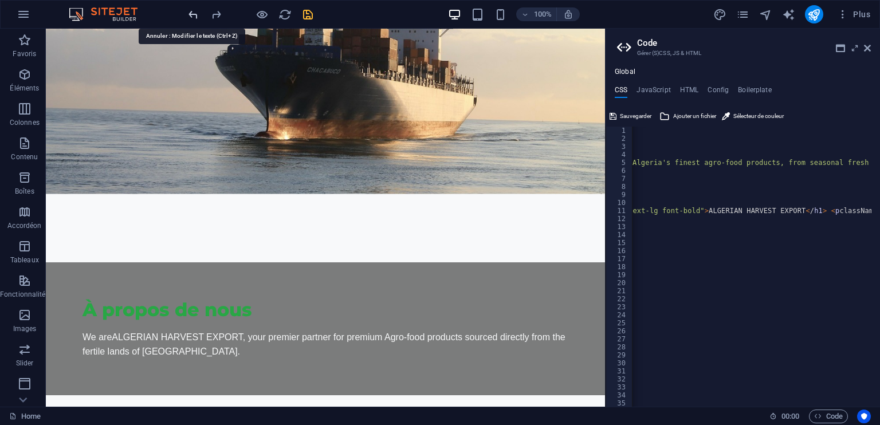
click at [194, 14] on icon "undo" at bounding box center [193, 14] width 13 height 13
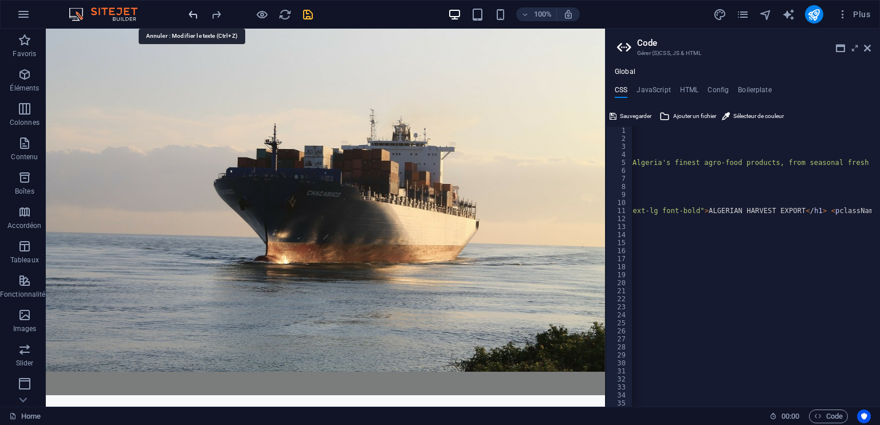
click at [194, 14] on icon "undo" at bounding box center [193, 14] width 13 height 13
click at [215, 14] on icon "redo" at bounding box center [216, 14] width 13 height 13
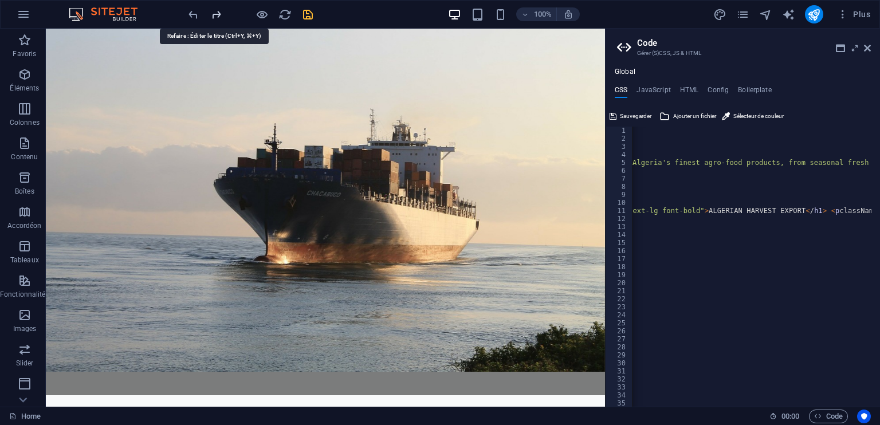
click at [215, 13] on icon "redo" at bounding box center [216, 14] width 13 height 13
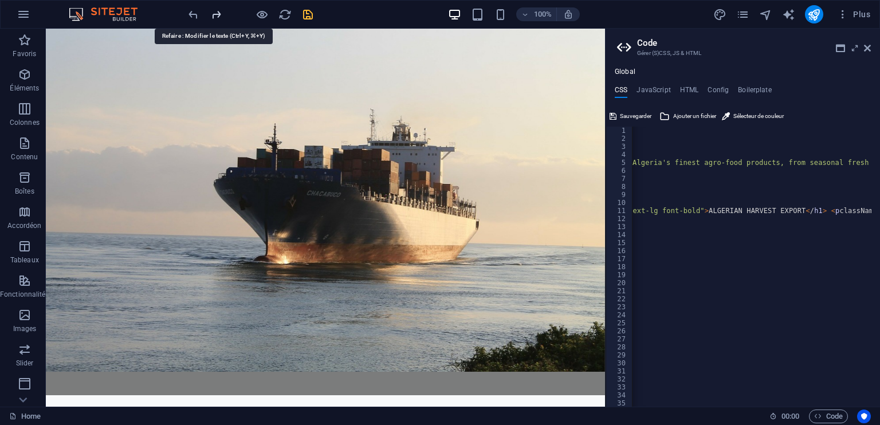
click at [215, 13] on icon "redo" at bounding box center [216, 14] width 13 height 13
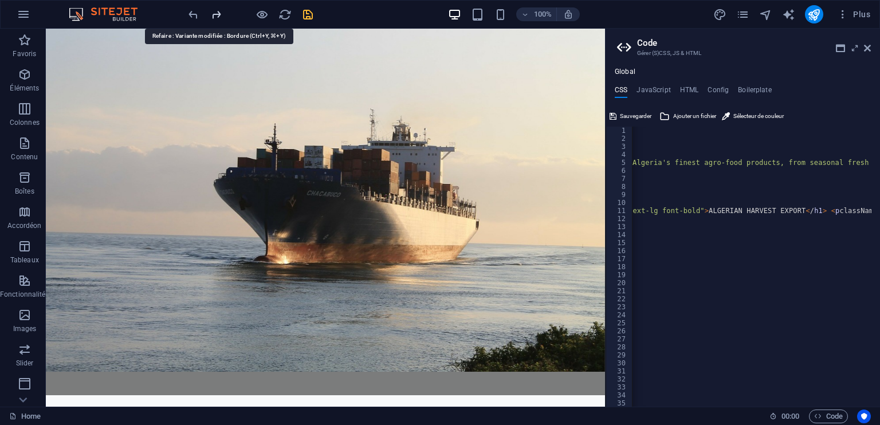
click at [215, 13] on icon "redo" at bounding box center [216, 14] width 13 height 13
click at [215, 13] on div at bounding box center [250, 14] width 128 height 18
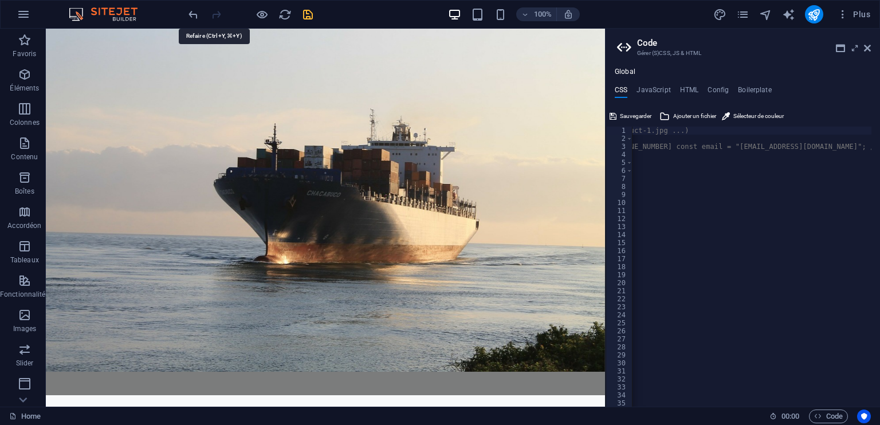
click at [215, 13] on div at bounding box center [250, 14] width 128 height 18
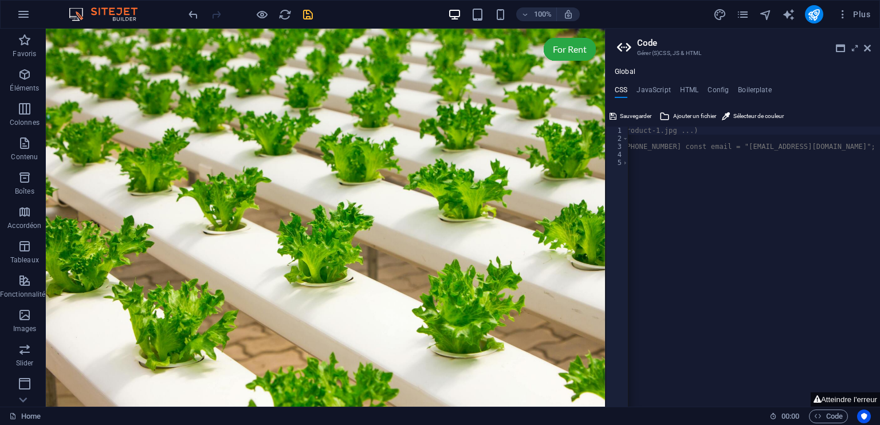
click at [667, 153] on div "// Single-file React site (TailwindCSS assumed). // Place your images in /publi…" at bounding box center [489, 271] width 784 height 288
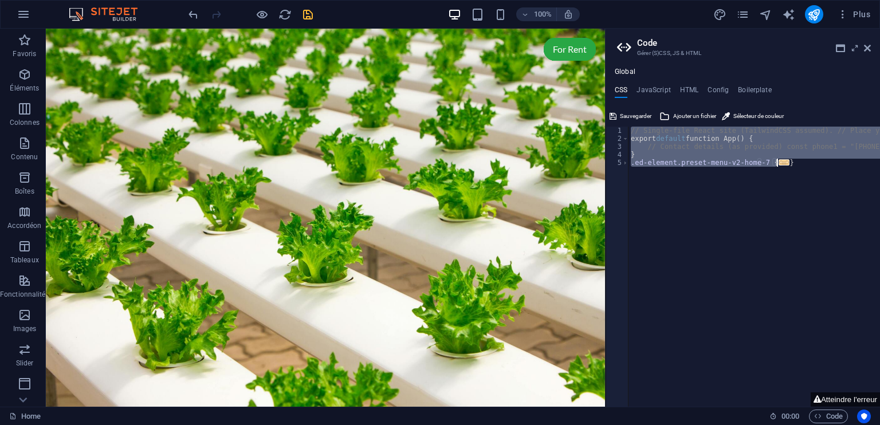
click at [667, 153] on div "// Single-file React site (TailwindCSS assumed). // Place your images in /publi…" at bounding box center [753, 267] width 251 height 280
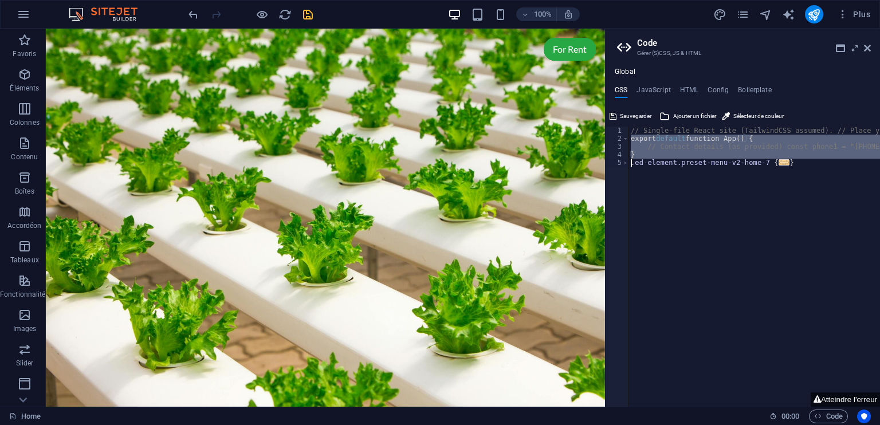
type textarea "); }"
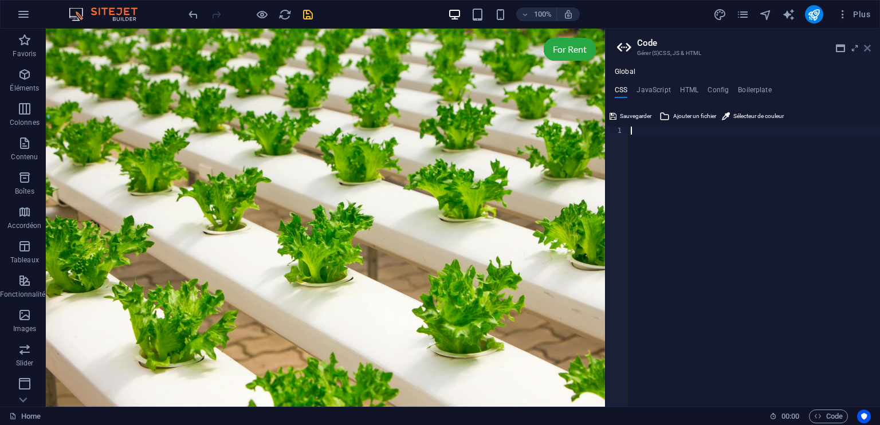
click at [867, 49] on icon at bounding box center [867, 48] width 7 height 9
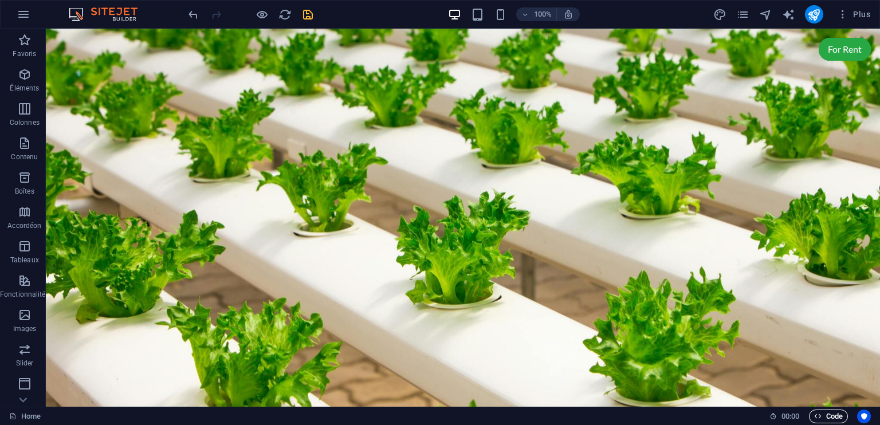
click at [821, 417] on span "Code" at bounding box center [828, 417] width 29 height 14
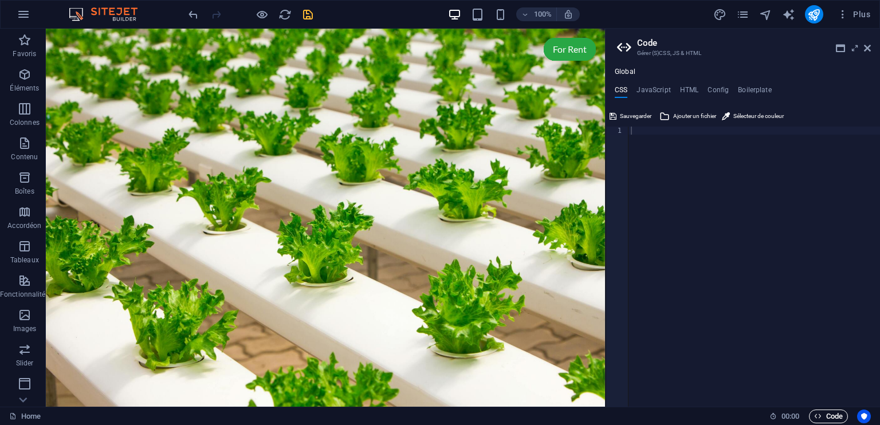
drag, startPoint x: 829, startPoint y: 418, endPoint x: 835, endPoint y: 417, distance: 5.8
click at [835, 417] on span "Code" at bounding box center [828, 417] width 29 height 14
click at [870, 50] on icon at bounding box center [867, 48] width 7 height 9
